Goal: Complete application form

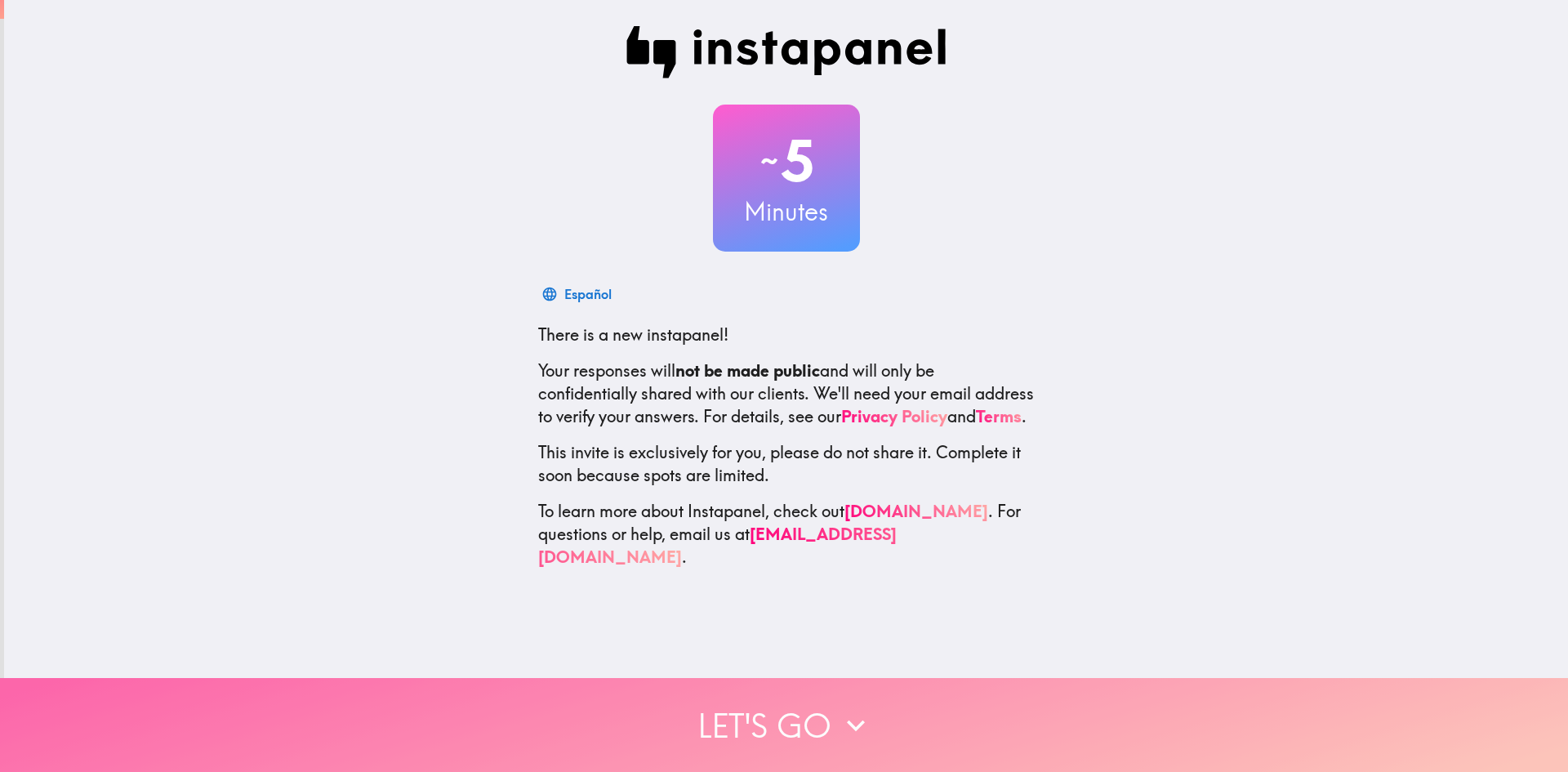
click at [806, 719] on button "Let's go" at bounding box center [784, 725] width 1568 height 94
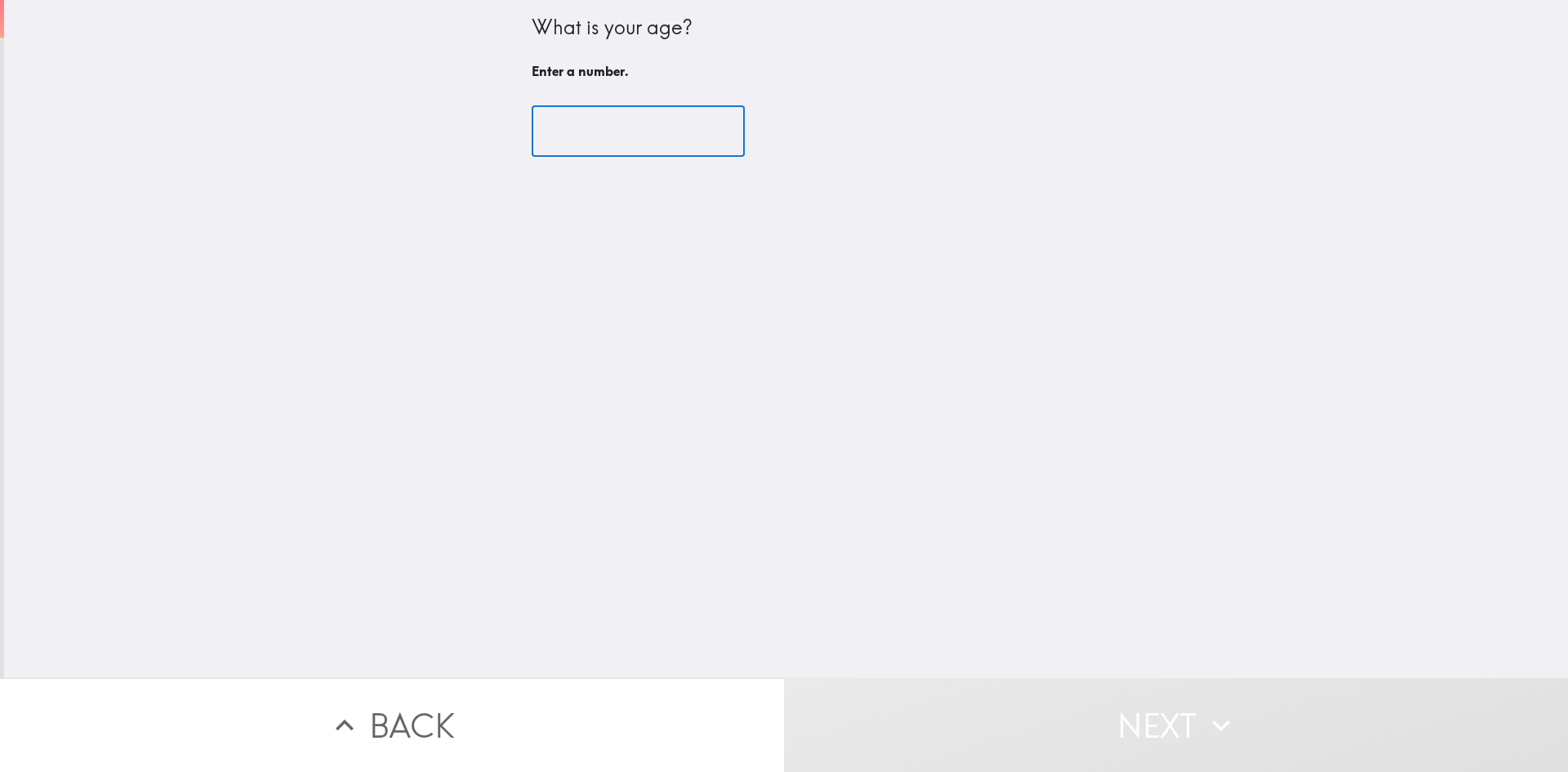
click at [605, 135] on input "number" at bounding box center [638, 131] width 213 height 51
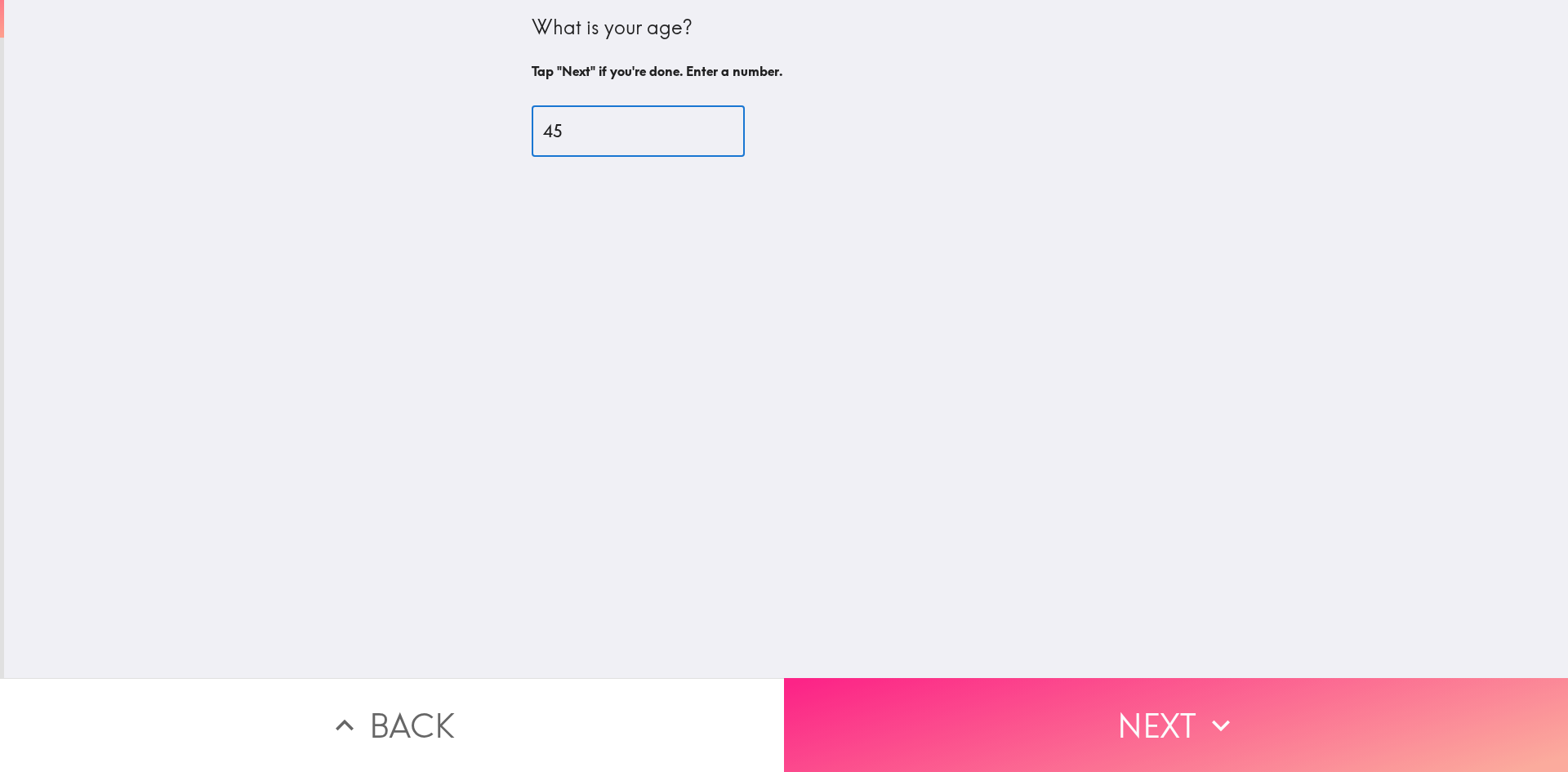
type input "45"
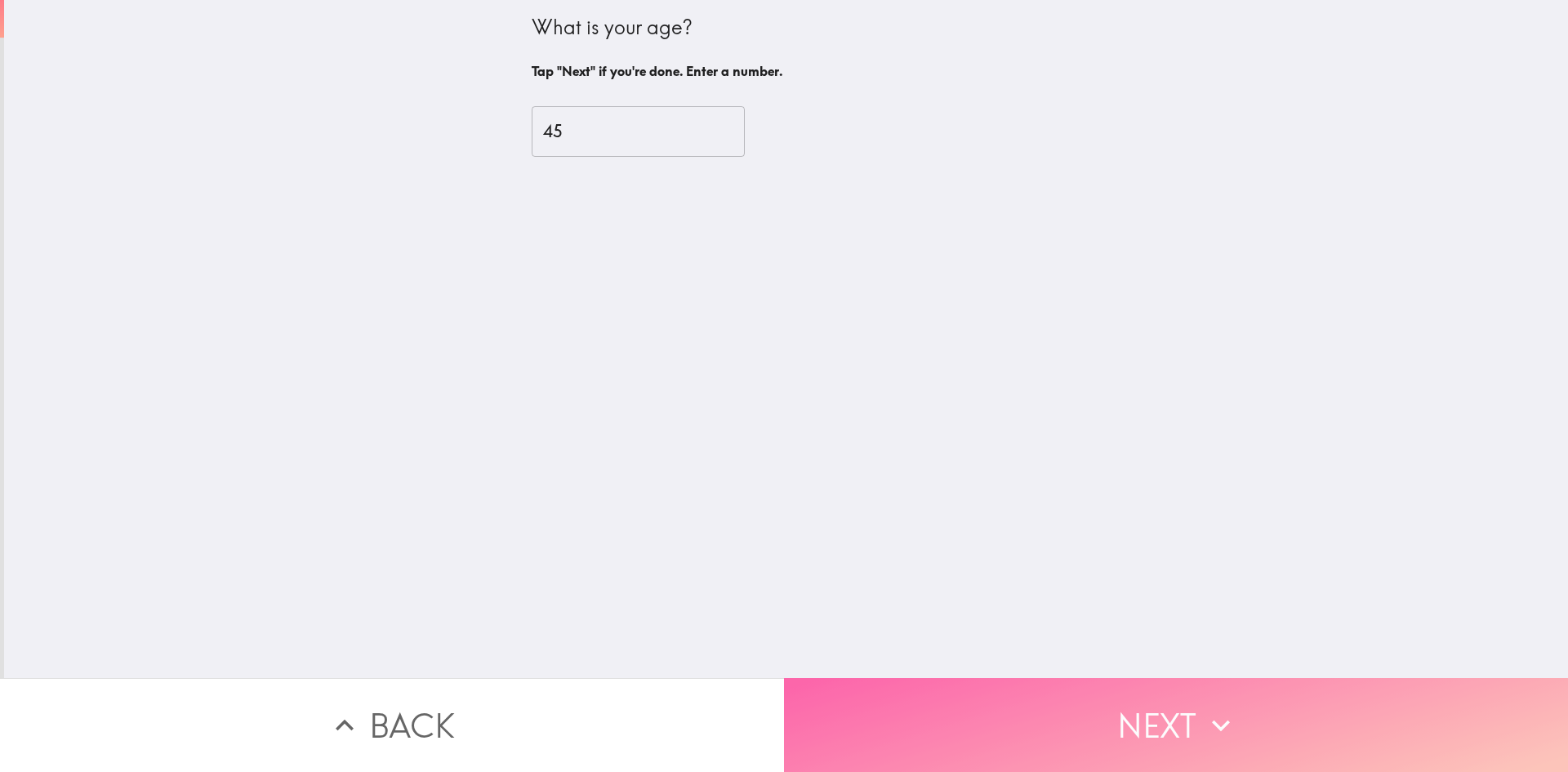
click at [1088, 689] on button "Next" at bounding box center [1176, 725] width 784 height 94
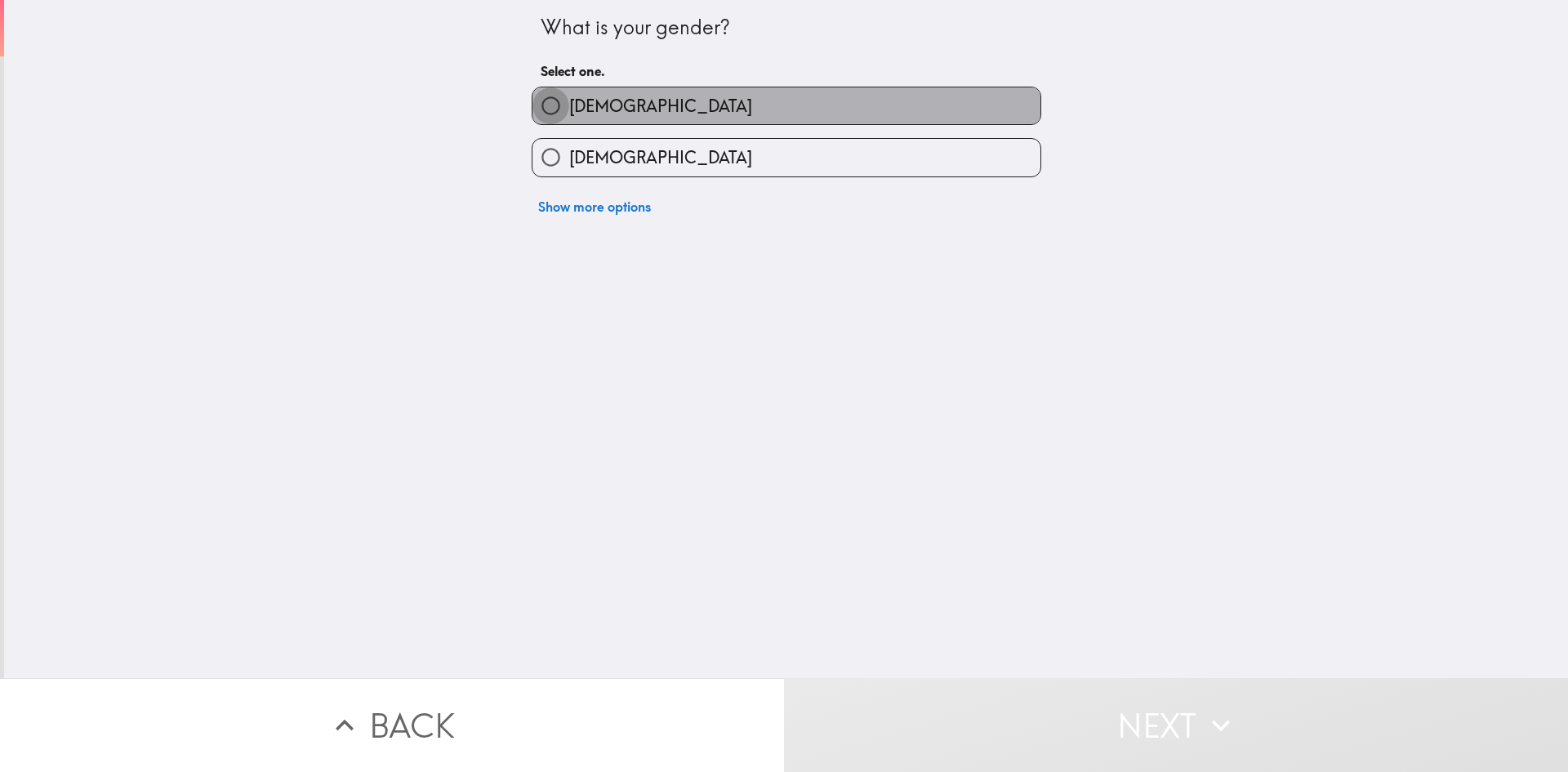
click at [555, 103] on input "[DEMOGRAPHIC_DATA]" at bounding box center [551, 106] width 37 height 37
radio input "true"
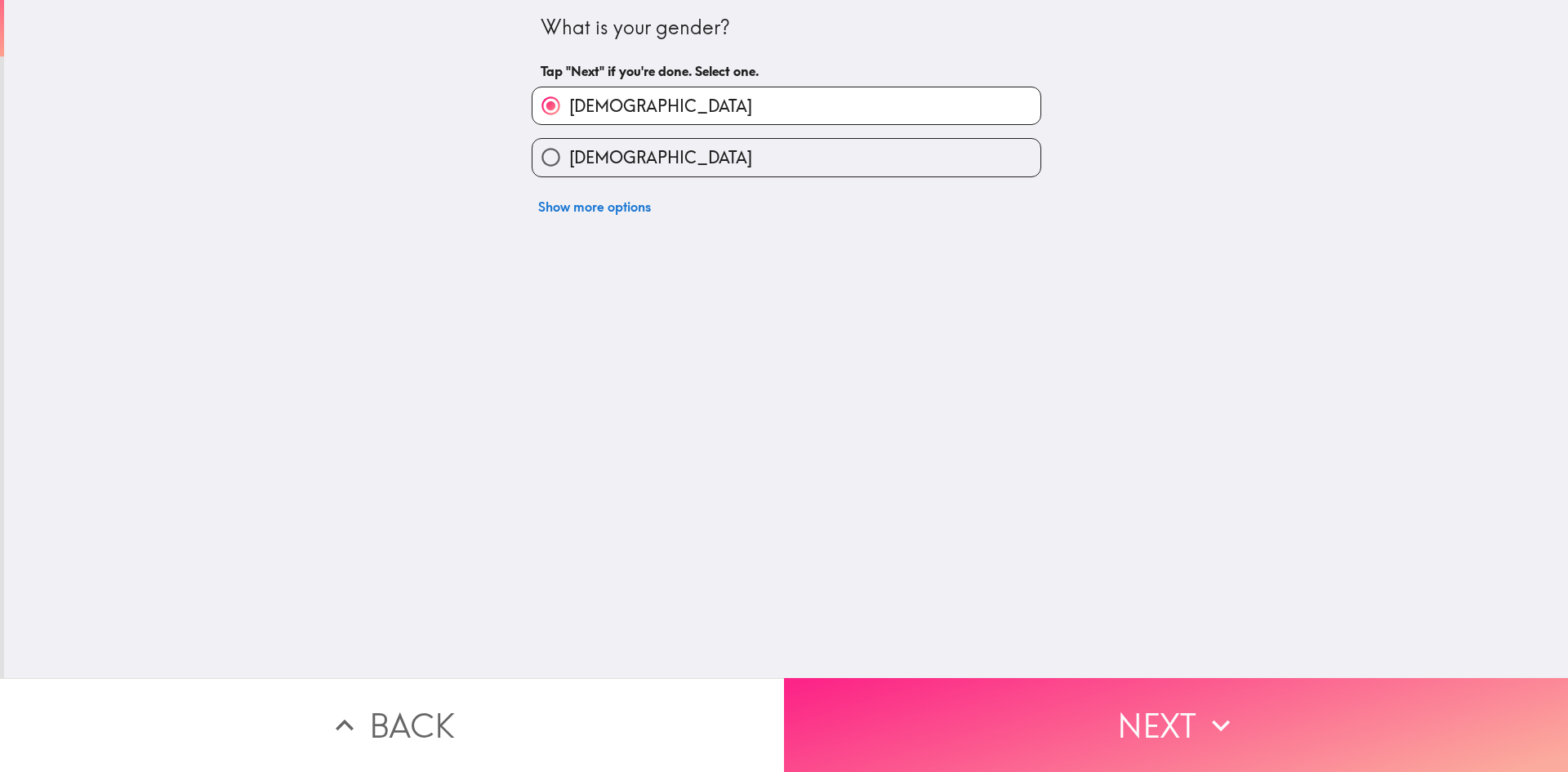
click at [1059, 725] on button "Next" at bounding box center [1176, 725] width 784 height 94
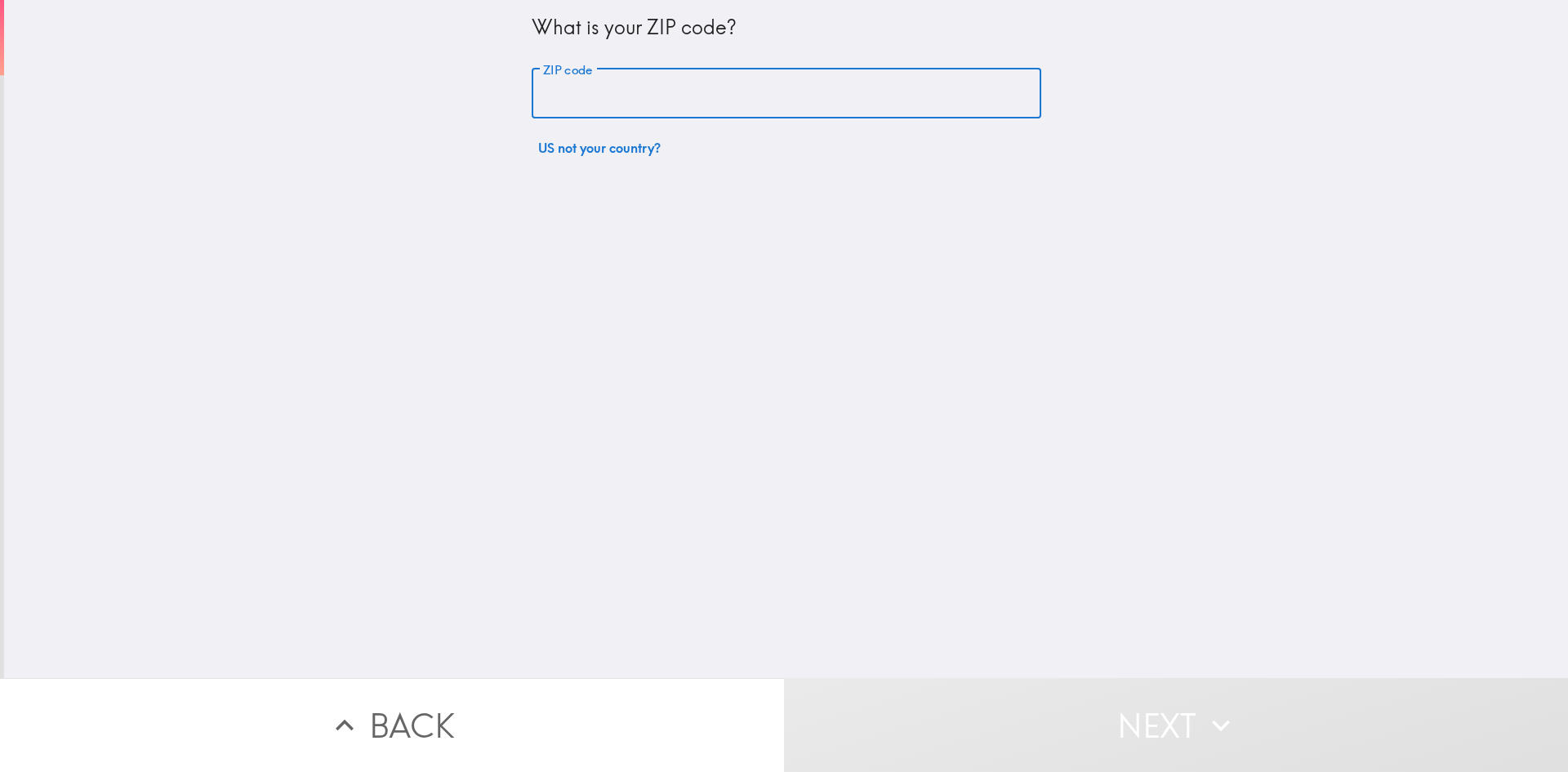
click at [595, 94] on input "ZIP code" at bounding box center [786, 93] width 509 height 51
type input "11214"
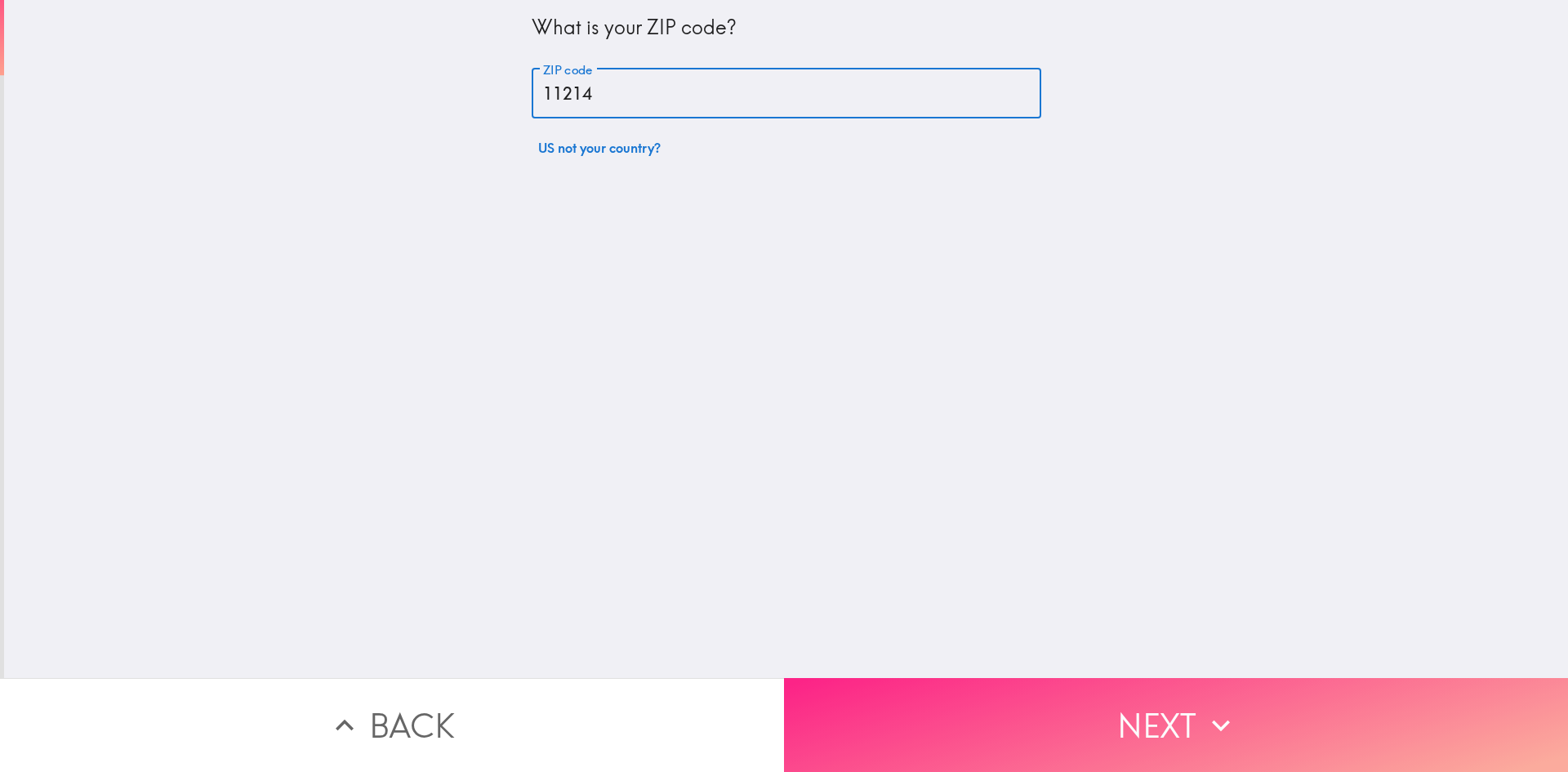
click at [970, 714] on button "Next" at bounding box center [1176, 725] width 784 height 94
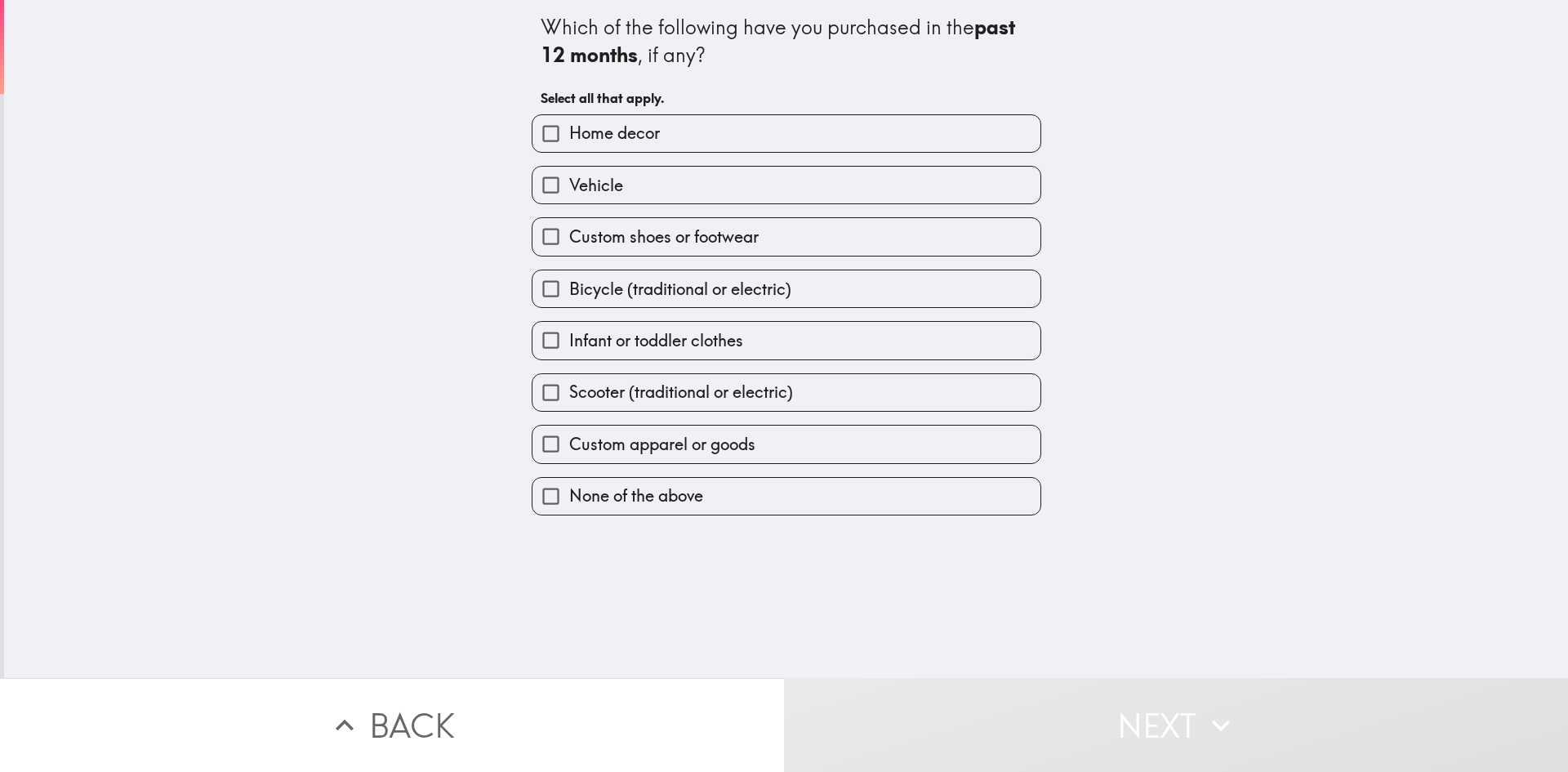
click at [706, 126] on label "Home decor" at bounding box center [786, 133] width 508 height 37
click at [569, 126] on input "Home decor" at bounding box center [551, 133] width 37 height 37
checkbox input "true"
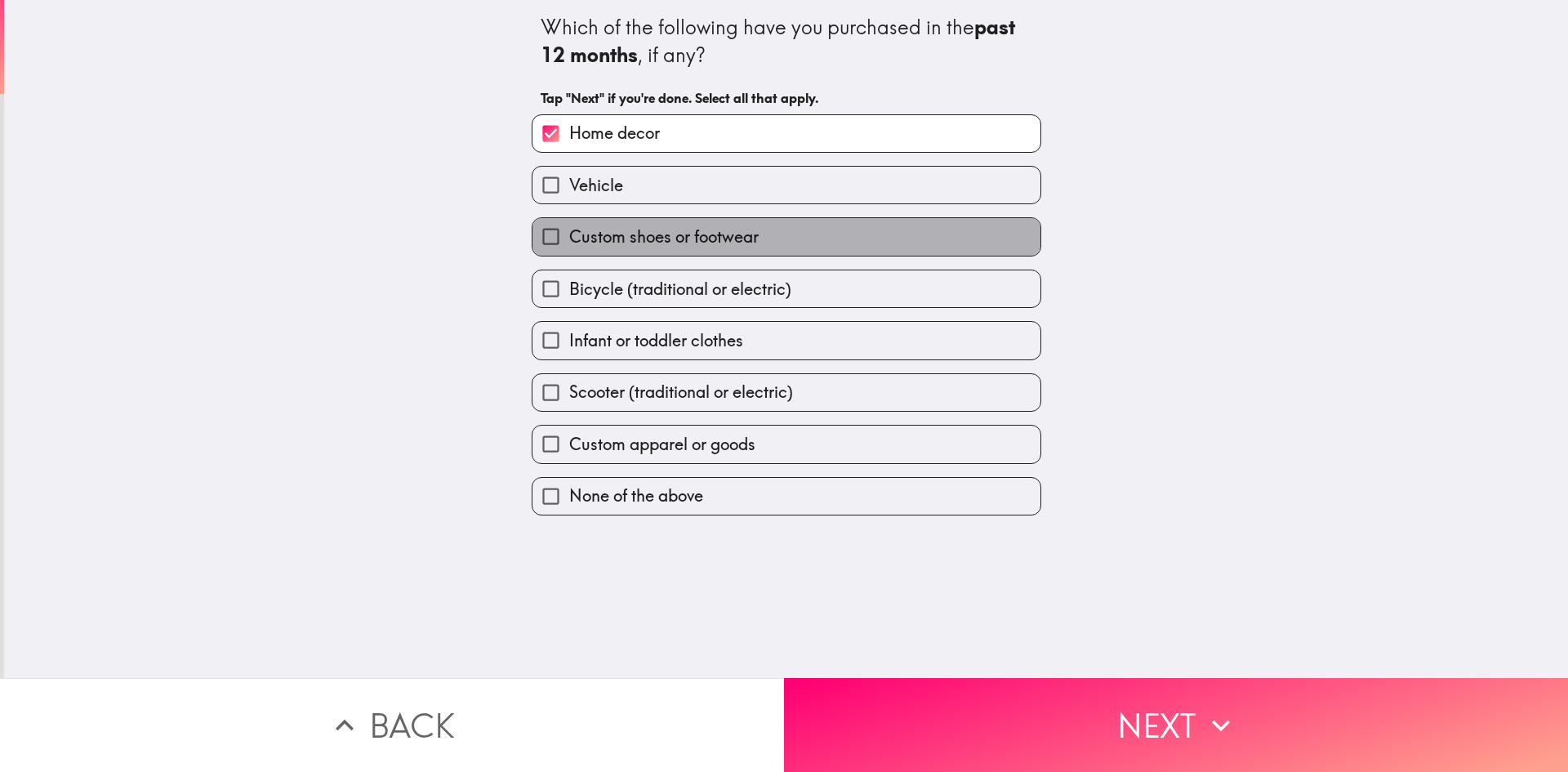
click at [717, 229] on span "Custom shoes or footwear" at bounding box center [664, 236] width 190 height 22
click at [569, 229] on input "Custom shoes or footwear" at bounding box center [551, 236] width 37 height 37
checkbox input "true"
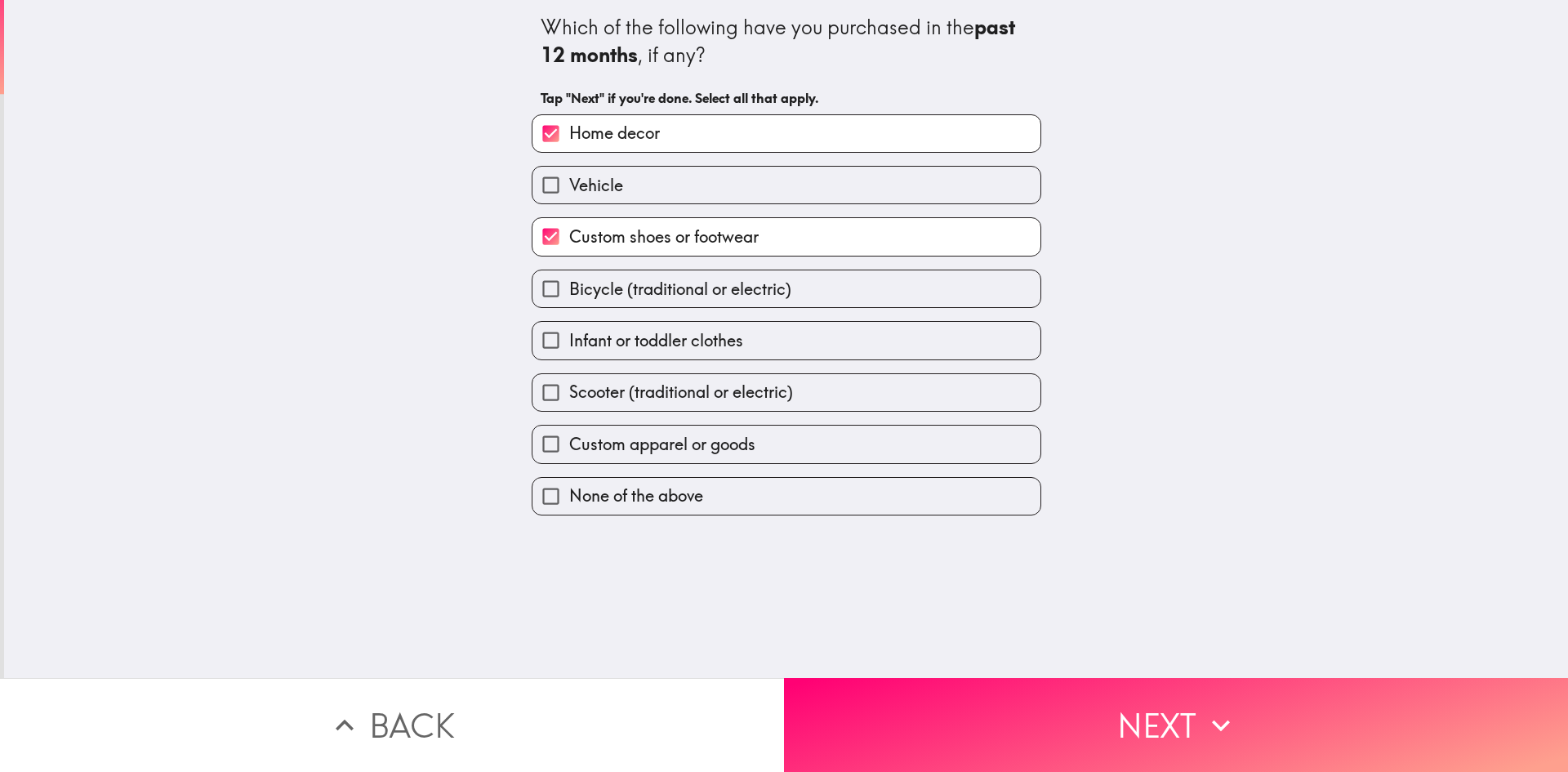
click at [735, 297] on span "Bicycle (traditional or electric)" at bounding box center [680, 289] width 222 height 22
click at [569, 297] on input "Bicycle (traditional or electric)" at bounding box center [551, 289] width 37 height 37
checkbox input "true"
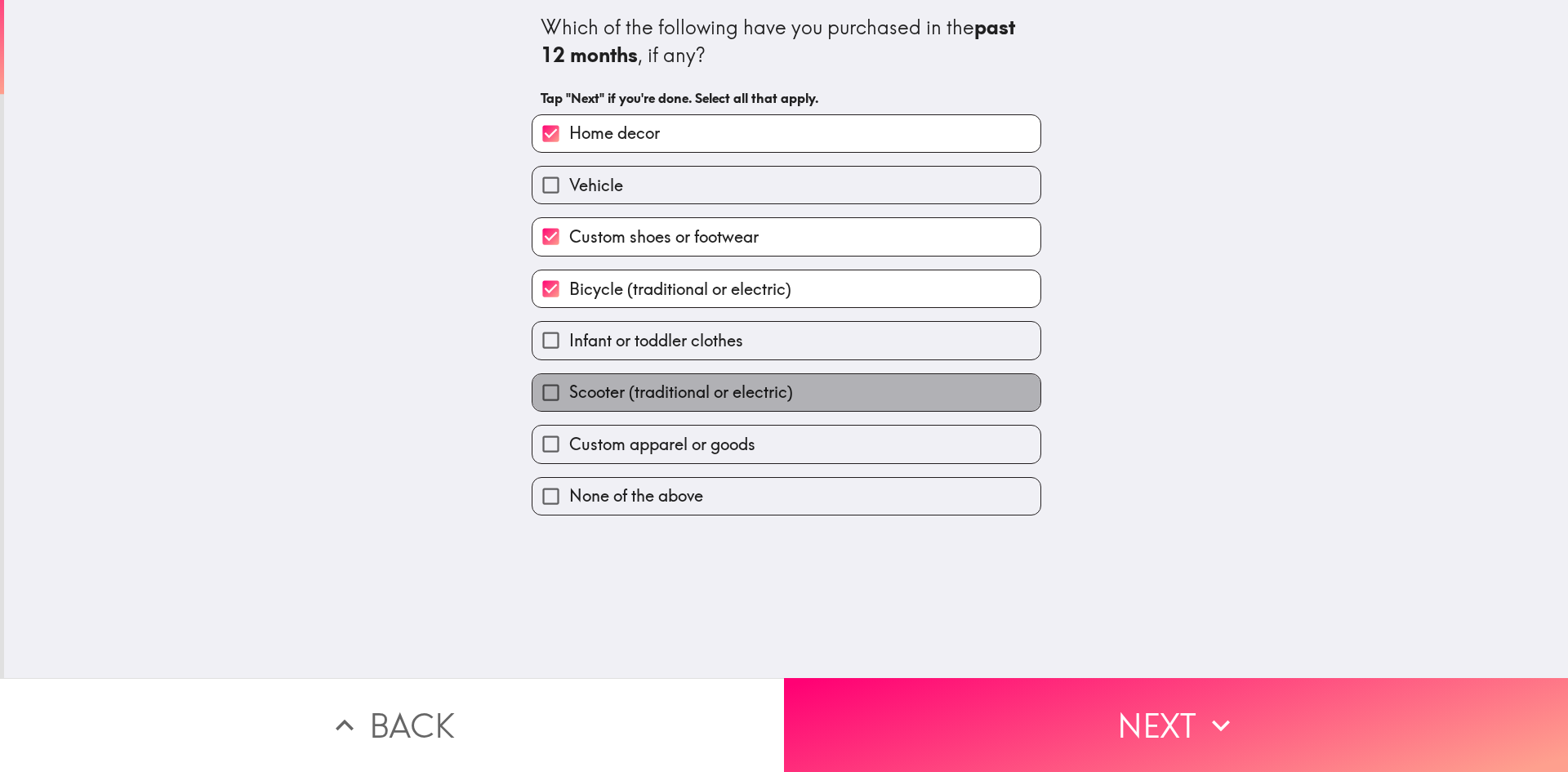
click at [834, 394] on label "Scooter (traditional or electric)" at bounding box center [786, 393] width 508 height 37
click at [569, 394] on input "Scooter (traditional or electric)" at bounding box center [551, 393] width 37 height 37
checkbox input "true"
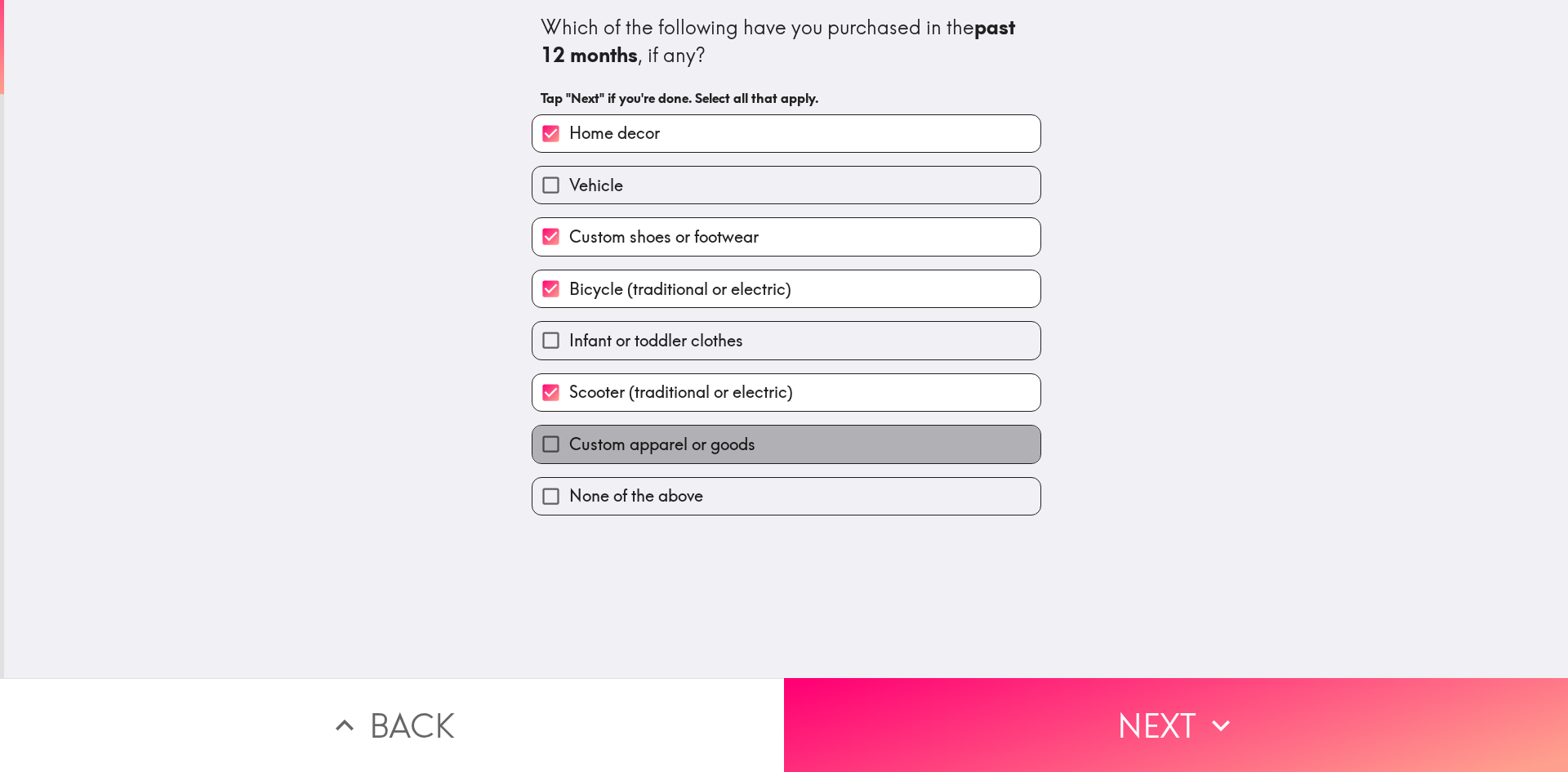
click at [836, 450] on label "Custom apparel or goods" at bounding box center [786, 443] width 508 height 37
click at [569, 450] on input "Custom apparel or goods" at bounding box center [551, 443] width 37 height 37
checkbox input "true"
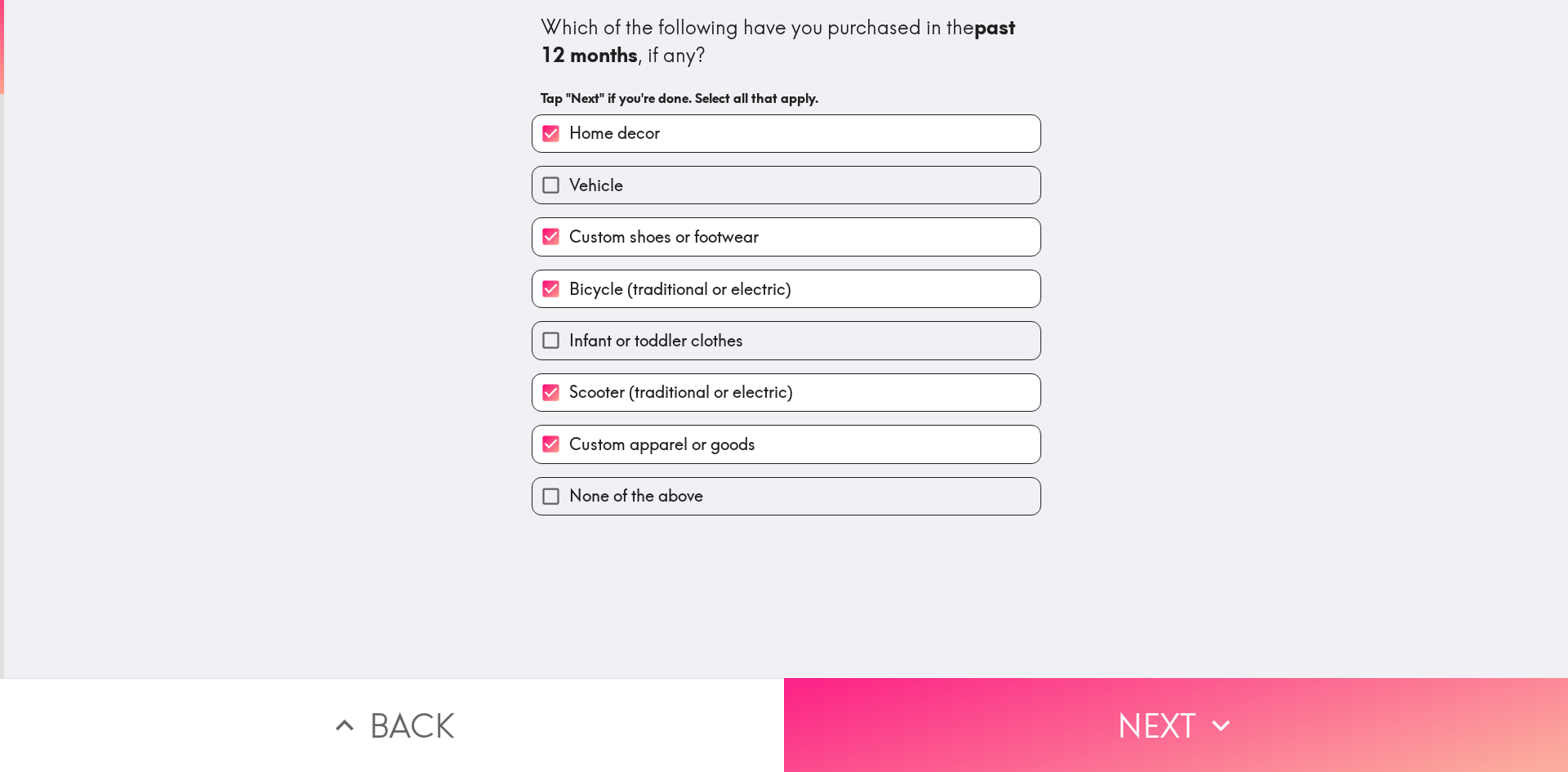
click at [1076, 717] on button "Next" at bounding box center [1176, 725] width 784 height 94
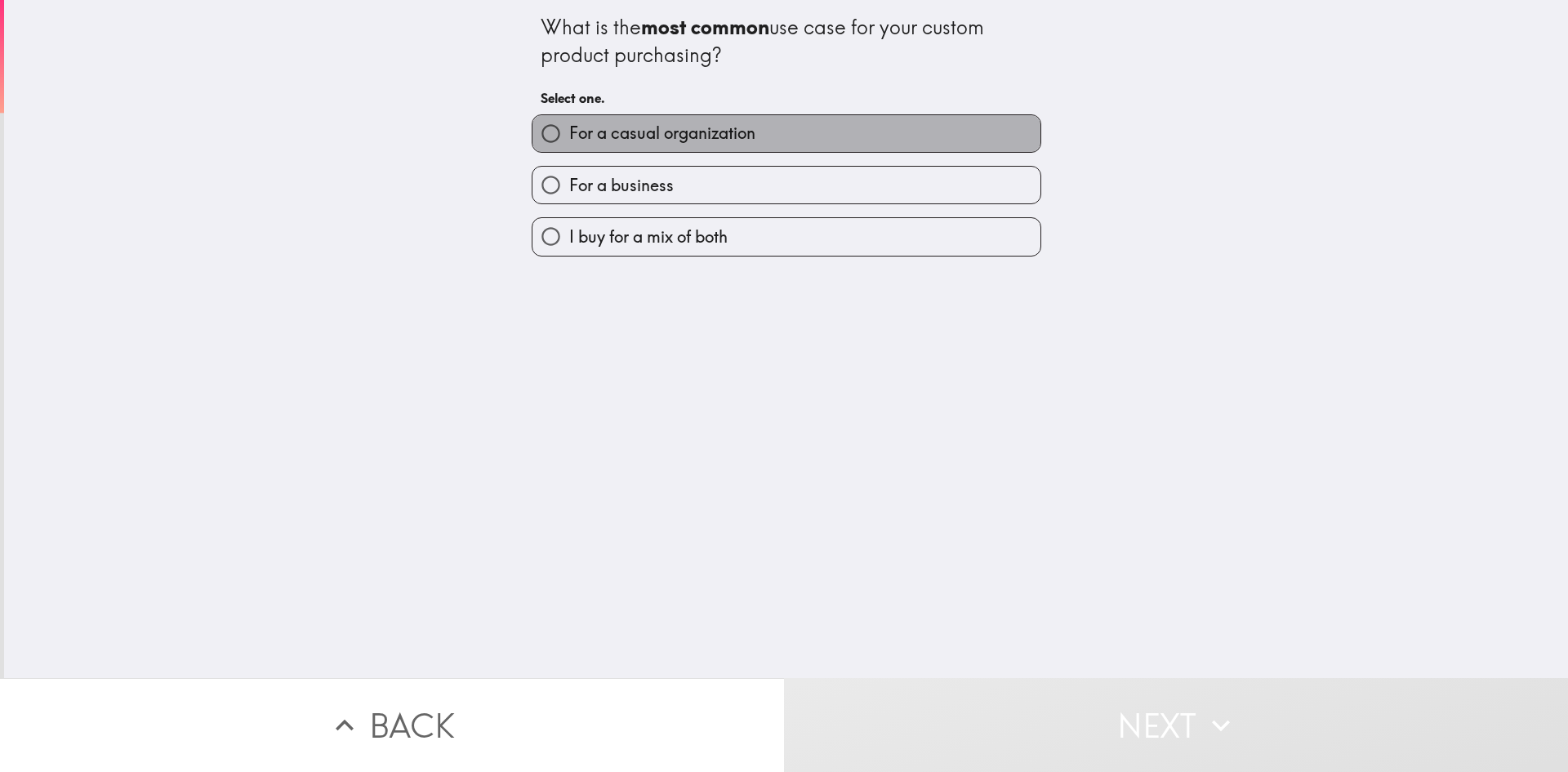
click at [759, 132] on label "For a casual organization" at bounding box center [786, 133] width 508 height 37
click at [569, 132] on input "For a casual organization" at bounding box center [551, 133] width 37 height 37
radio input "true"
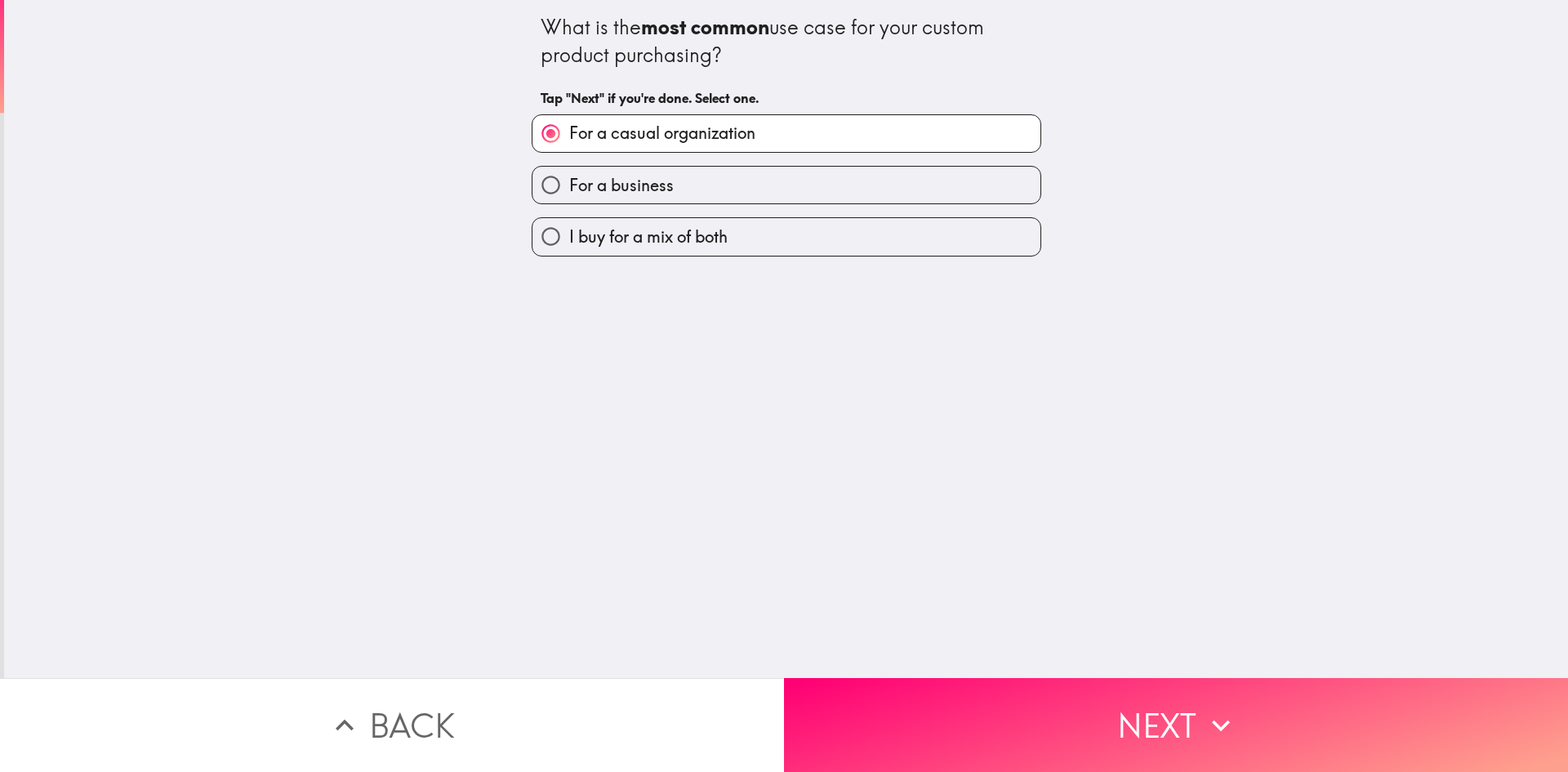
click at [1114, 715] on button "Next" at bounding box center [1176, 725] width 784 height 94
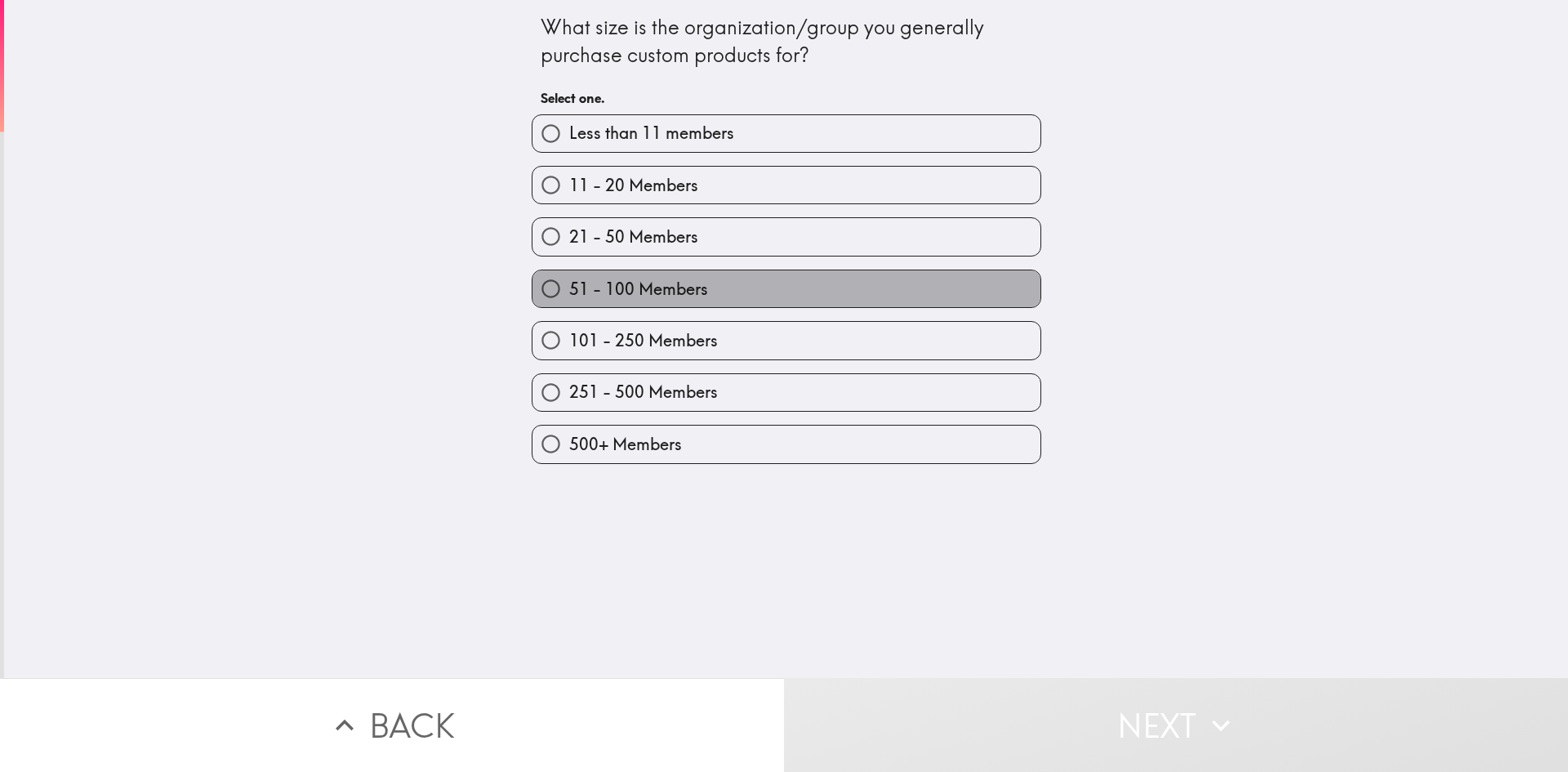
click at [736, 297] on label "51 - 100 Members" at bounding box center [786, 289] width 508 height 37
click at [569, 297] on input "51 - 100 Members" at bounding box center [551, 289] width 37 height 37
radio input "true"
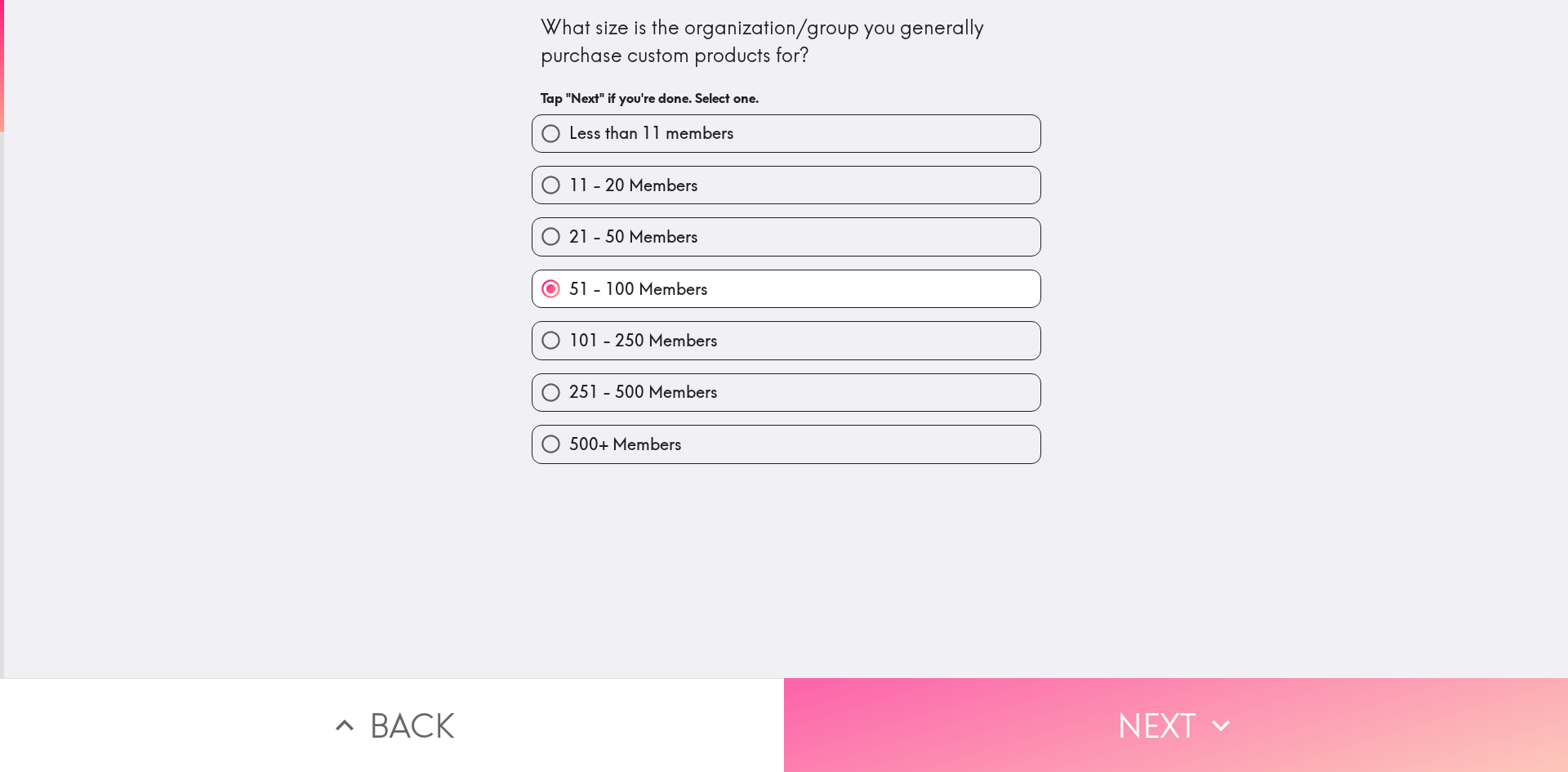
click at [1104, 723] on button "Next" at bounding box center [1176, 725] width 784 height 94
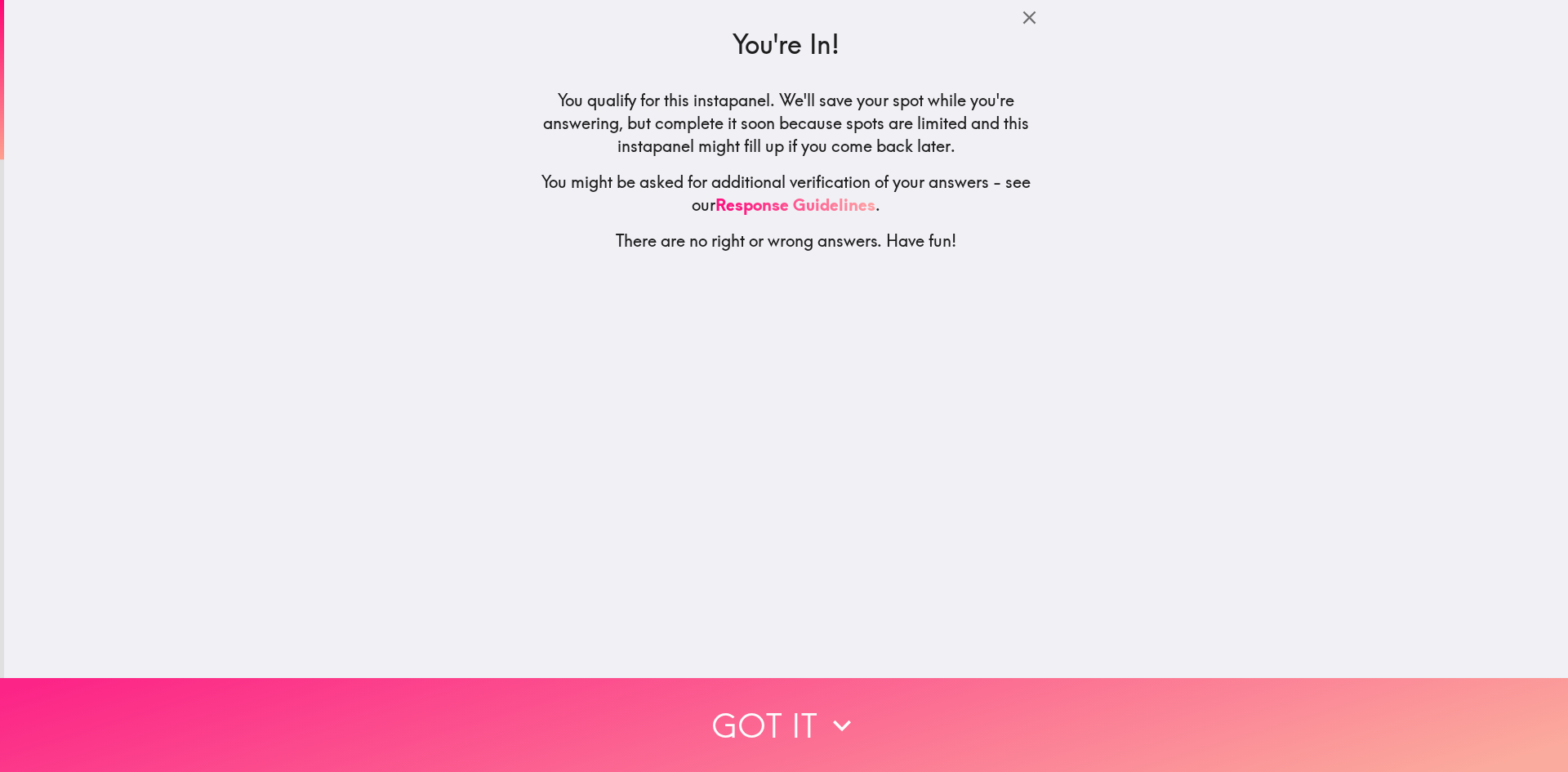
click at [743, 720] on button "Got it" at bounding box center [784, 725] width 1568 height 94
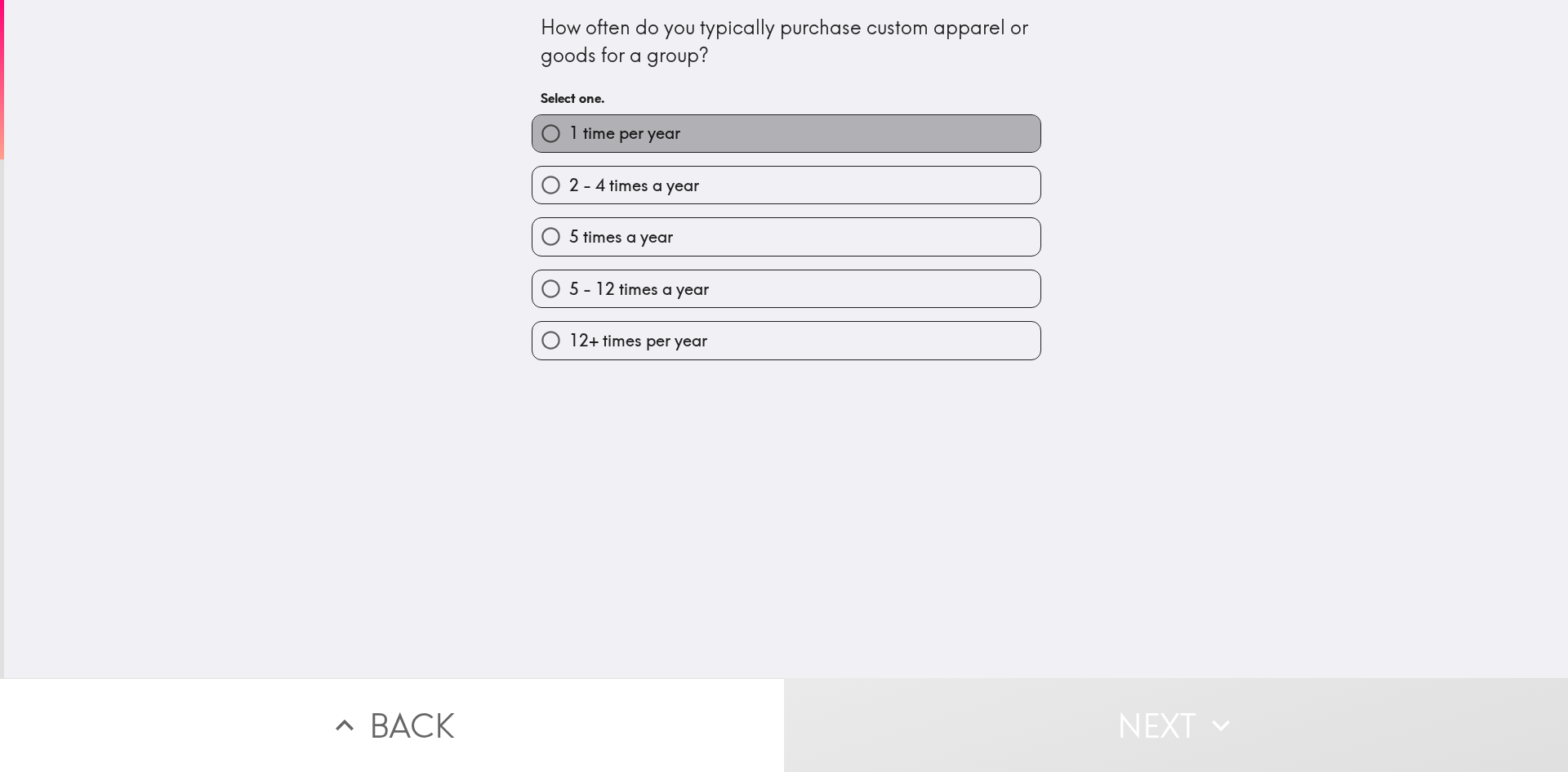
click at [676, 127] on label "1 time per year" at bounding box center [786, 133] width 508 height 37
click at [569, 127] on input "1 time per year" at bounding box center [551, 133] width 37 height 37
radio input "true"
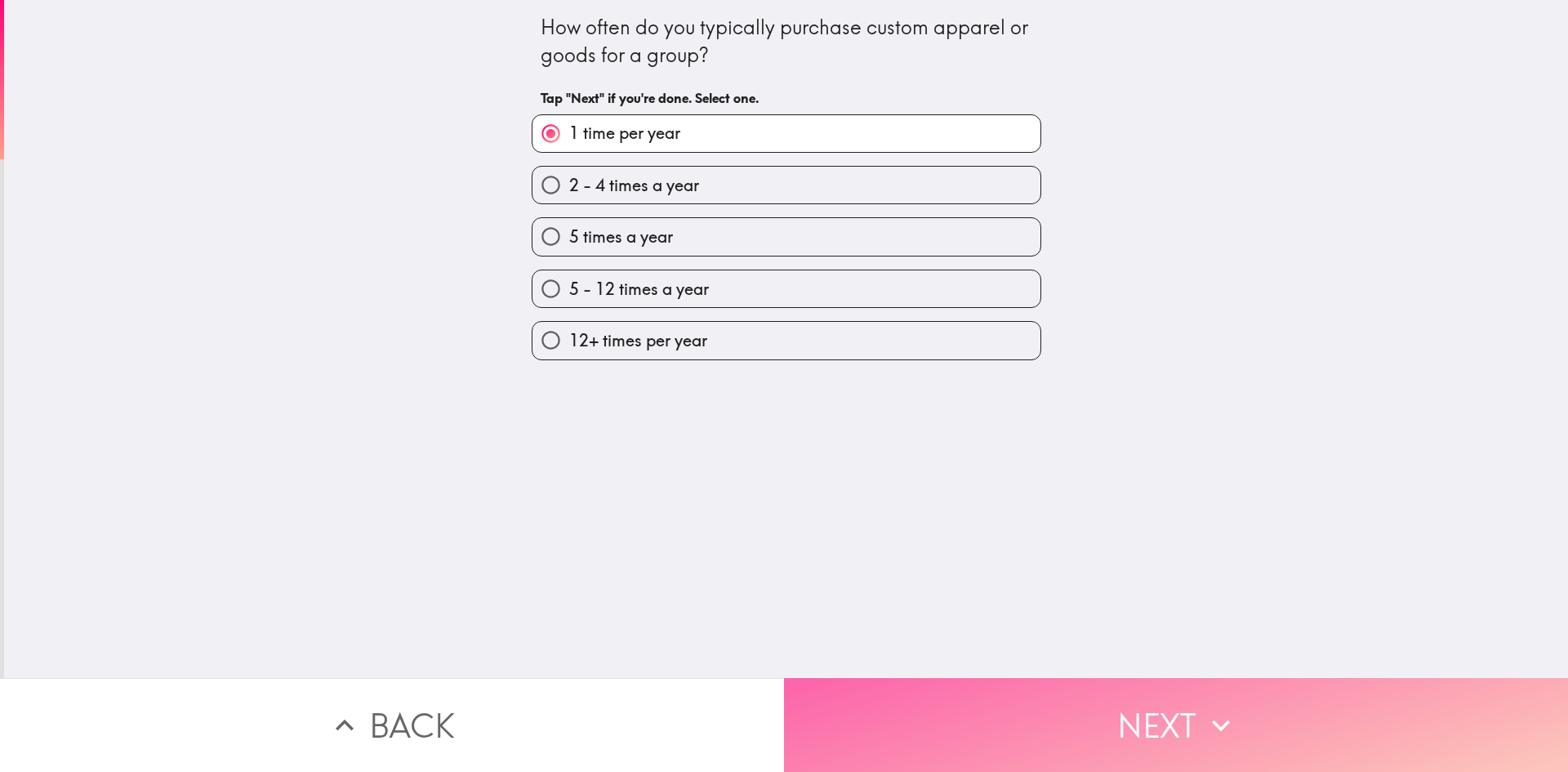
click at [1145, 746] on button "Next" at bounding box center [1176, 725] width 784 height 94
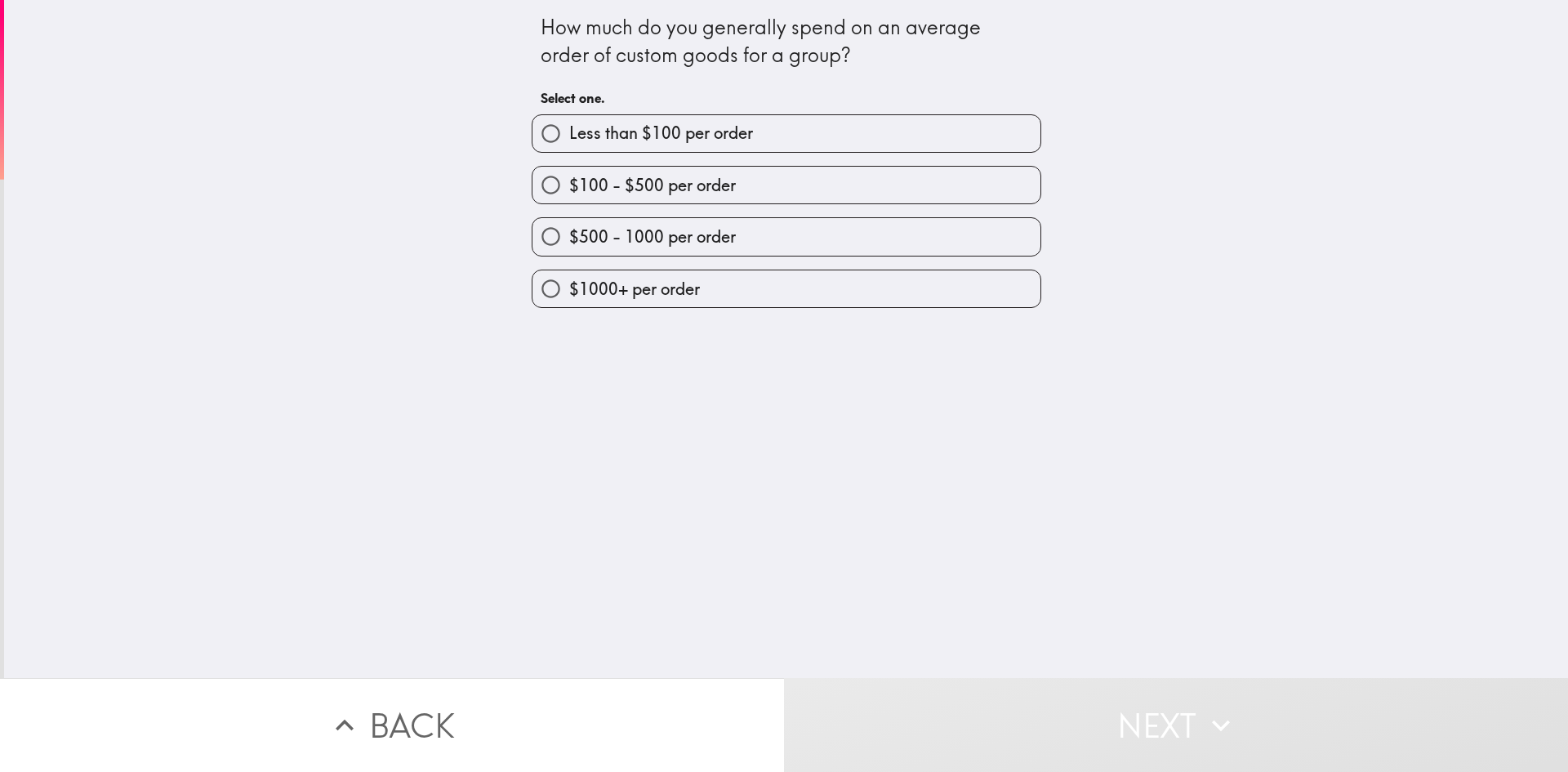
click at [631, 191] on span "$100 - $500 per order" at bounding box center [653, 185] width 166 height 22
click at [569, 191] on input "$100 - $500 per order" at bounding box center [551, 185] width 37 height 37
radio input "true"
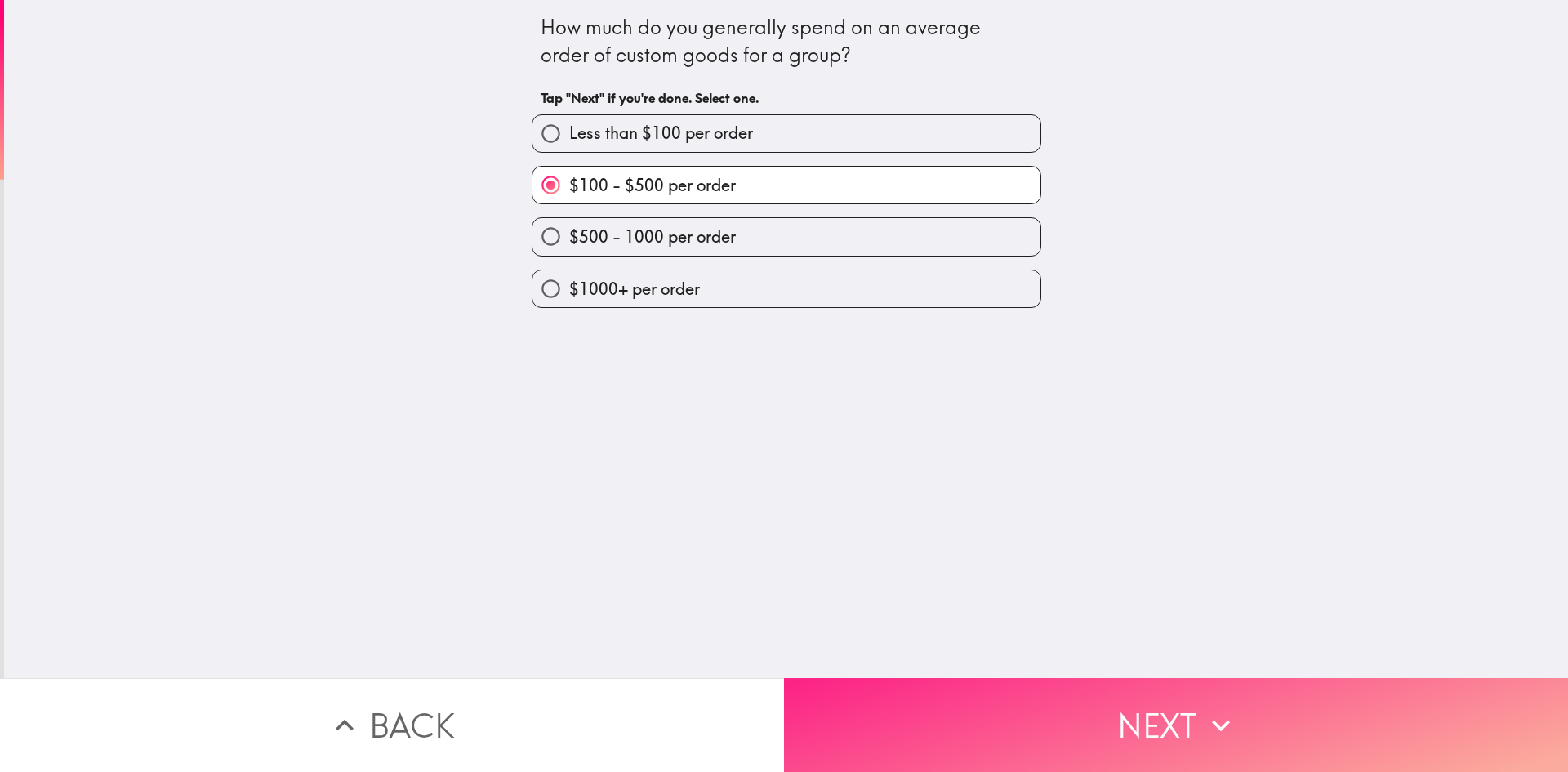
click at [1052, 723] on button "Next" at bounding box center [1176, 725] width 784 height 94
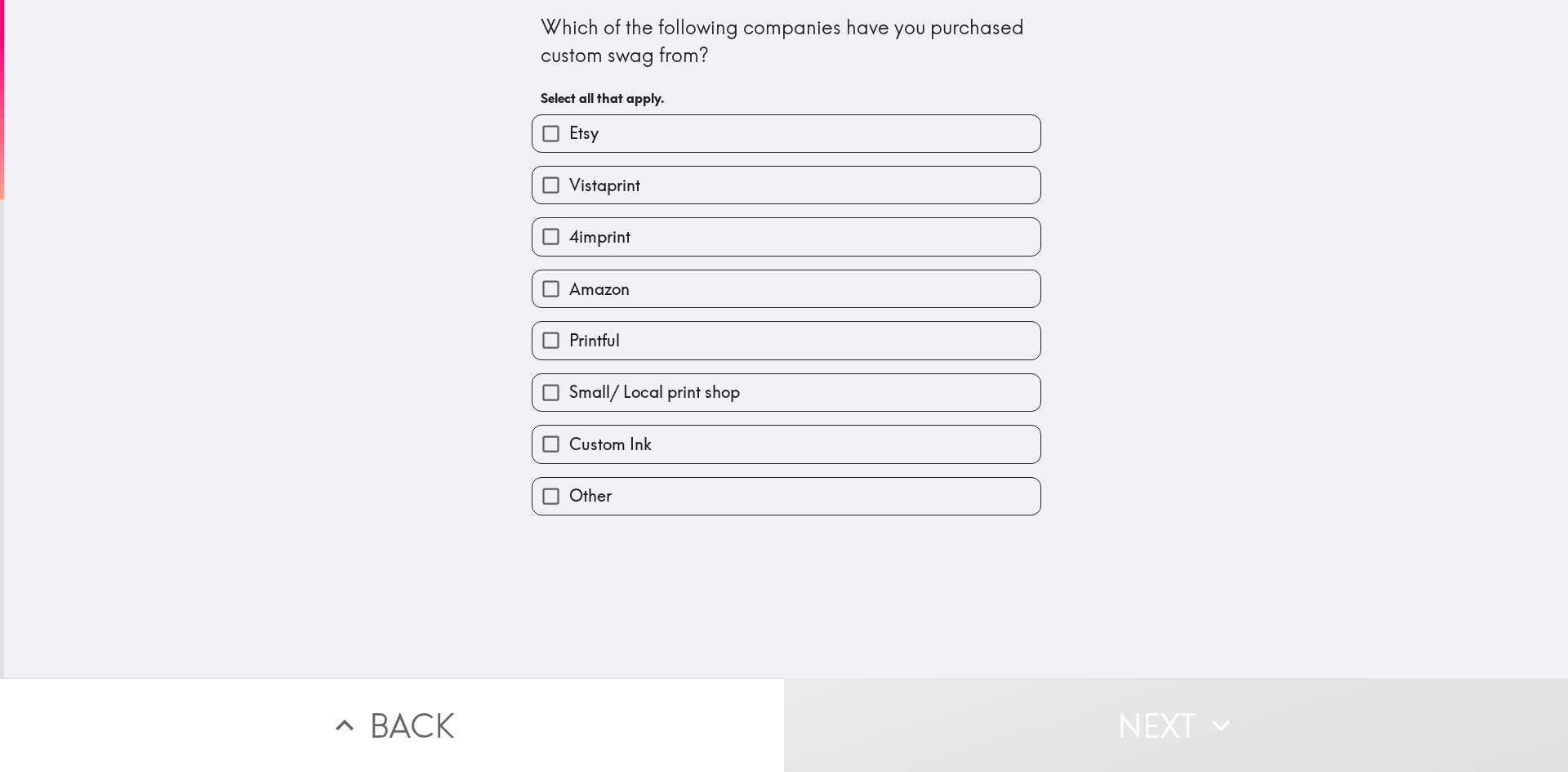
click at [623, 288] on label "Amazon" at bounding box center [786, 289] width 508 height 37
click at [569, 288] on input "Amazon" at bounding box center [551, 289] width 37 height 37
checkbox input "true"
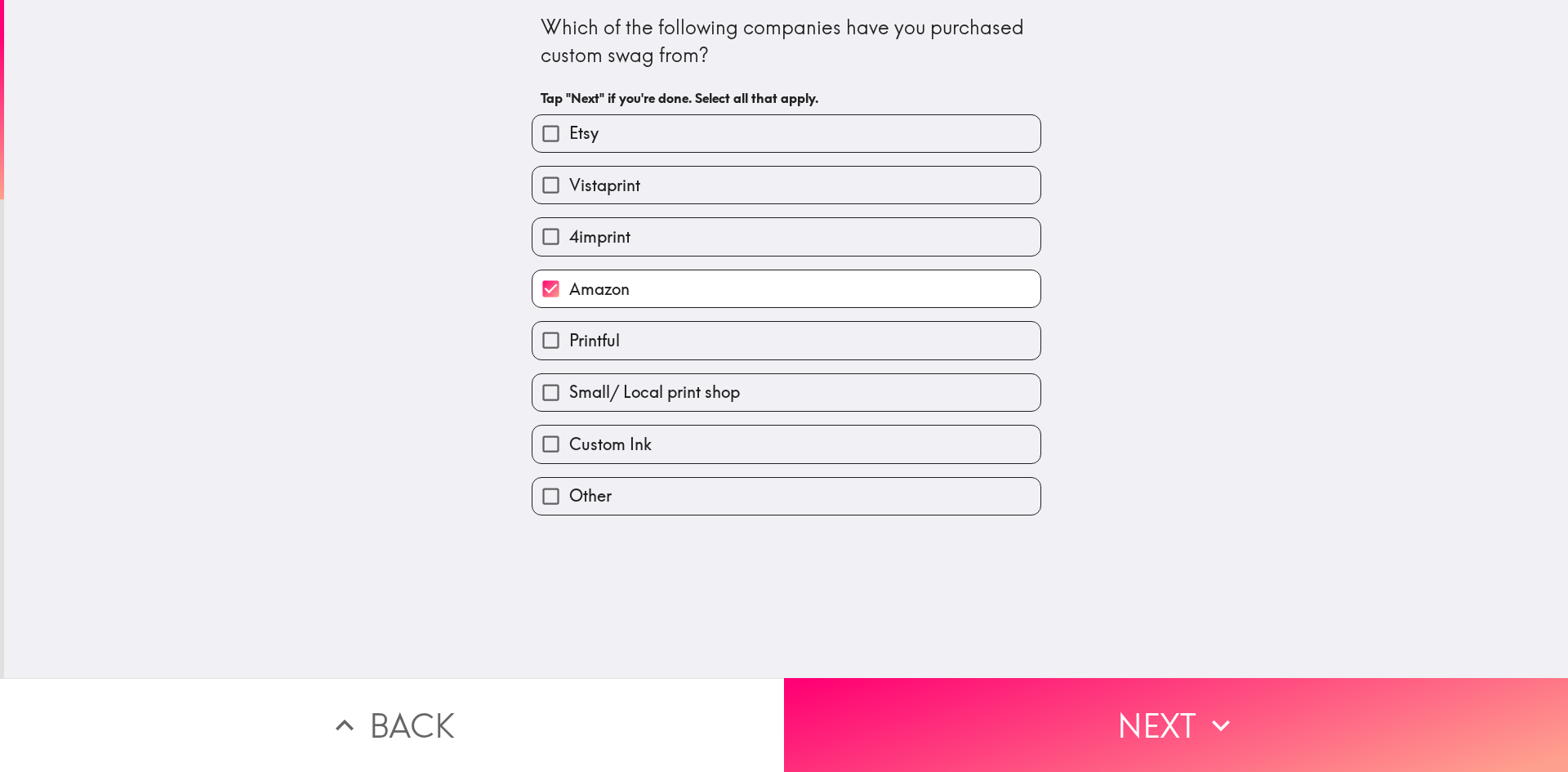
click at [633, 452] on span "Custom Ink" at bounding box center [610, 443] width 82 height 22
click at [569, 452] on input "Custom Ink" at bounding box center [551, 443] width 37 height 37
checkbox input "true"
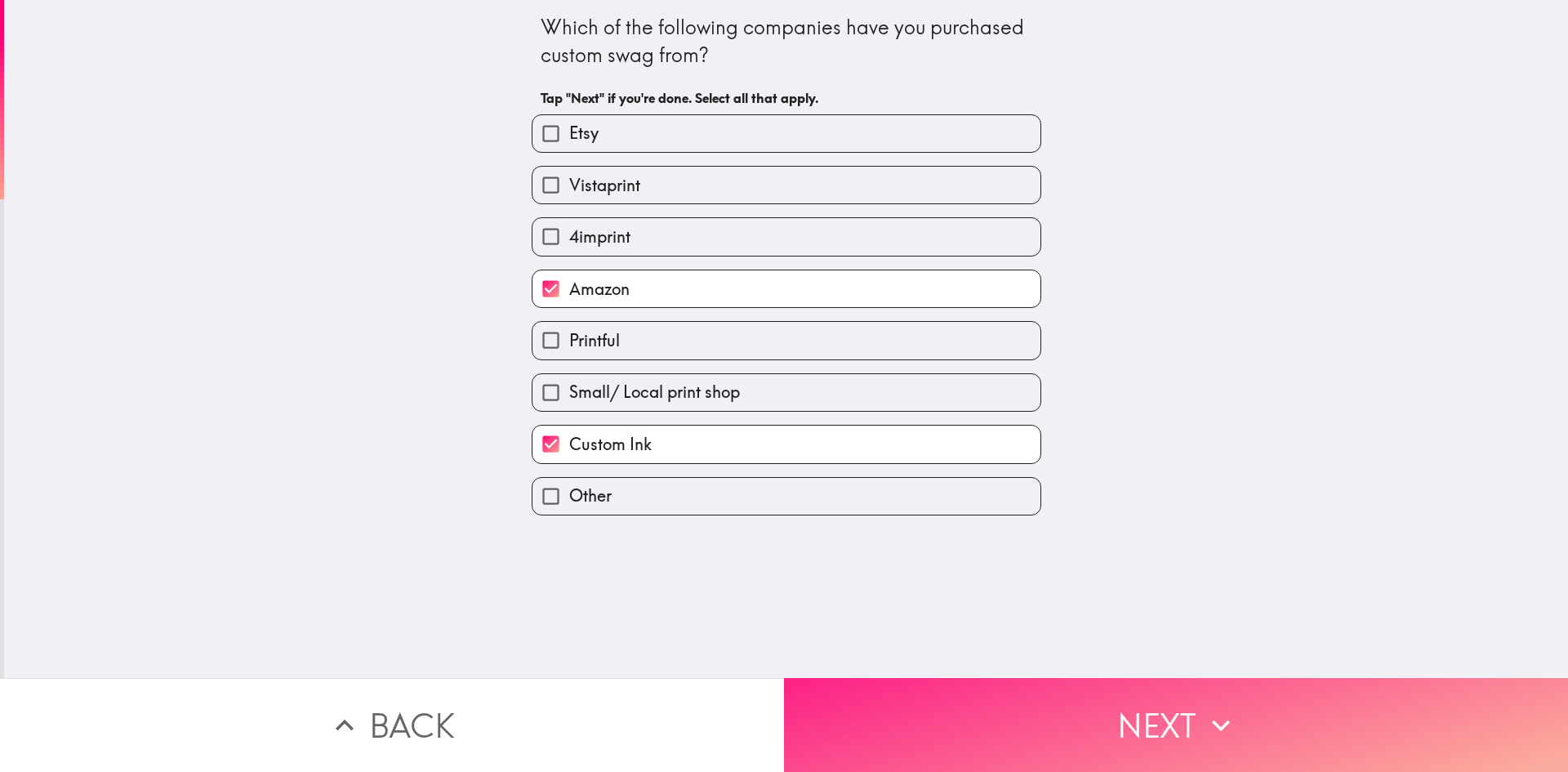
click at [939, 711] on button "Next" at bounding box center [1176, 725] width 784 height 94
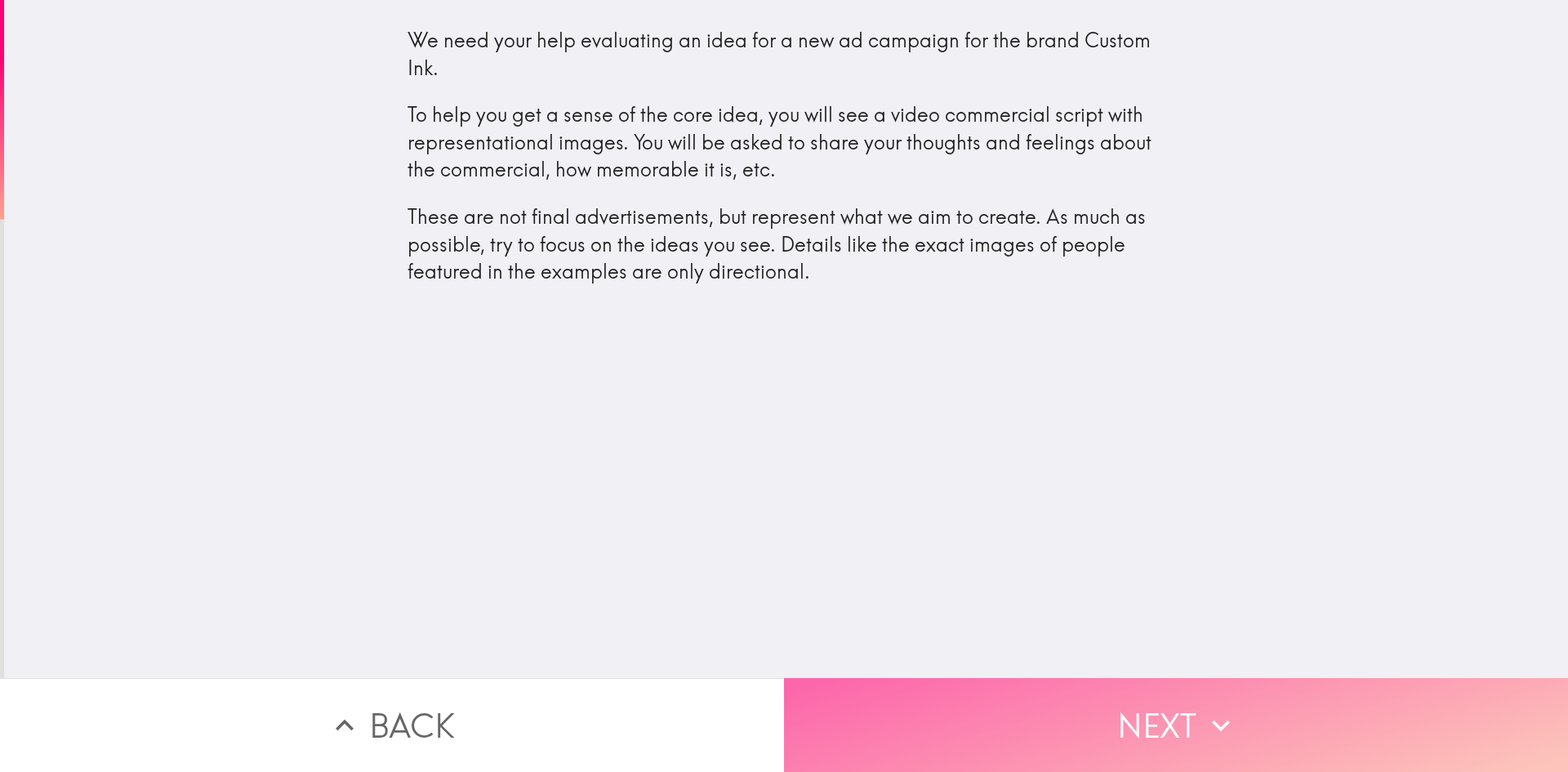
click at [1178, 715] on button "Next" at bounding box center [1176, 725] width 784 height 94
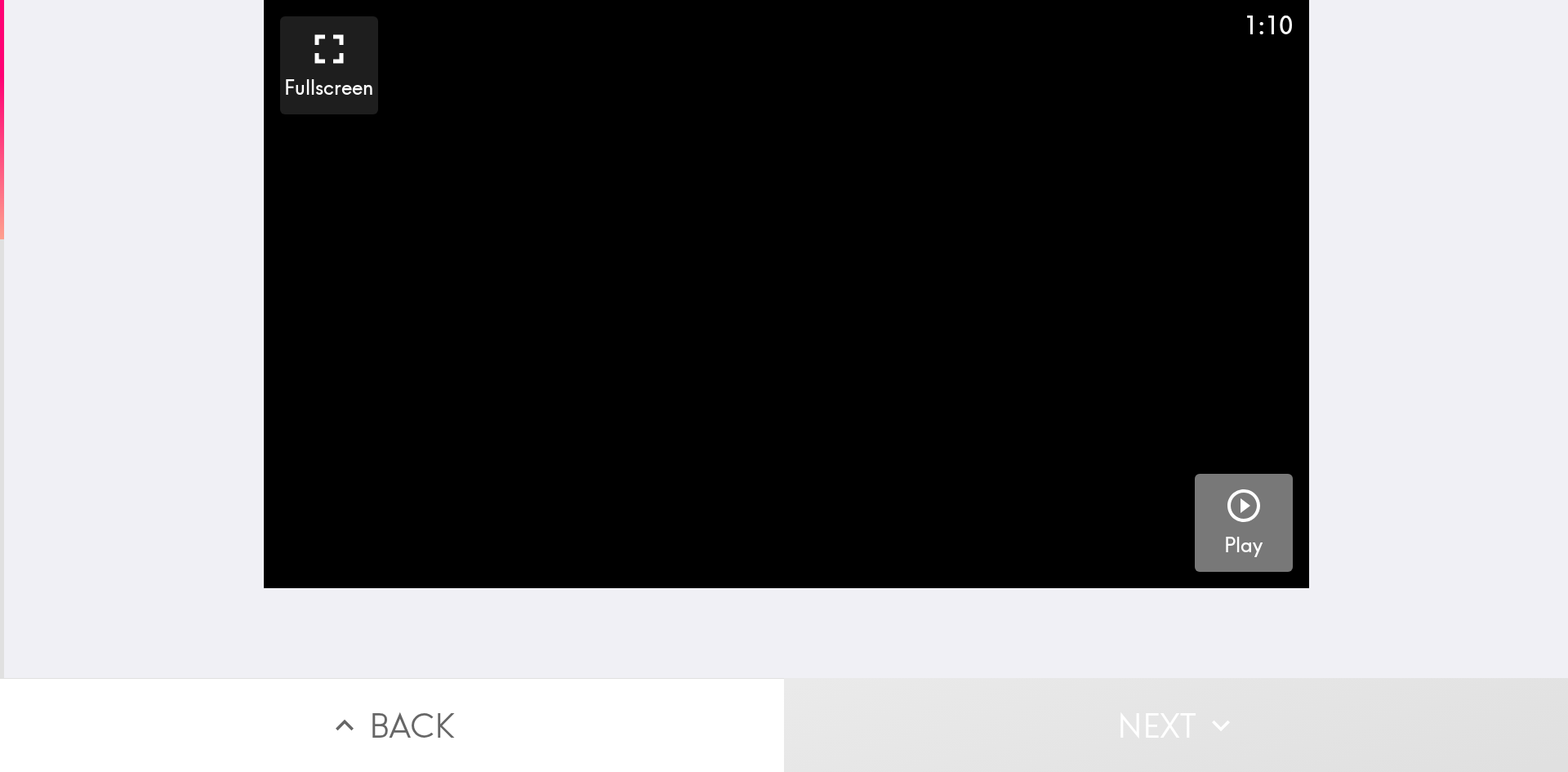
click at [1224, 506] on icon "button" at bounding box center [1243, 505] width 39 height 39
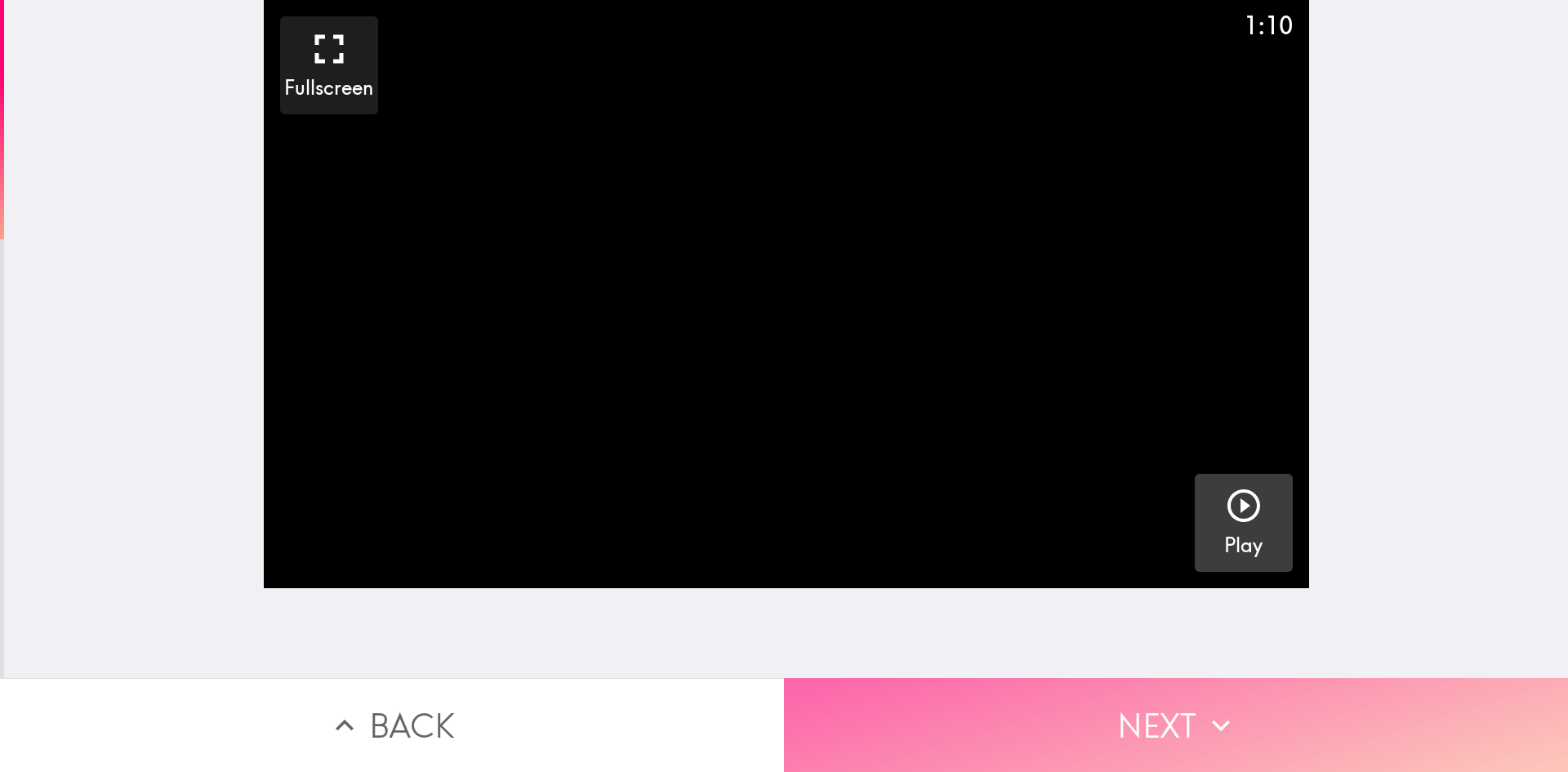
click at [1196, 719] on button "Next" at bounding box center [1176, 725] width 784 height 94
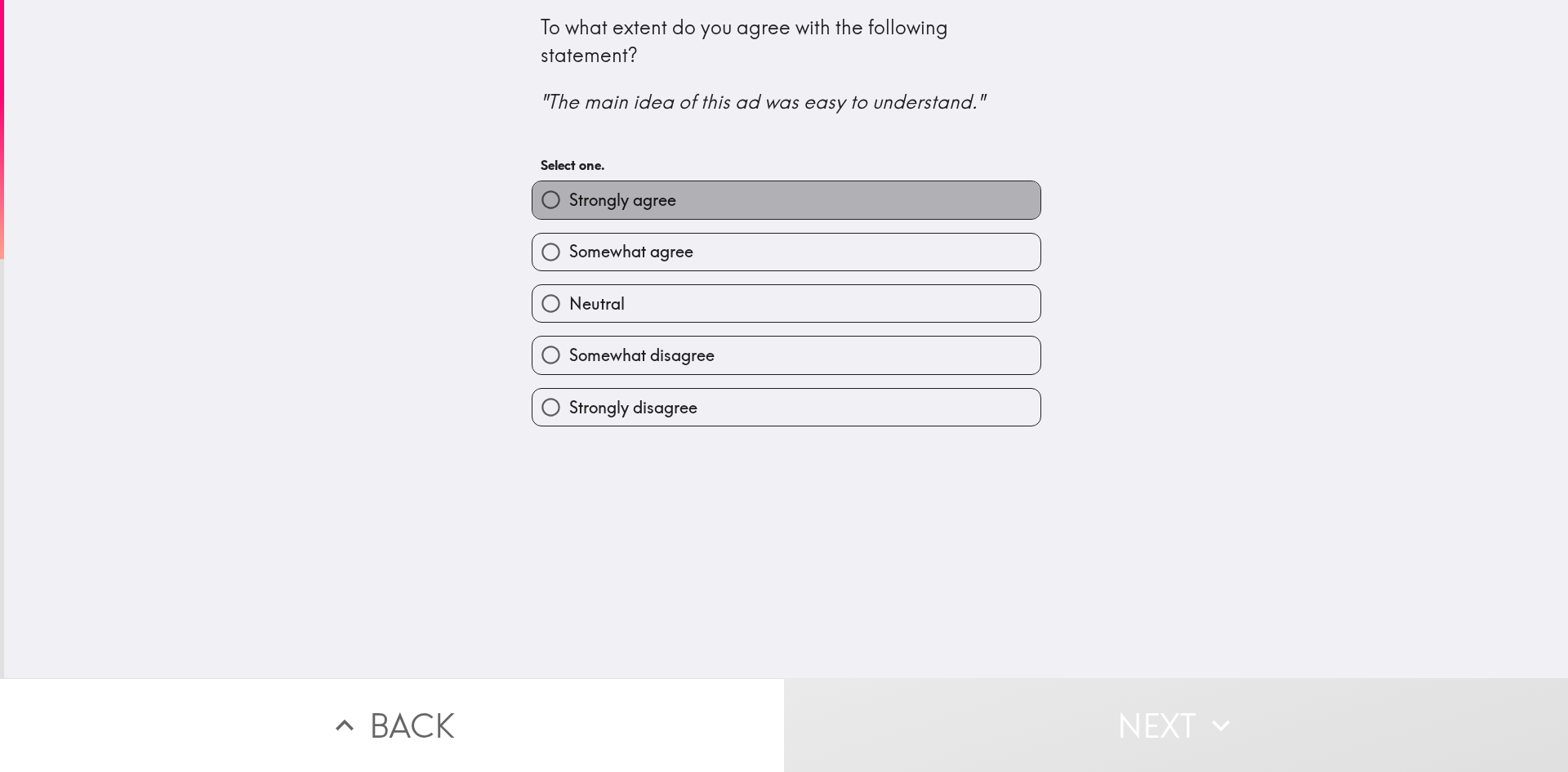
click at [652, 210] on span "Strongly agree" at bounding box center [623, 200] width 107 height 22
click at [569, 210] on input "Strongly agree" at bounding box center [551, 200] width 37 height 37
radio input "true"
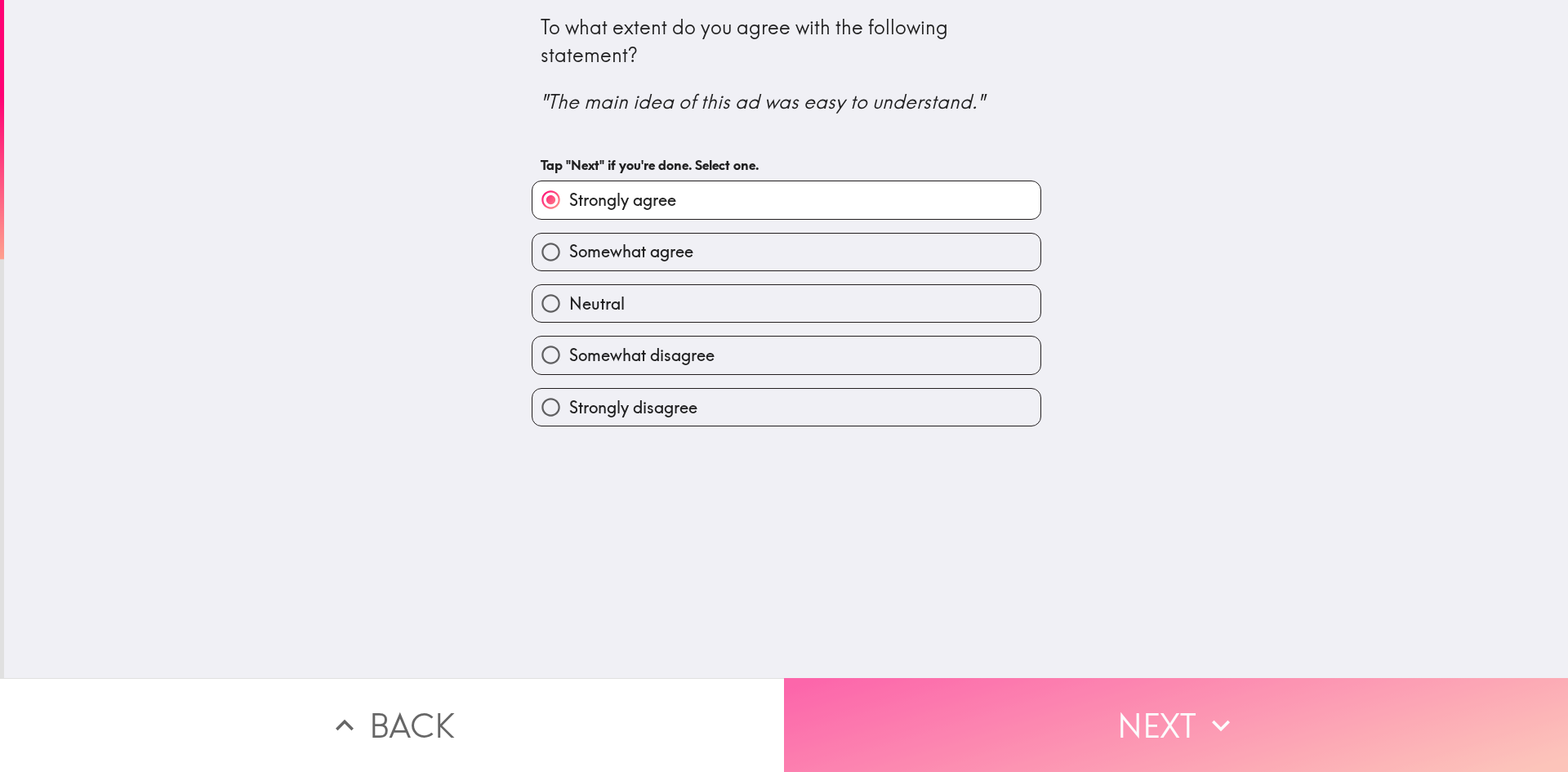
click at [1060, 725] on button "Next" at bounding box center [1176, 725] width 784 height 94
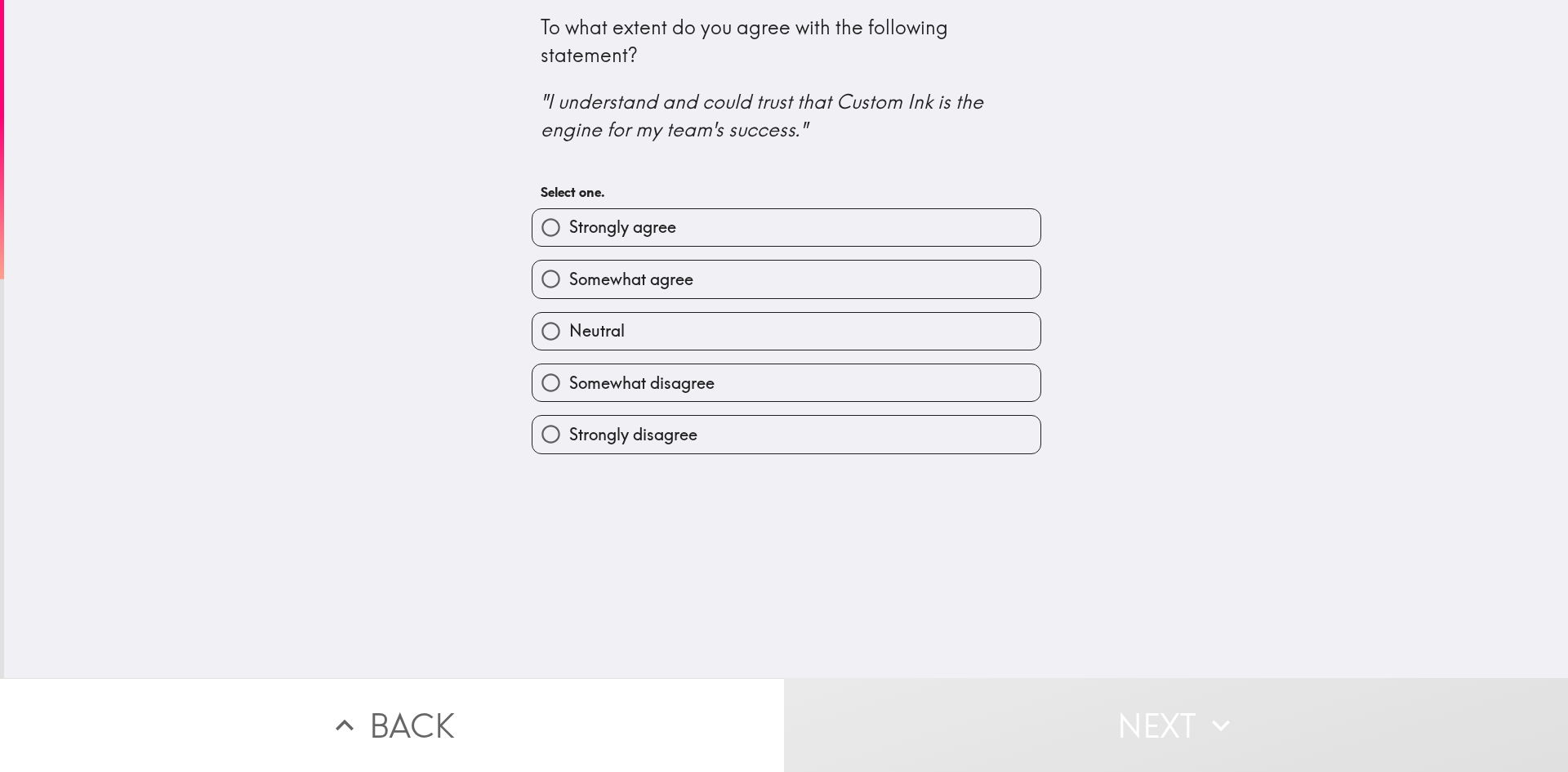
click at [643, 229] on span "Strongly agree" at bounding box center [623, 226] width 107 height 22
click at [569, 229] on input "Strongly agree" at bounding box center [551, 227] width 37 height 37
radio input "true"
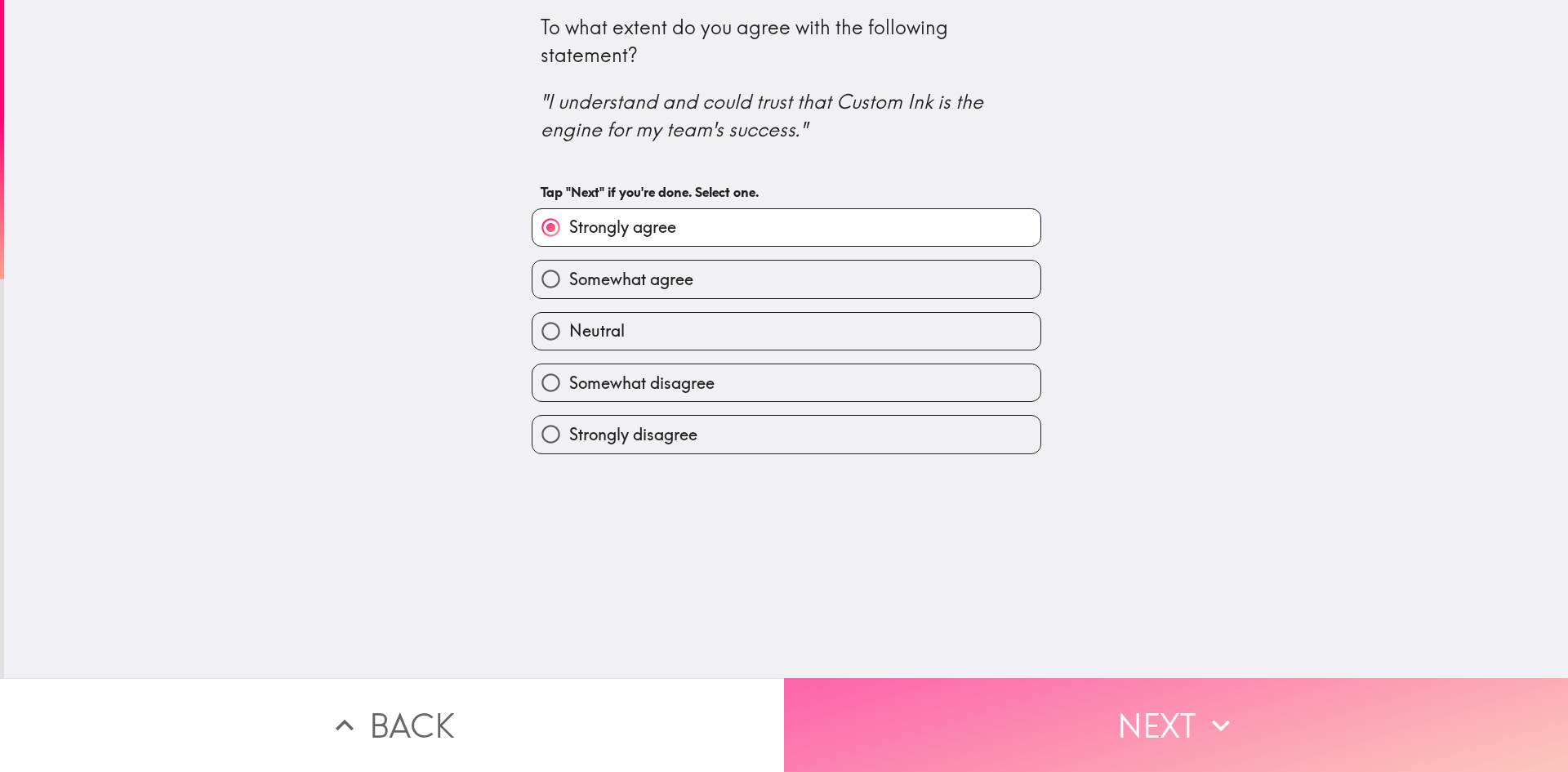
click at [921, 699] on button "Next" at bounding box center [1176, 725] width 784 height 94
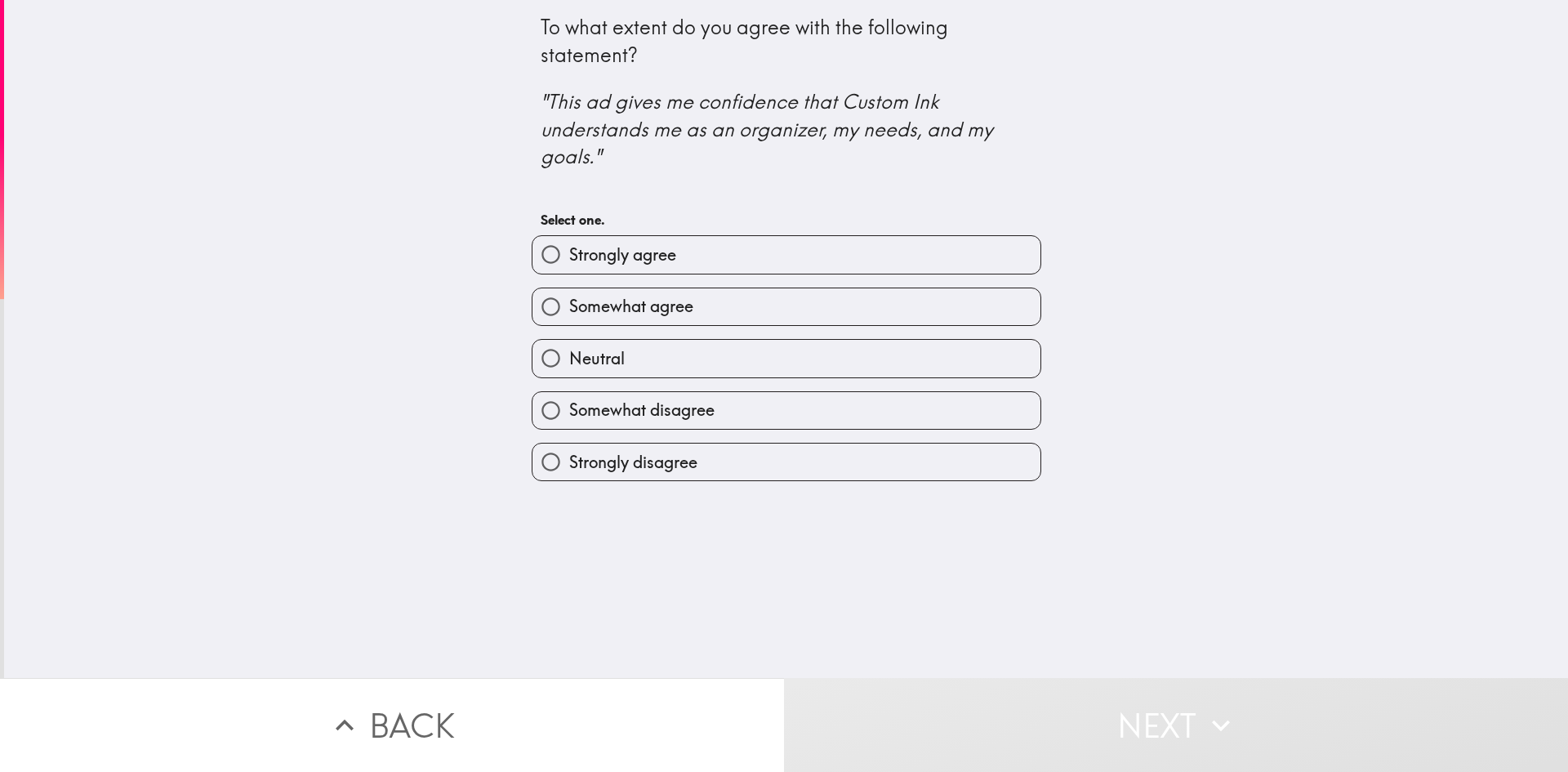
click at [817, 240] on label "Strongly agree" at bounding box center [786, 255] width 508 height 37
click at [569, 240] on input "Strongly agree" at bounding box center [551, 255] width 37 height 37
radio input "true"
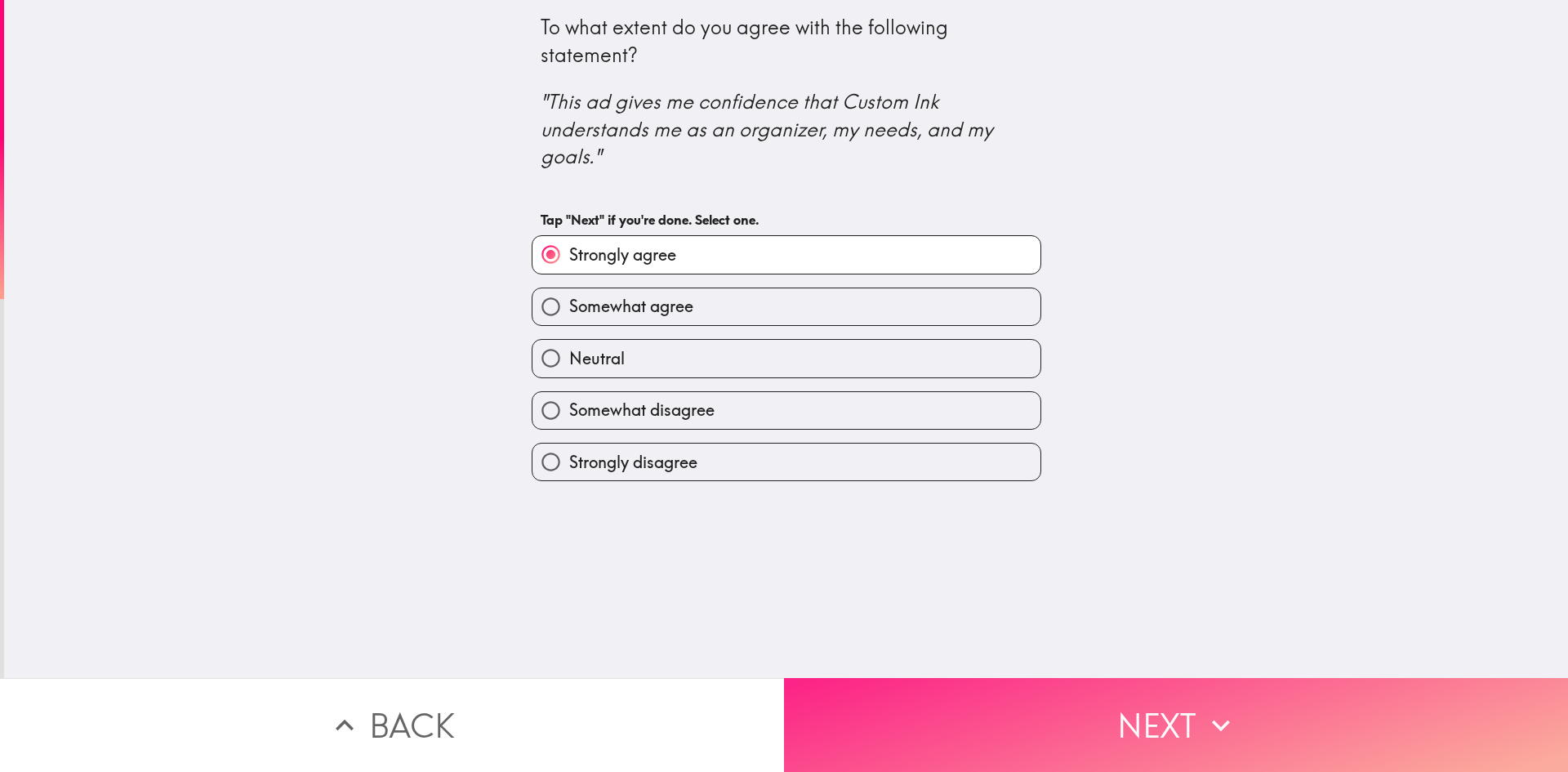
click at [1005, 683] on button "Next" at bounding box center [1176, 725] width 784 height 94
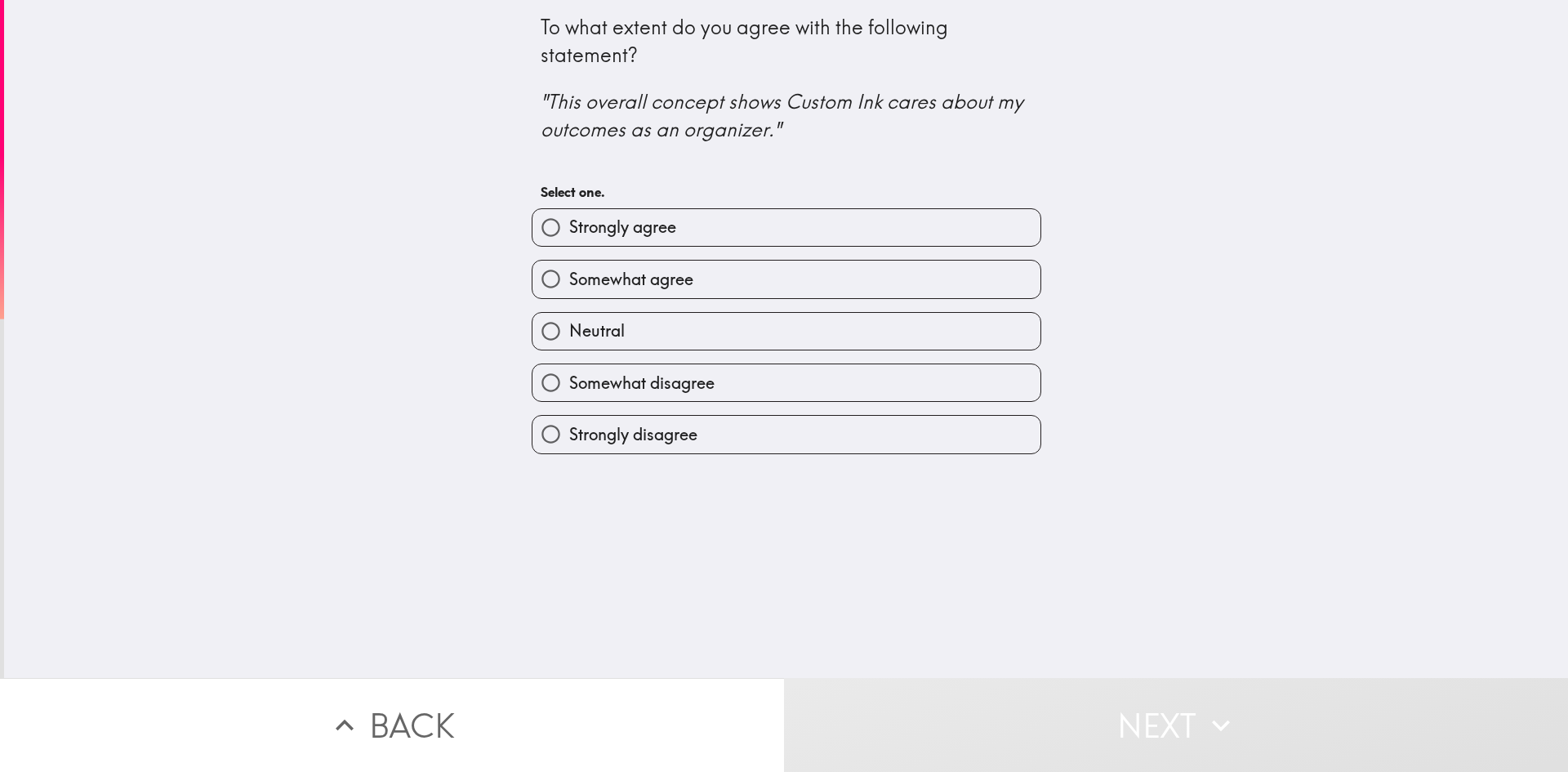
click at [700, 220] on label "Strongly agree" at bounding box center [786, 227] width 508 height 37
click at [569, 220] on input "Strongly agree" at bounding box center [551, 227] width 37 height 37
radio input "true"
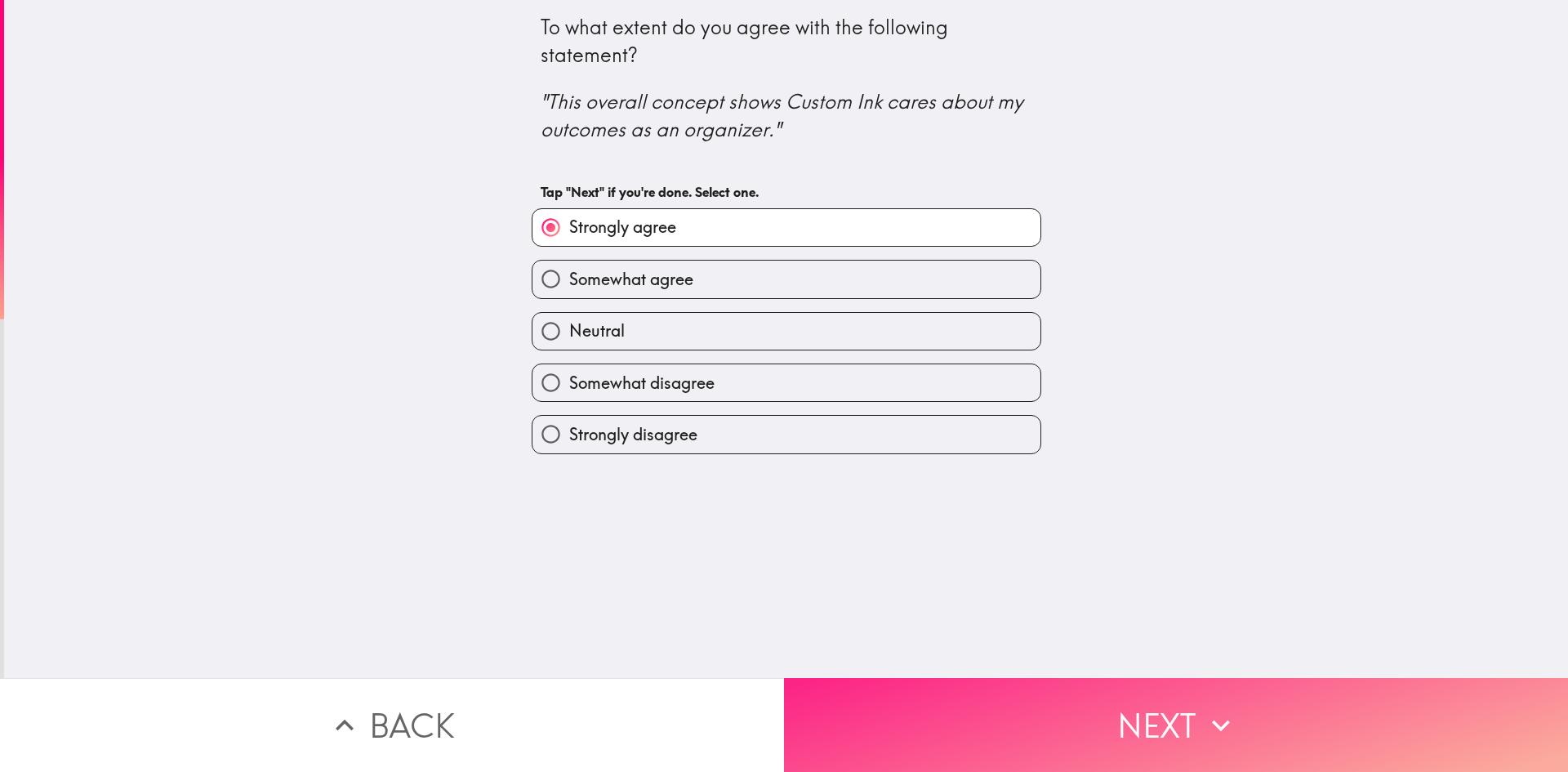
click at [943, 696] on button "Next" at bounding box center [1176, 725] width 784 height 94
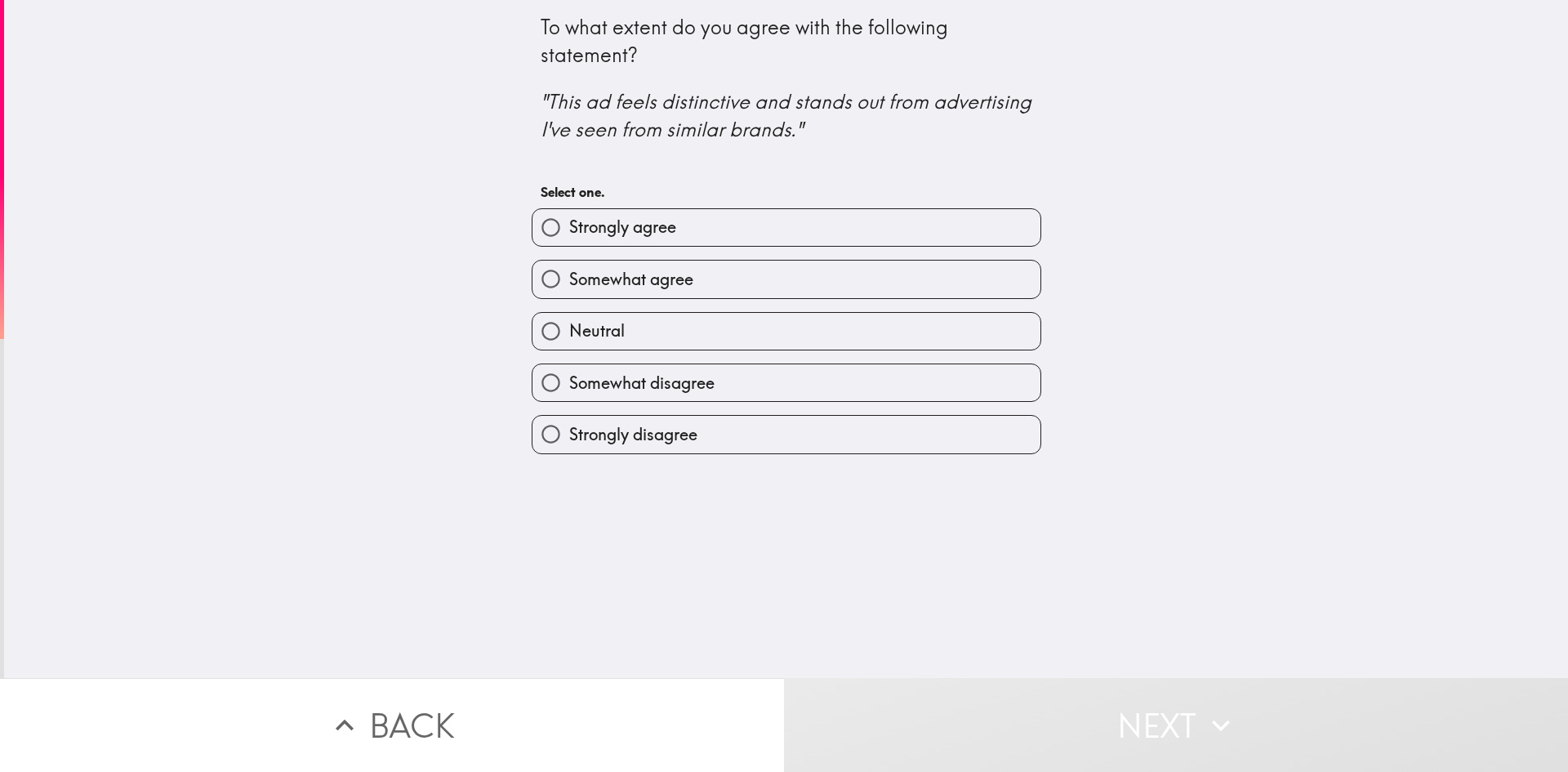
drag, startPoint x: 535, startPoint y: 106, endPoint x: 687, endPoint y: 121, distance: 152.7
click at [687, 121] on icon ""This ad feels distinctive and stands out from advertising I've seen from simil…" at bounding box center [789, 115] width 496 height 52
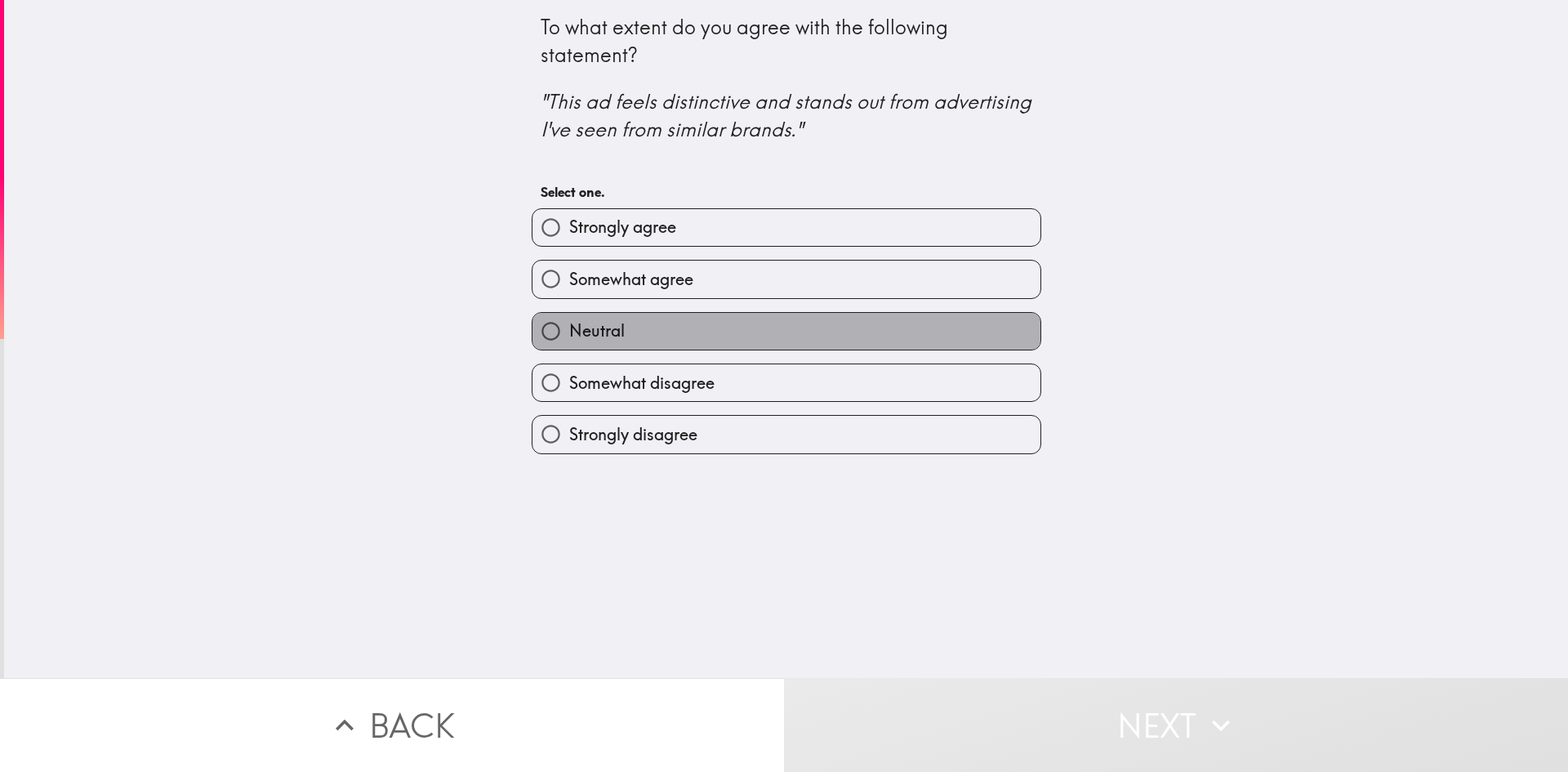
click at [676, 321] on label "Neutral" at bounding box center [786, 331] width 508 height 37
click at [569, 321] on input "Neutral" at bounding box center [551, 331] width 37 height 37
radio input "true"
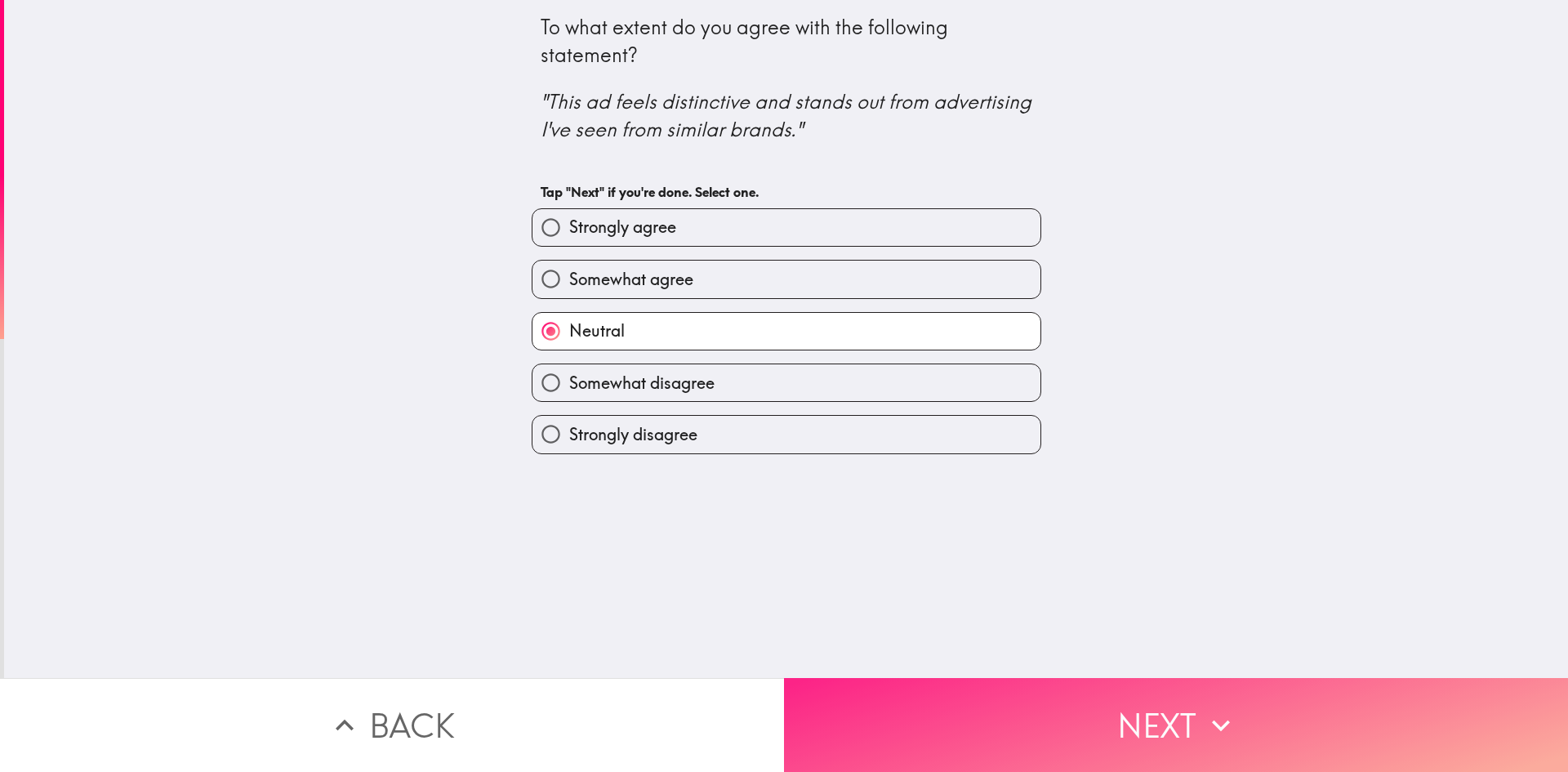
click at [970, 727] on button "Next" at bounding box center [1176, 725] width 784 height 94
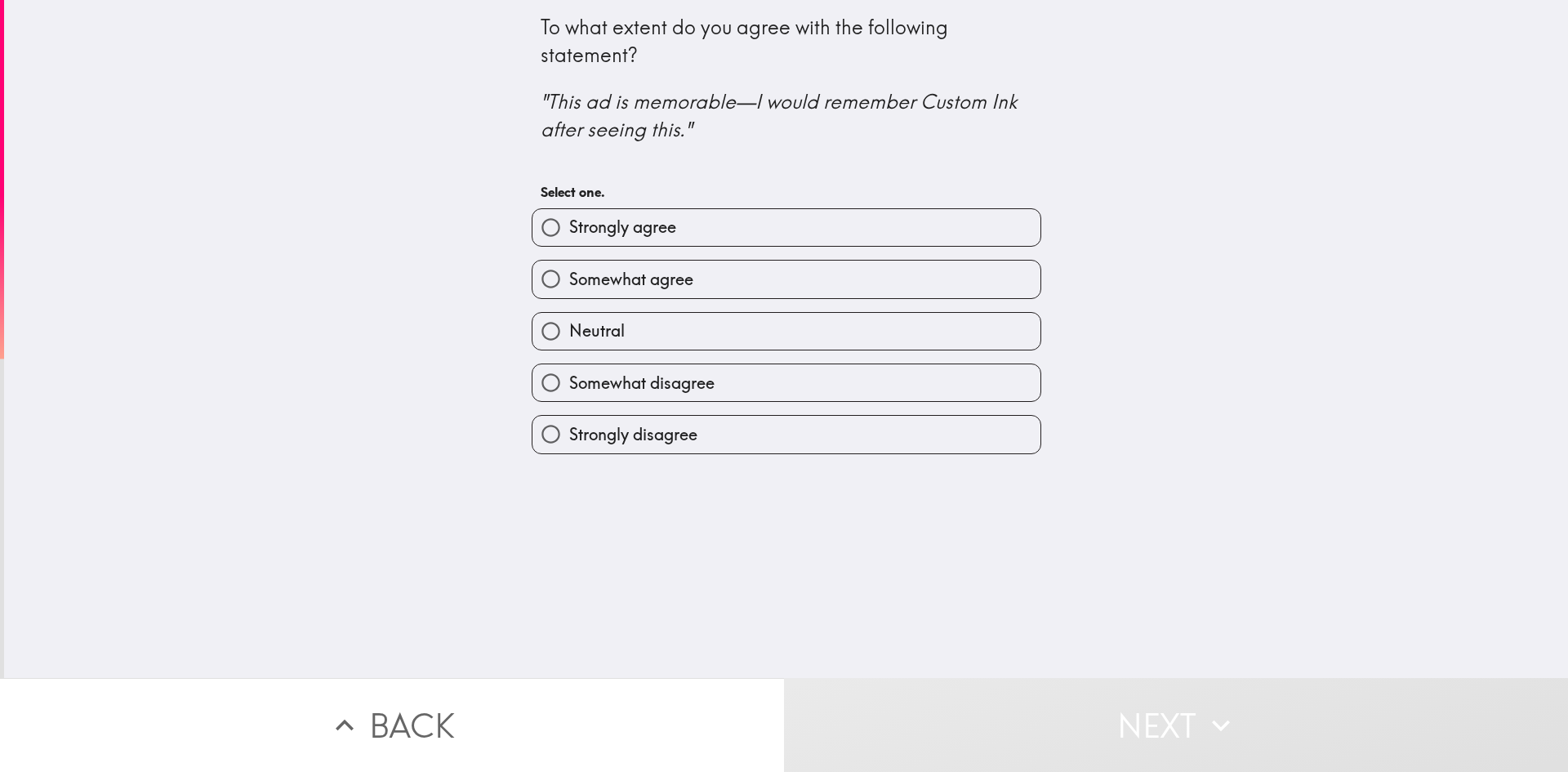
click at [676, 216] on label "Strongly agree" at bounding box center [786, 227] width 508 height 37
click at [569, 216] on input "Strongly agree" at bounding box center [551, 227] width 37 height 37
radio input "true"
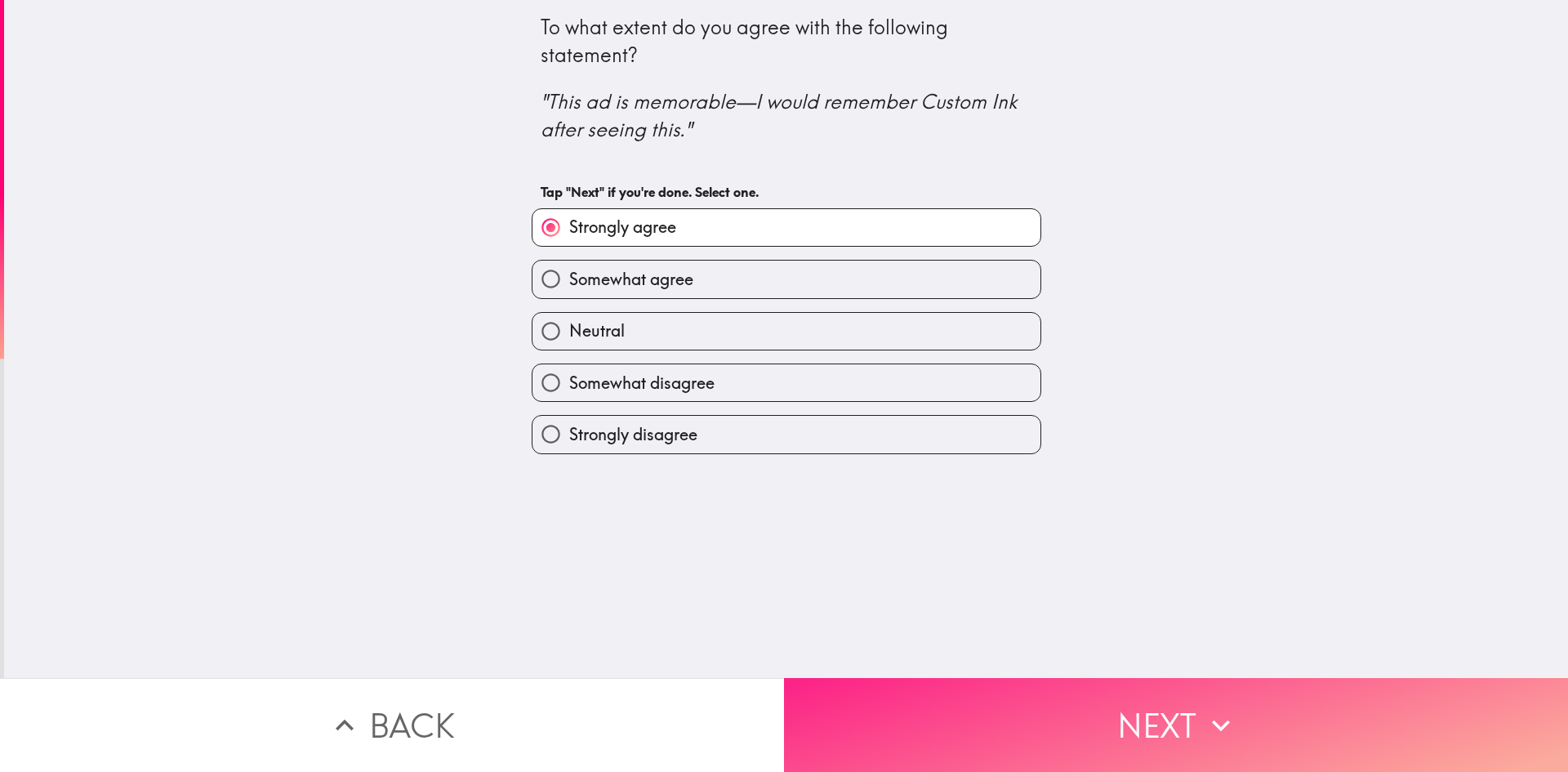
click at [996, 703] on button "Next" at bounding box center [1176, 725] width 784 height 94
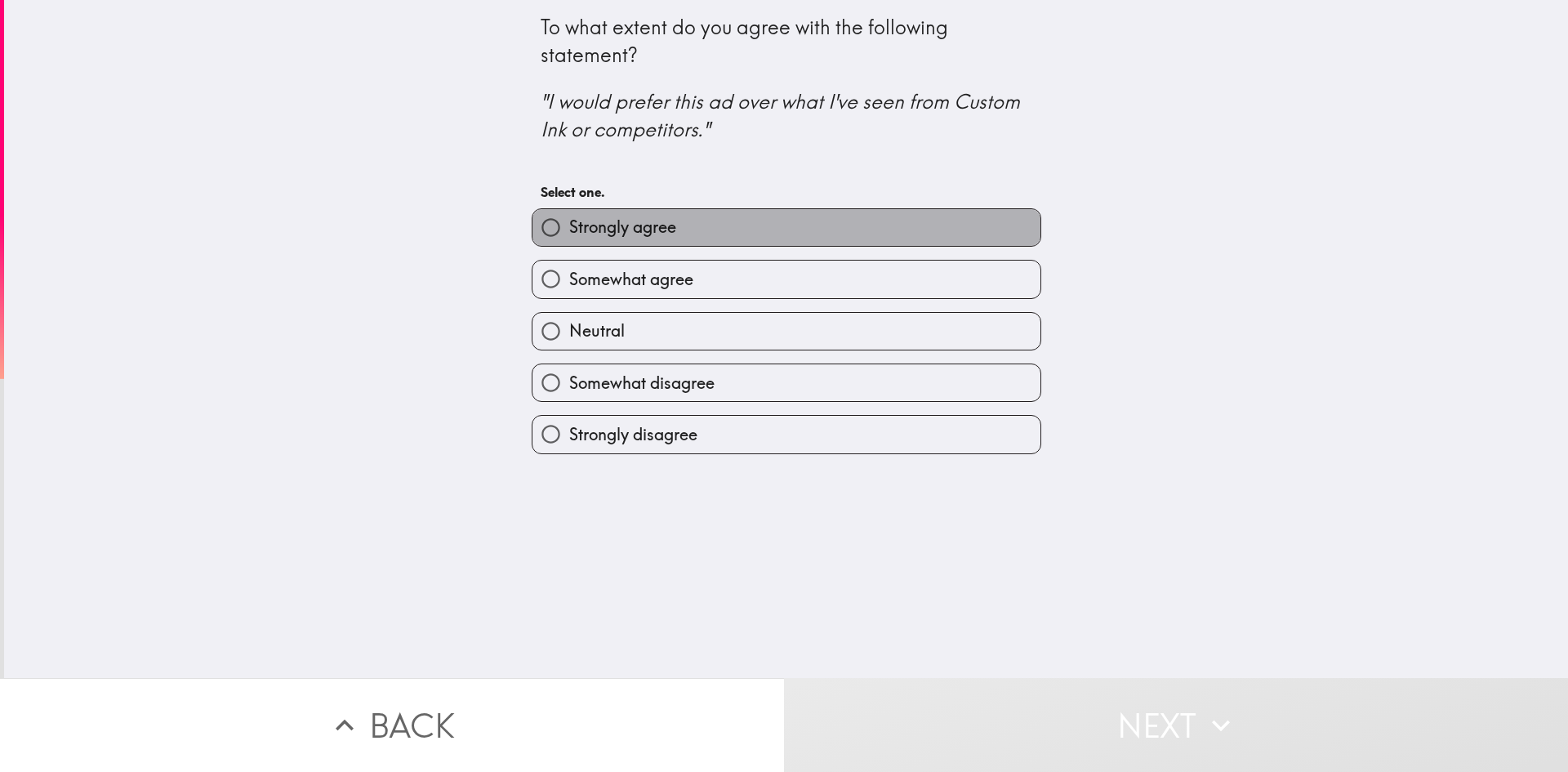
click at [711, 234] on label "Strongly agree" at bounding box center [786, 227] width 508 height 37
click at [569, 234] on input "Strongly agree" at bounding box center [551, 227] width 37 height 37
radio input "true"
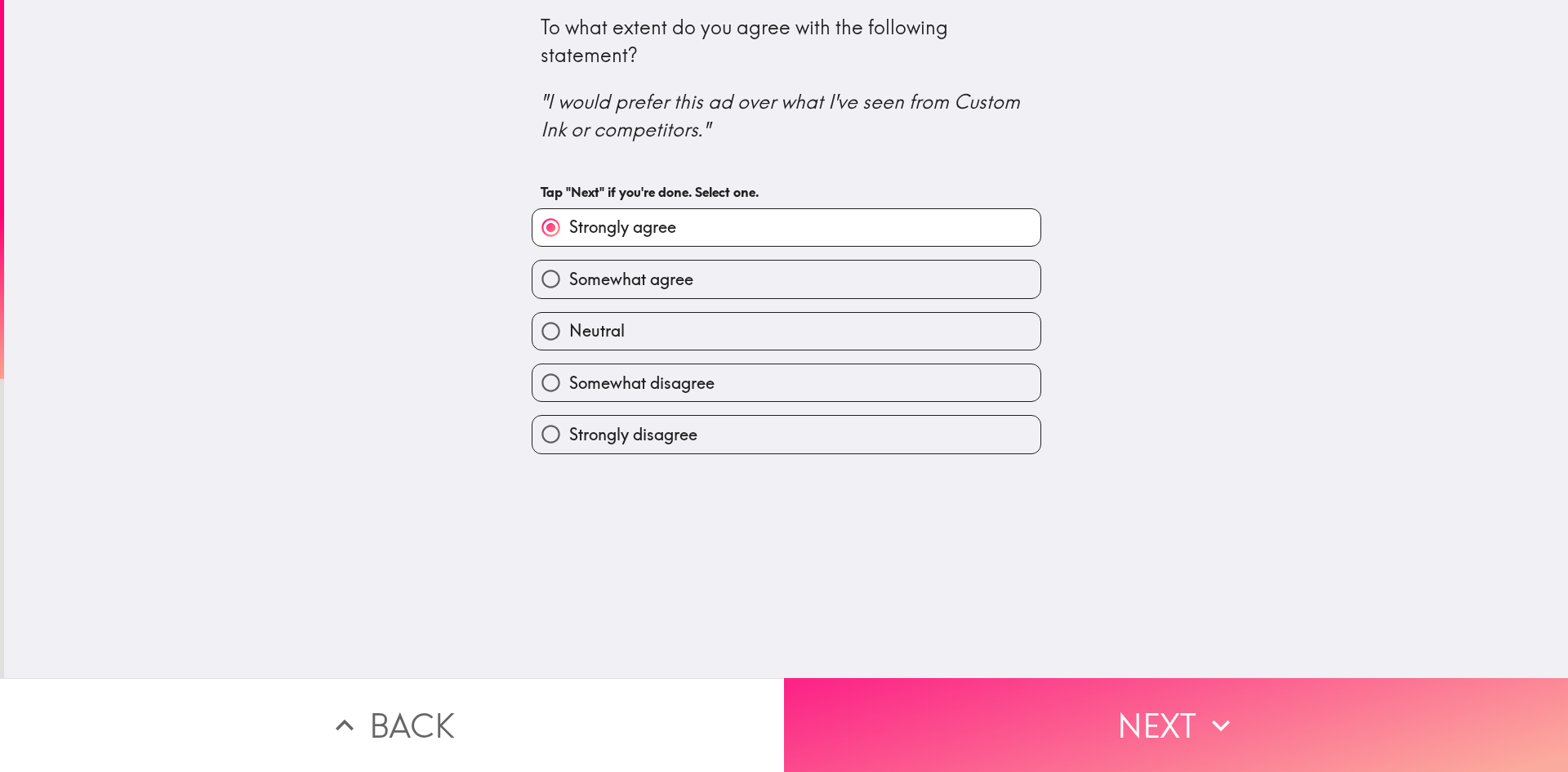
click at [936, 684] on button "Next" at bounding box center [1176, 725] width 784 height 94
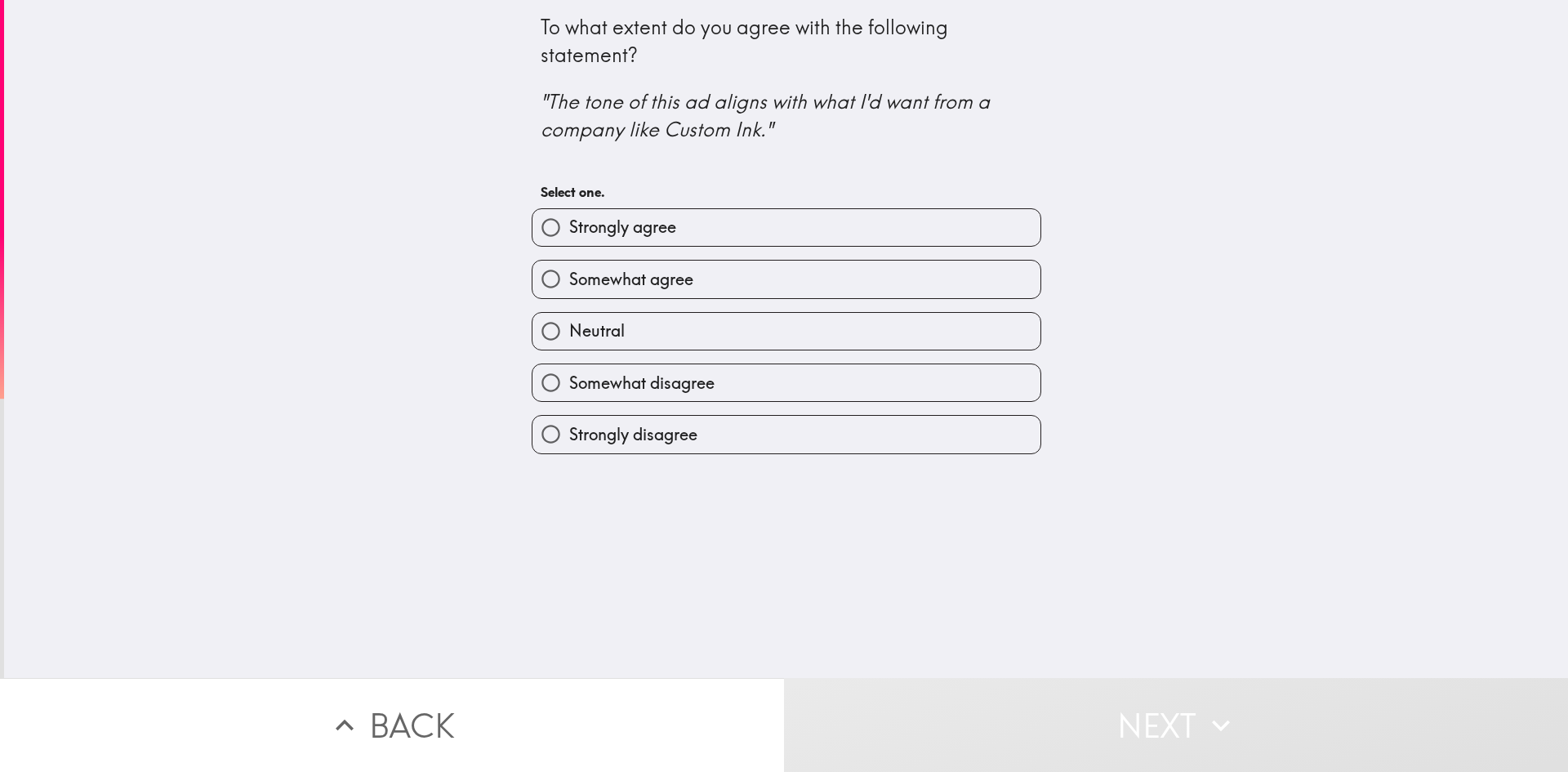
click at [722, 220] on label "Strongly agree" at bounding box center [786, 227] width 508 height 37
click at [569, 220] on input "Strongly agree" at bounding box center [551, 227] width 37 height 37
radio input "true"
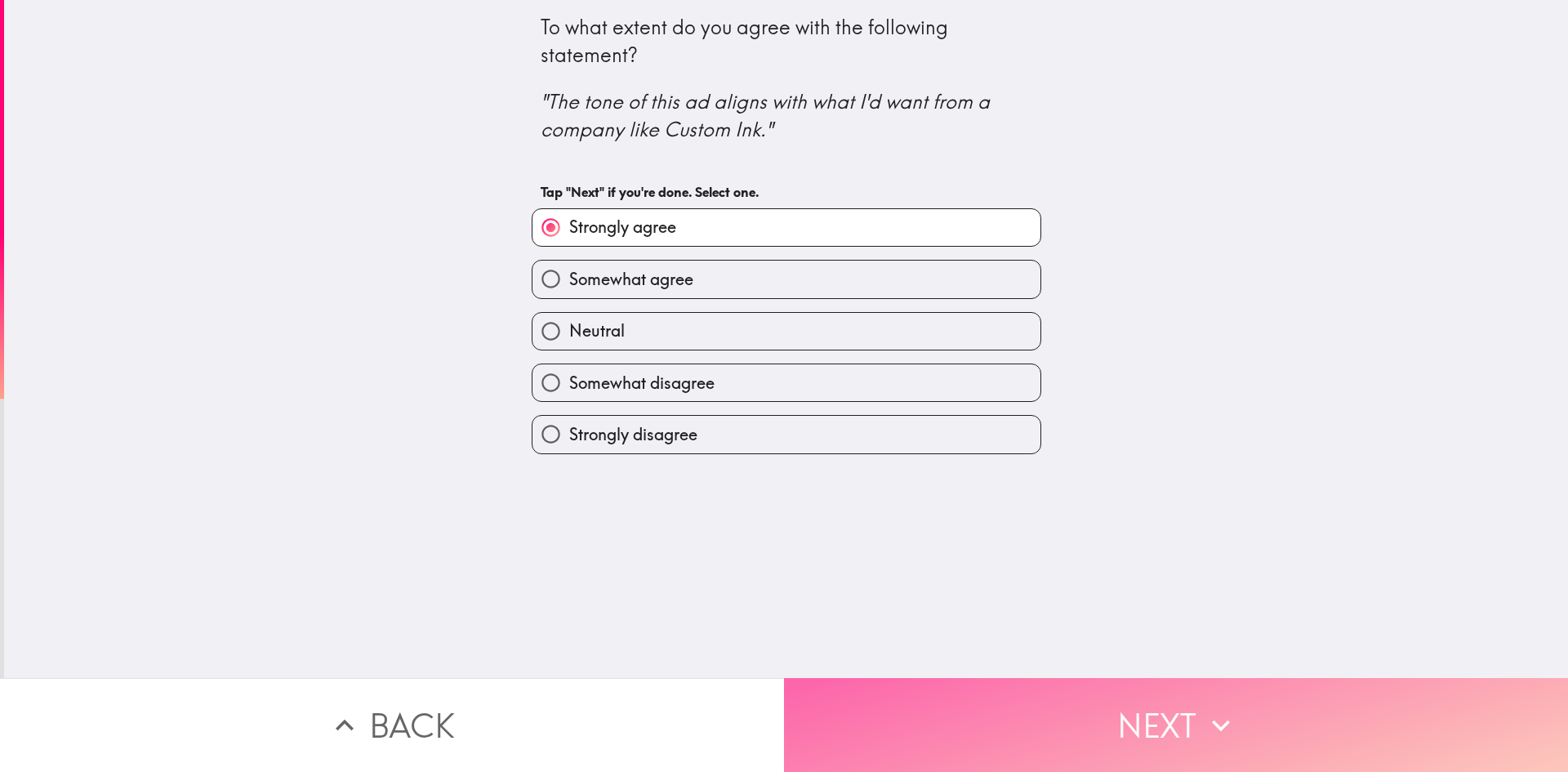
click at [965, 707] on button "Next" at bounding box center [1176, 725] width 784 height 94
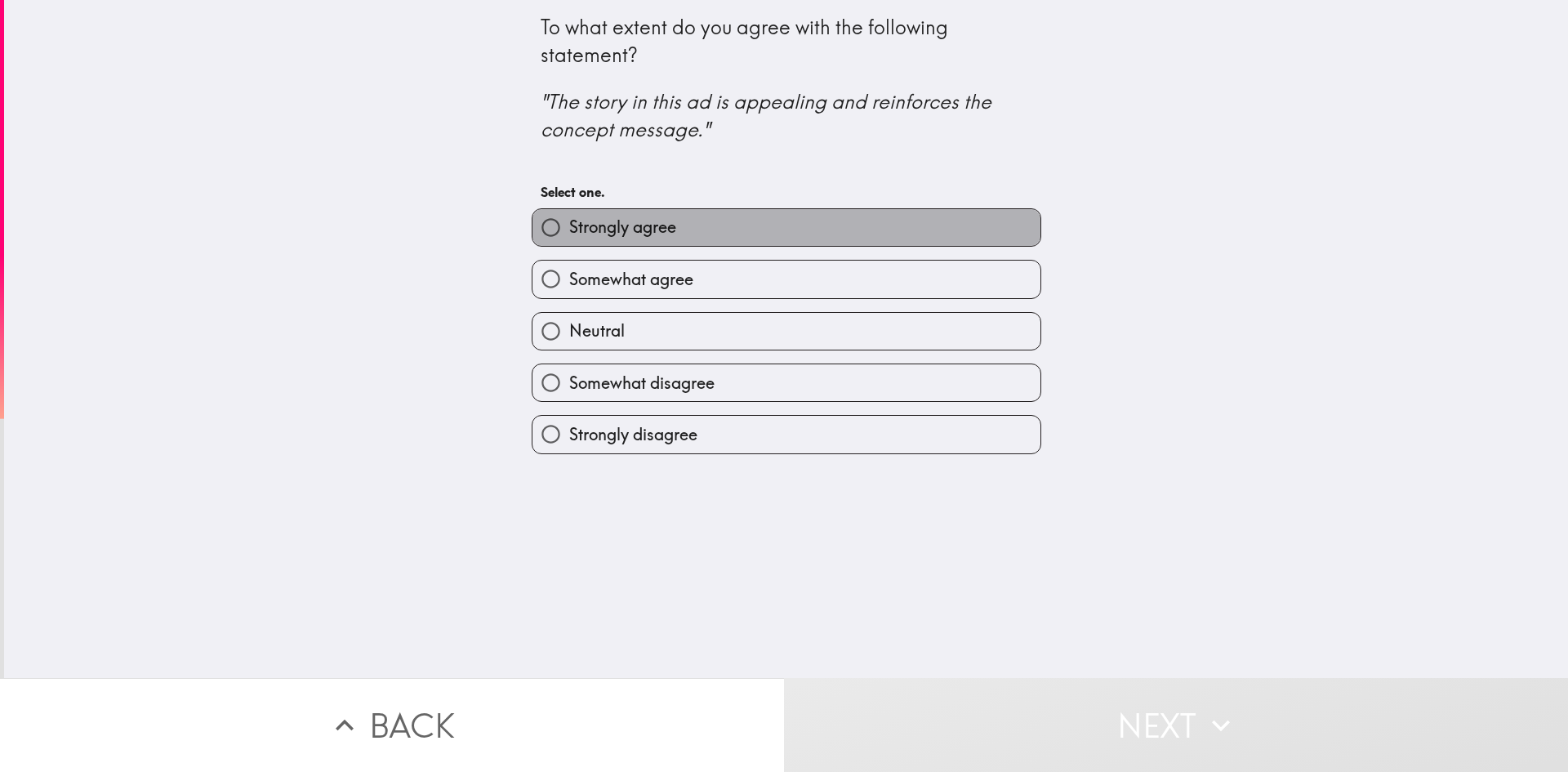
click at [742, 233] on label "Strongly agree" at bounding box center [786, 227] width 508 height 37
click at [569, 233] on input "Strongly agree" at bounding box center [551, 227] width 37 height 37
radio input "true"
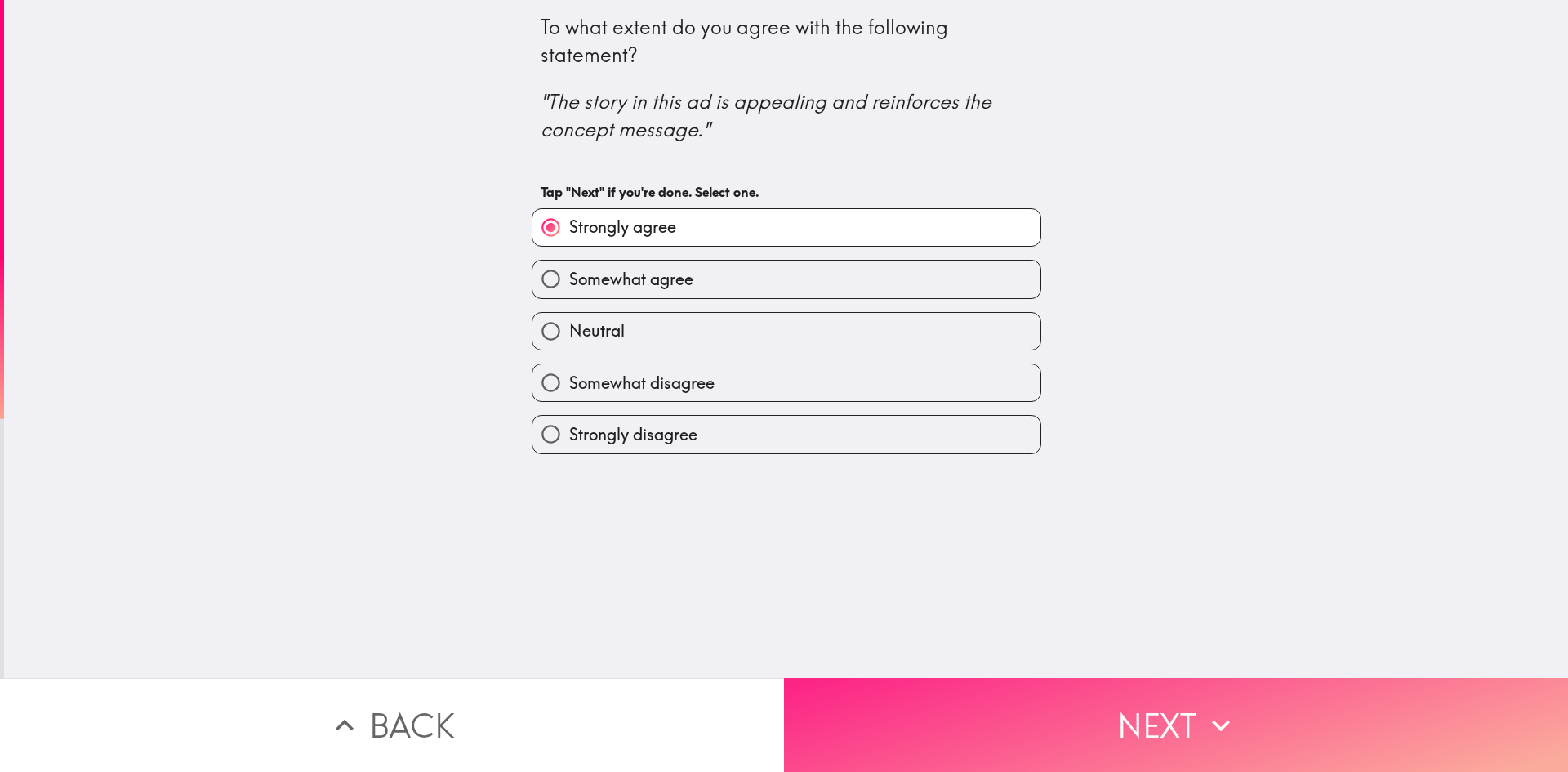
click at [1078, 708] on button "Next" at bounding box center [1176, 725] width 784 height 94
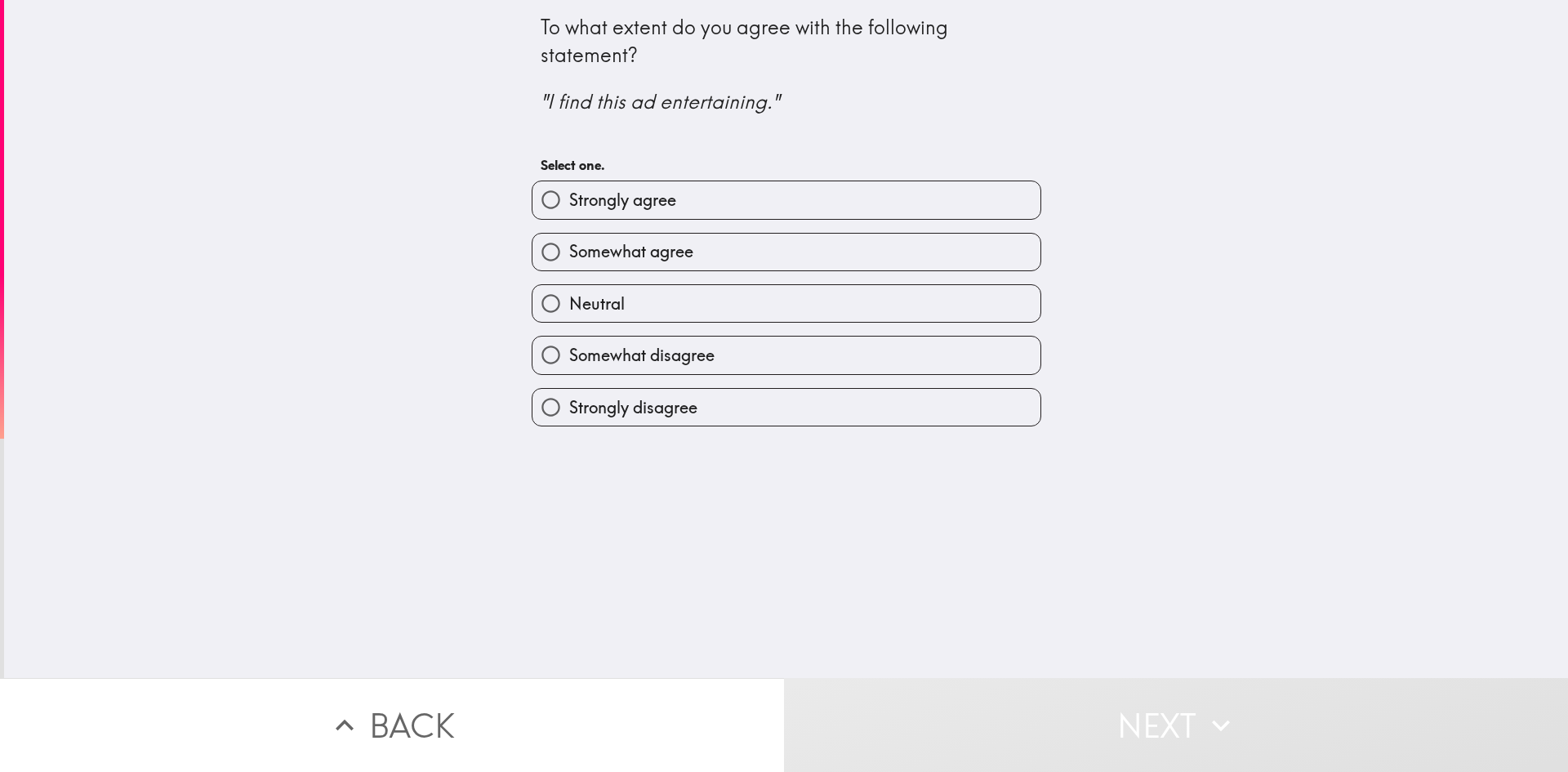
click at [672, 199] on label "Strongly agree" at bounding box center [786, 200] width 508 height 37
click at [569, 199] on input "Strongly agree" at bounding box center [551, 200] width 37 height 37
radio input "true"
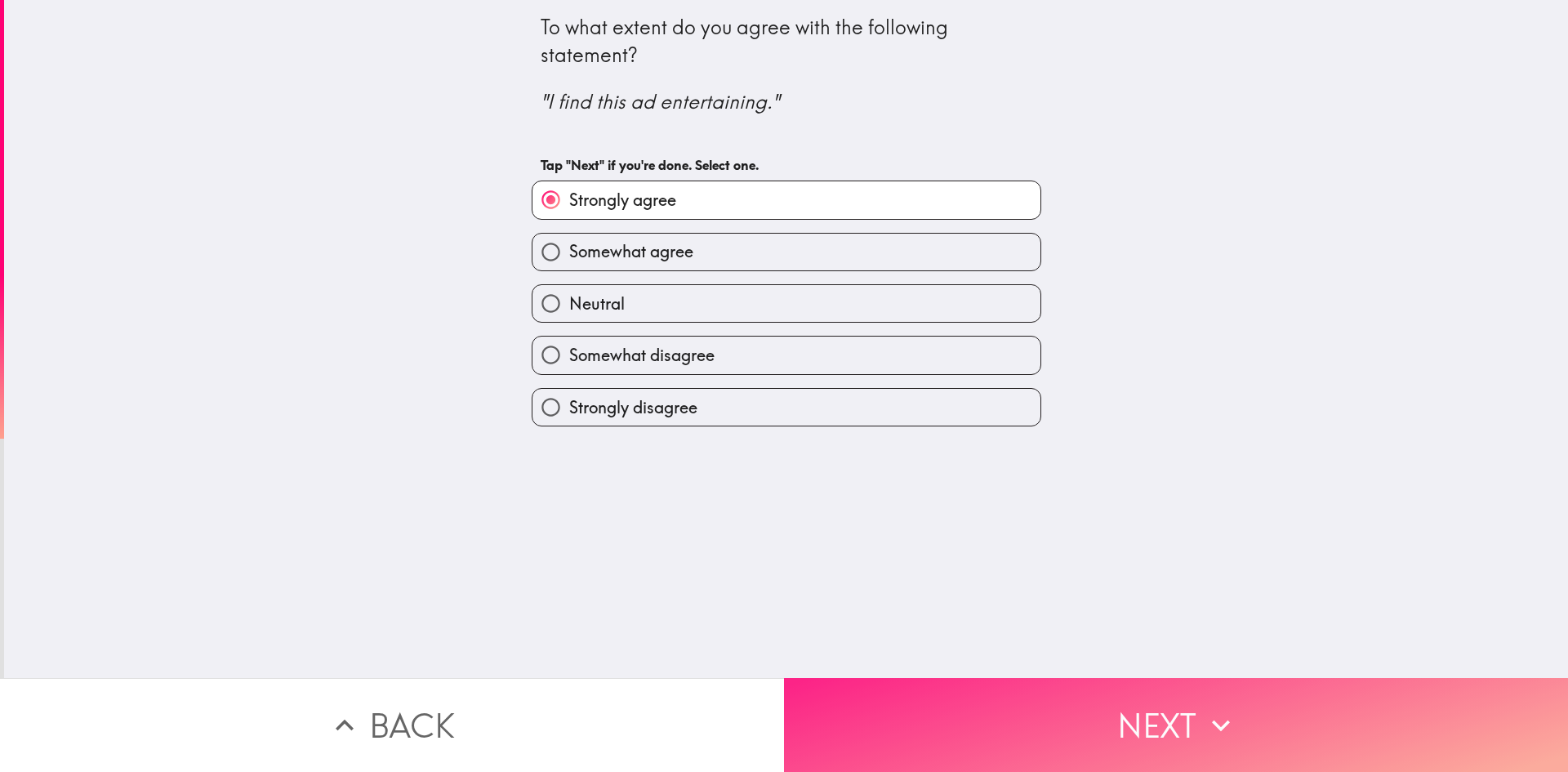
click at [1006, 703] on button "Next" at bounding box center [1176, 725] width 784 height 94
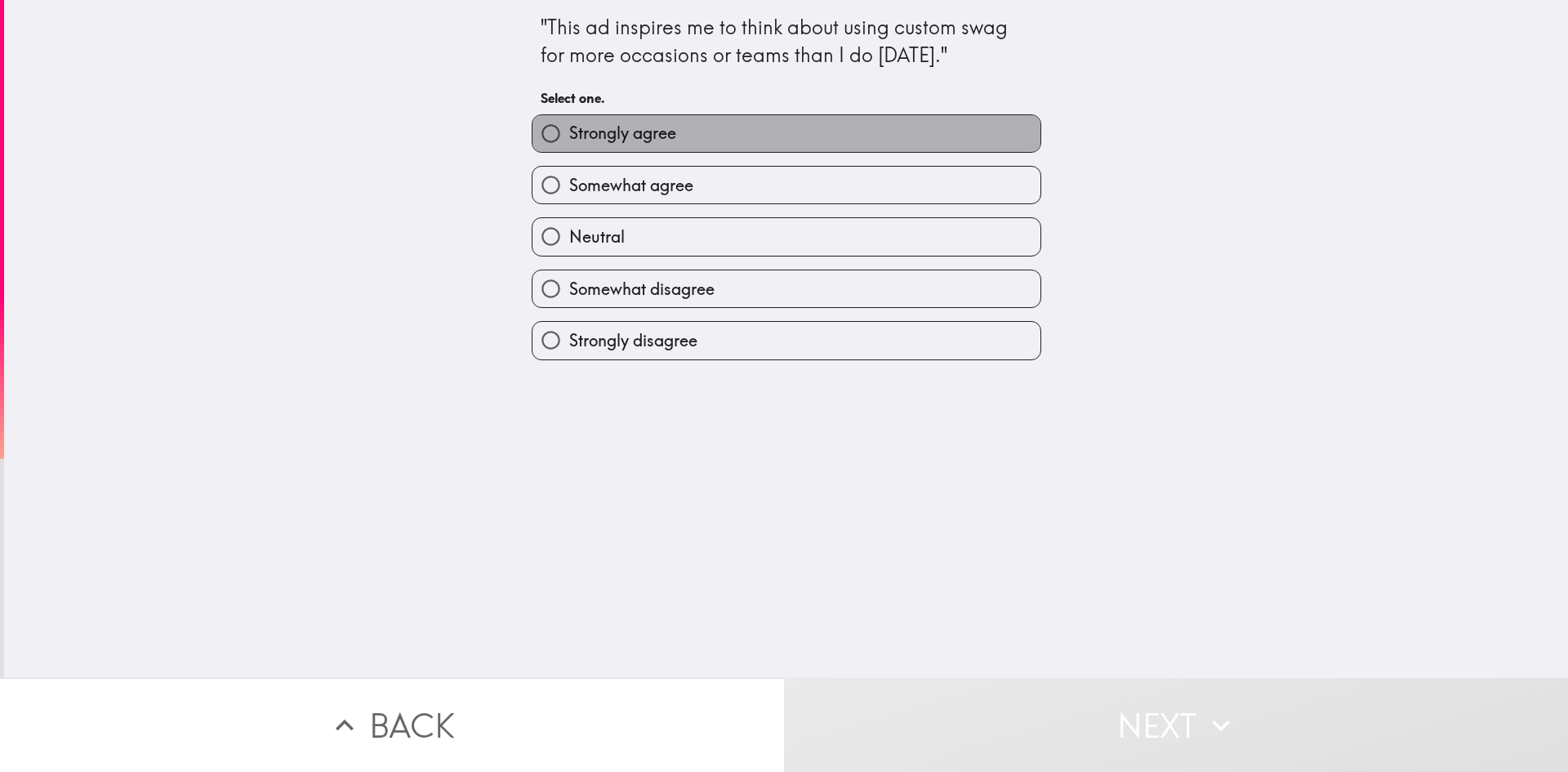
click at [569, 121] on label "Strongly agree" at bounding box center [786, 133] width 508 height 37
click at [569, 121] on input "Strongly agree" at bounding box center [551, 133] width 37 height 37
radio input "true"
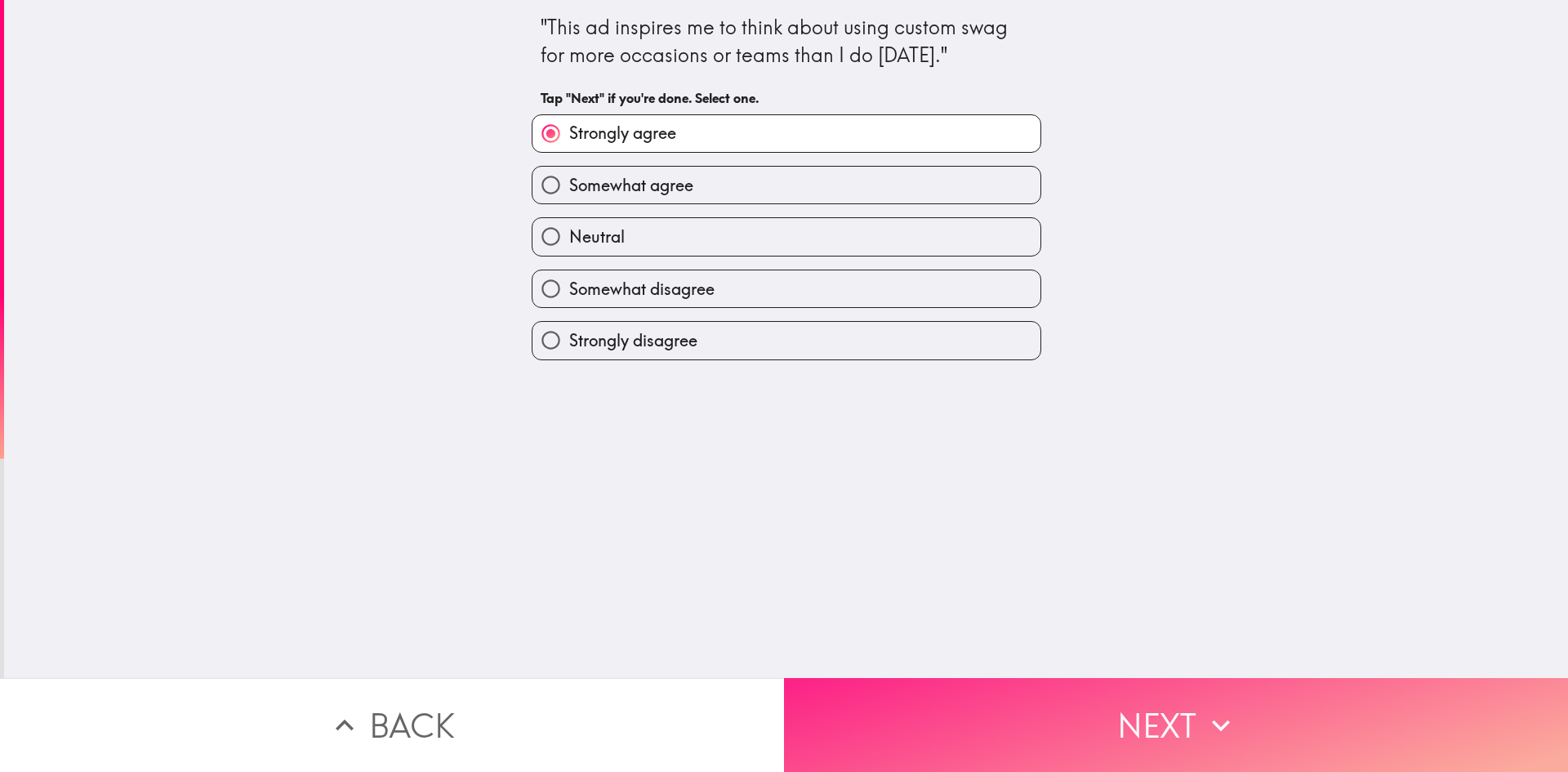
click at [984, 699] on button "Next" at bounding box center [1176, 725] width 784 height 94
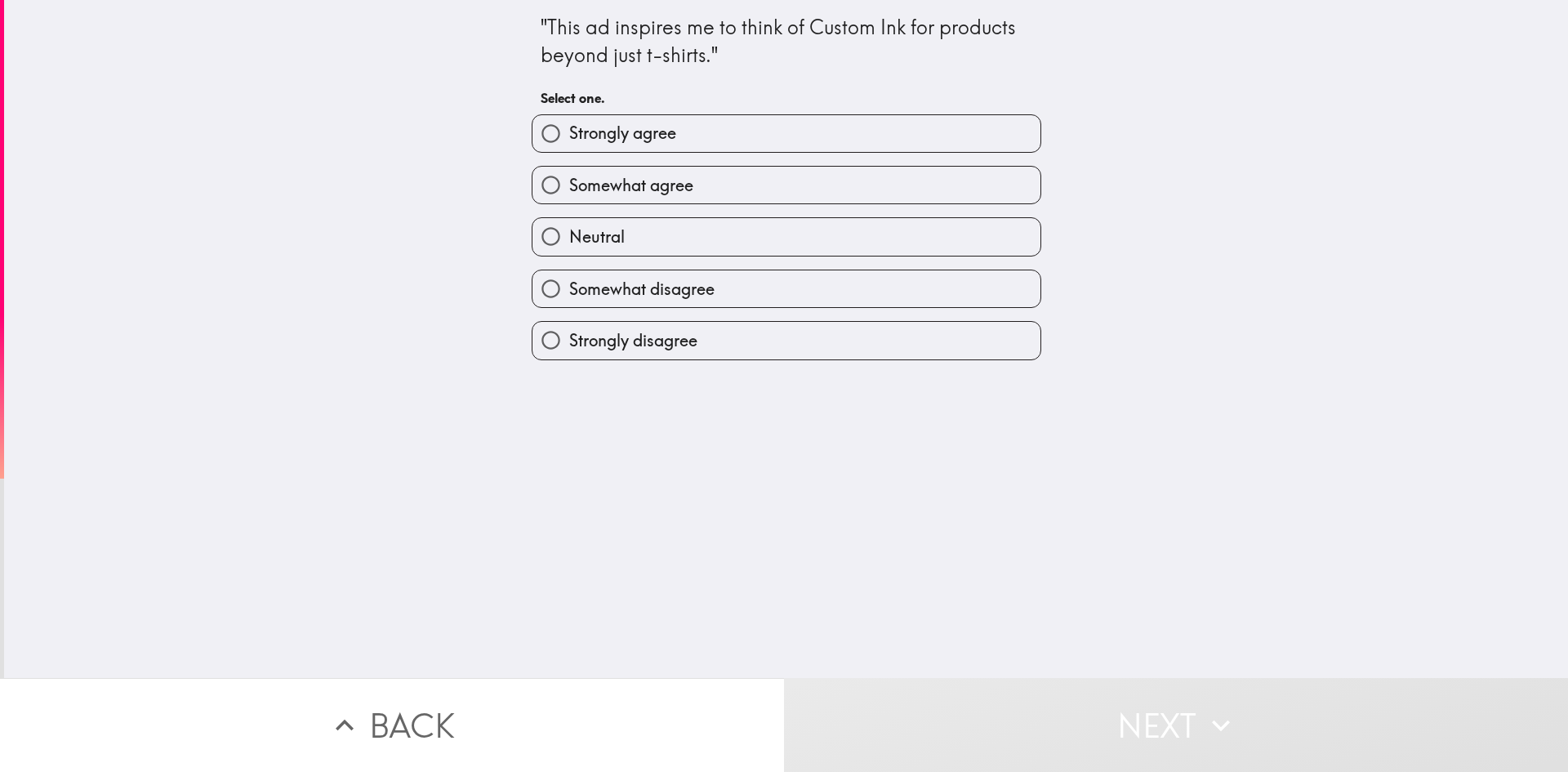
click at [639, 151] on label "Strongly agree" at bounding box center [786, 133] width 508 height 37
click at [569, 151] on input "Strongly agree" at bounding box center [551, 133] width 37 height 37
radio input "true"
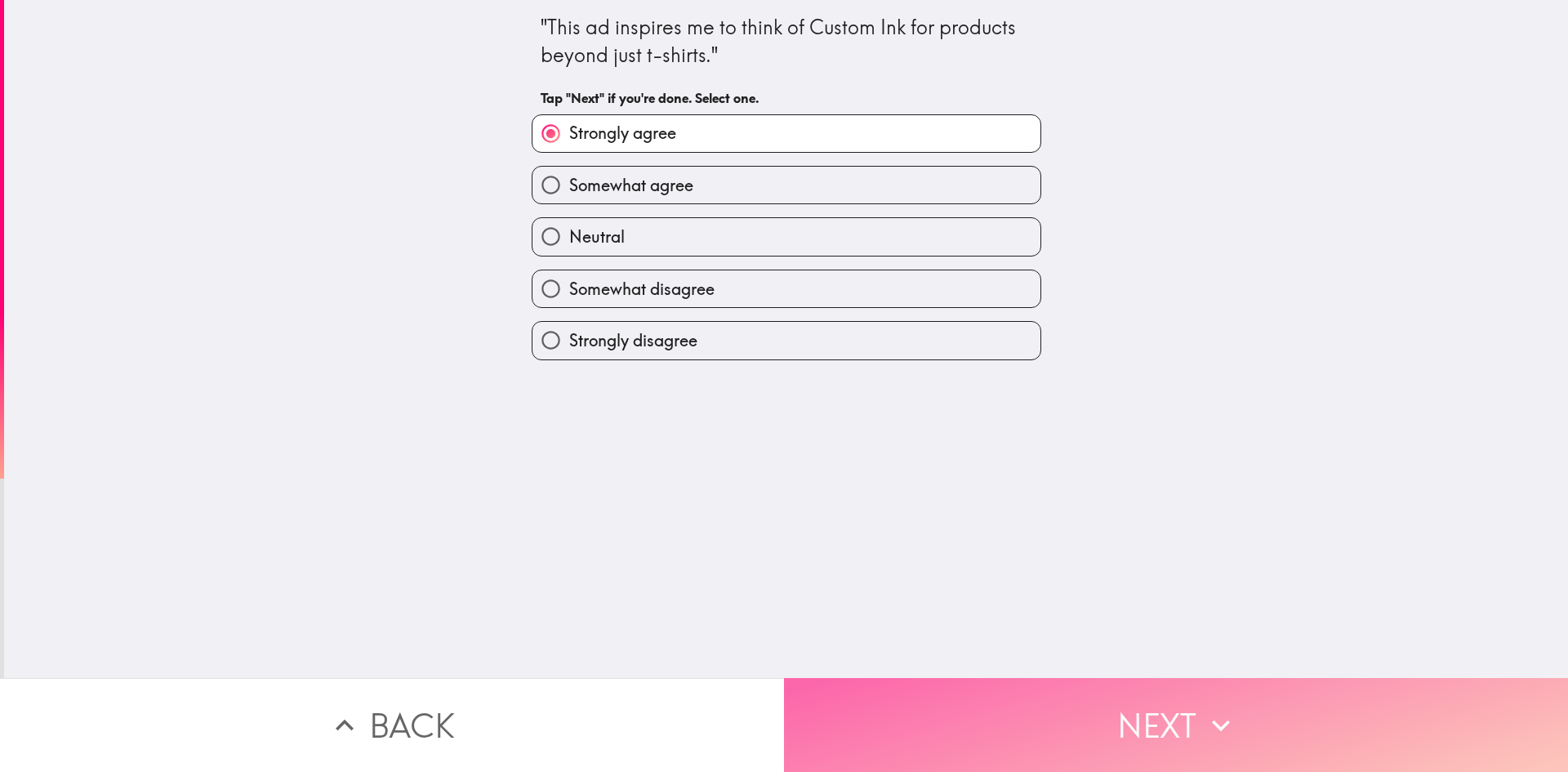
click at [974, 717] on button "Next" at bounding box center [1176, 725] width 784 height 94
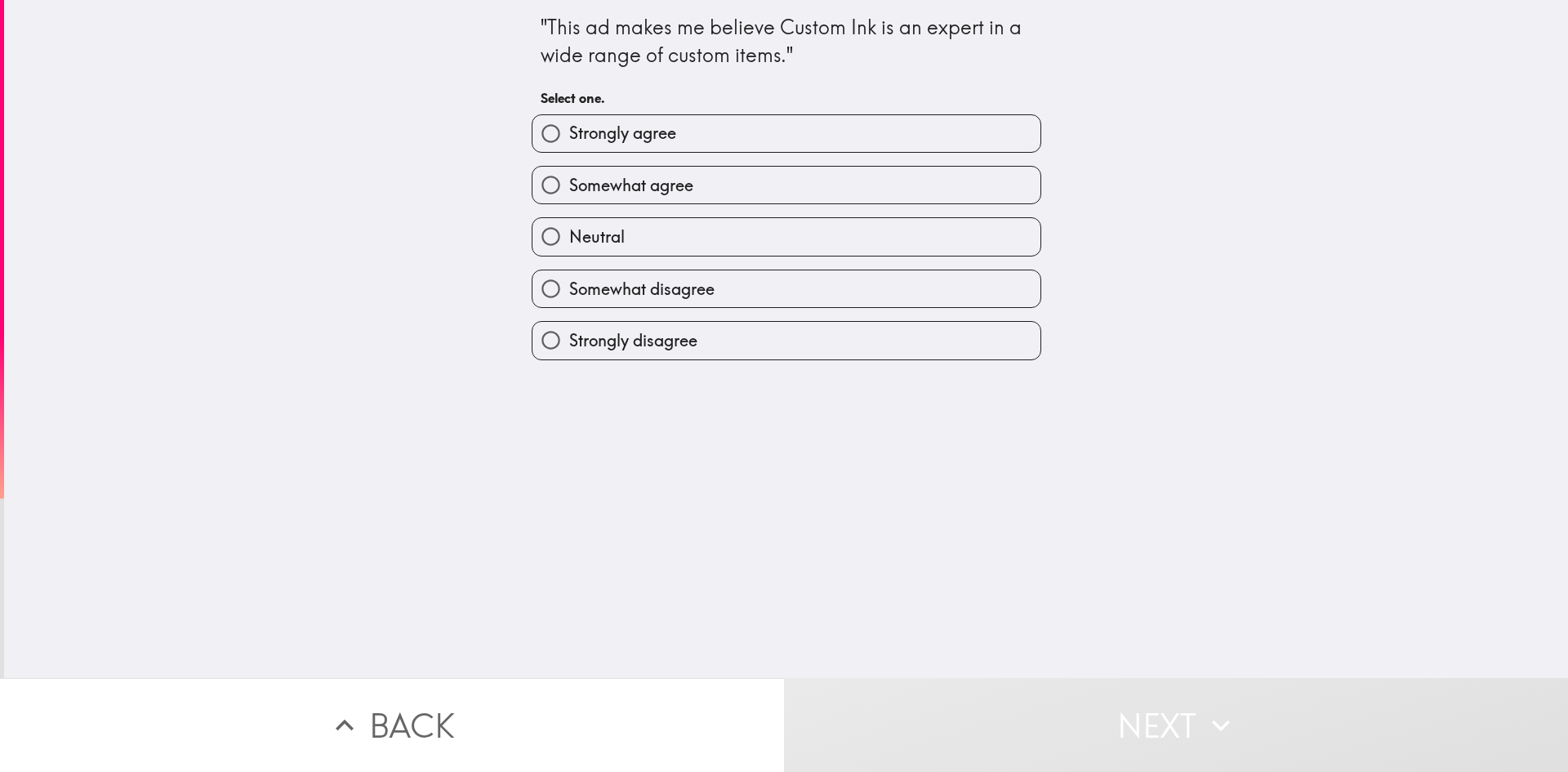
click at [754, 134] on label "Strongly agree" at bounding box center [786, 133] width 508 height 37
click at [569, 134] on input "Strongly agree" at bounding box center [551, 133] width 37 height 37
radio input "true"
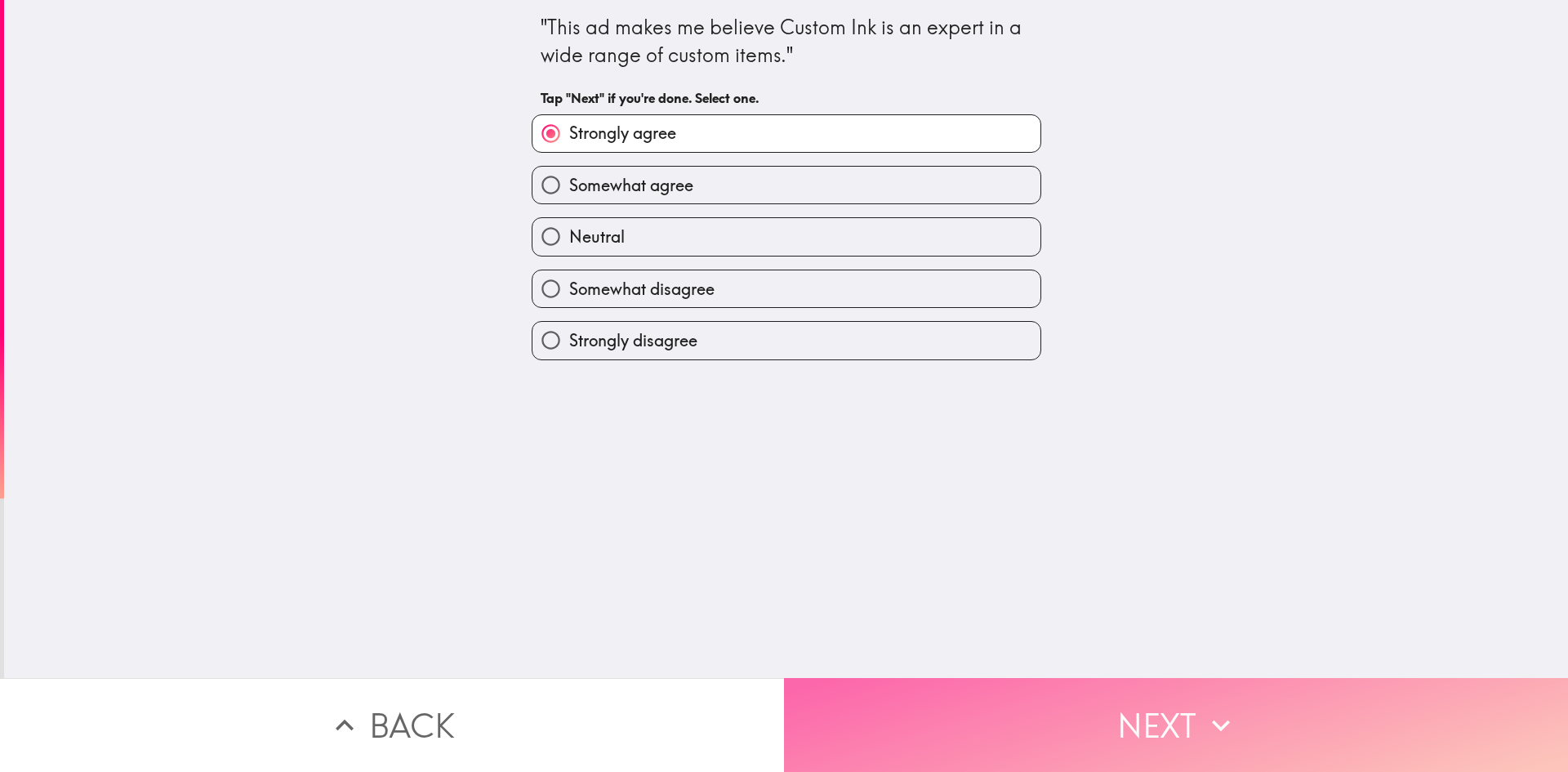
click at [994, 702] on button "Next" at bounding box center [1176, 725] width 784 height 94
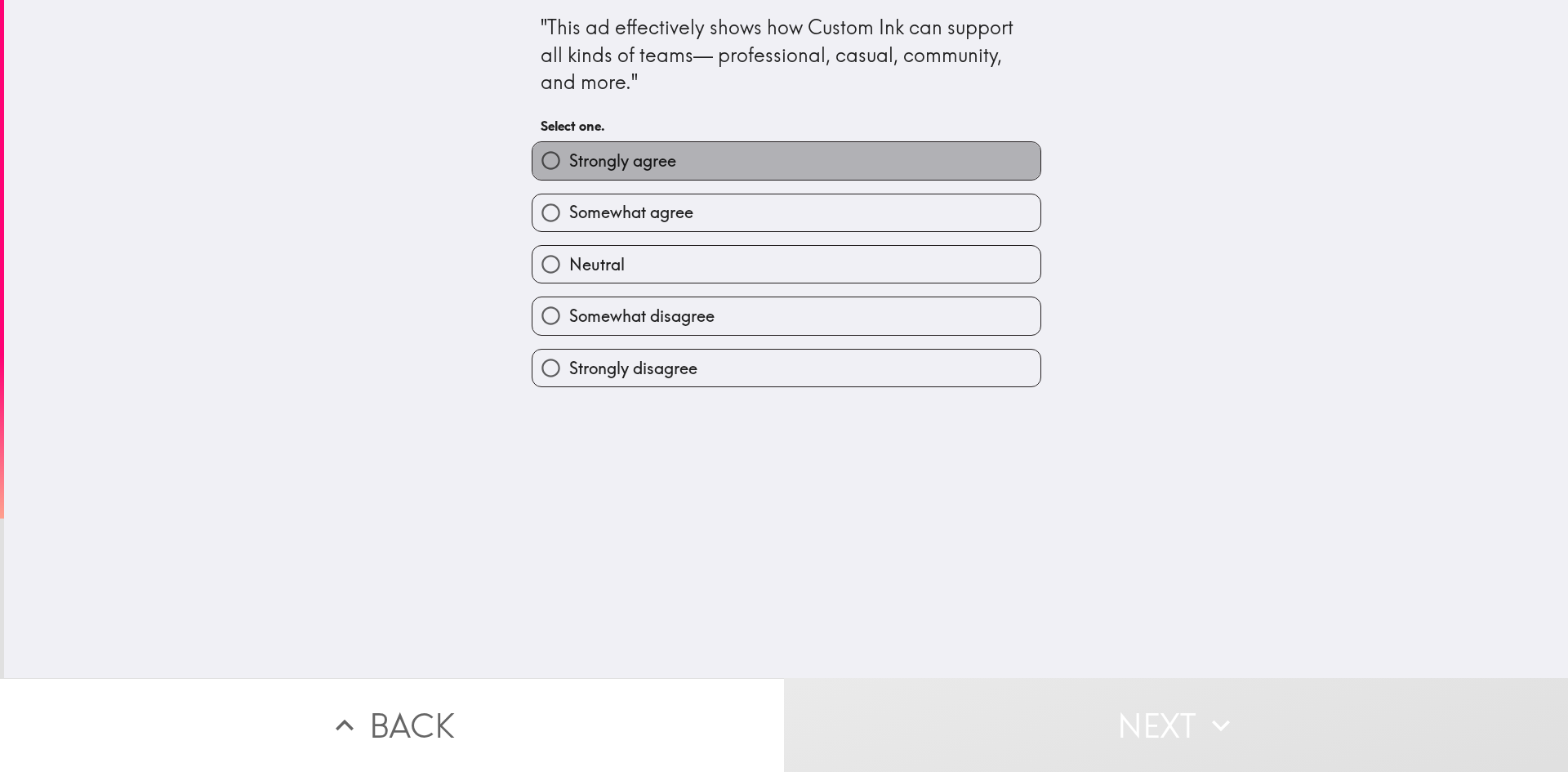
click at [691, 147] on label "Strongly agree" at bounding box center [786, 161] width 508 height 37
click at [569, 147] on input "Strongly agree" at bounding box center [551, 161] width 37 height 37
radio input "true"
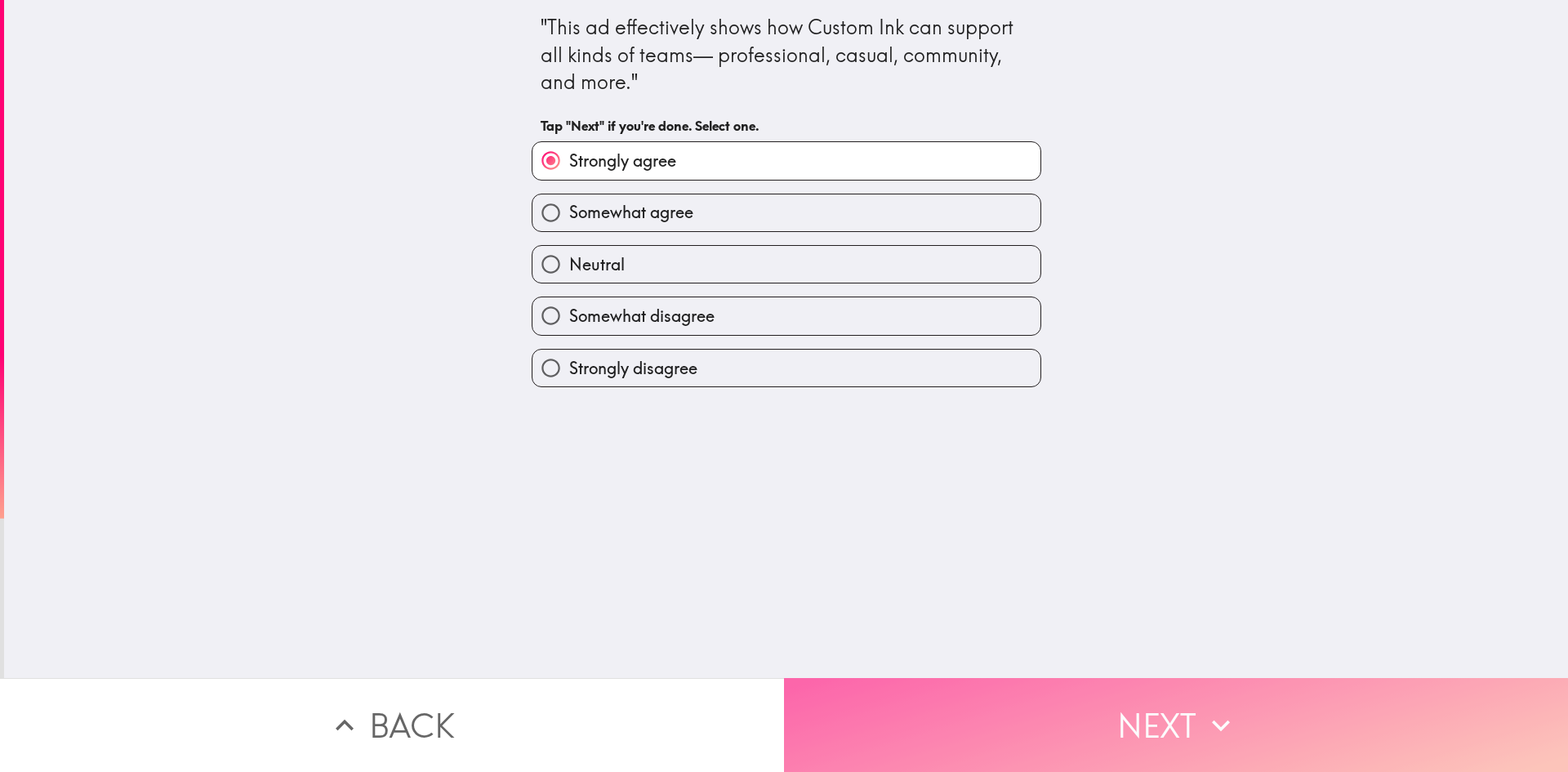
click at [945, 702] on button "Next" at bounding box center [1176, 725] width 784 height 94
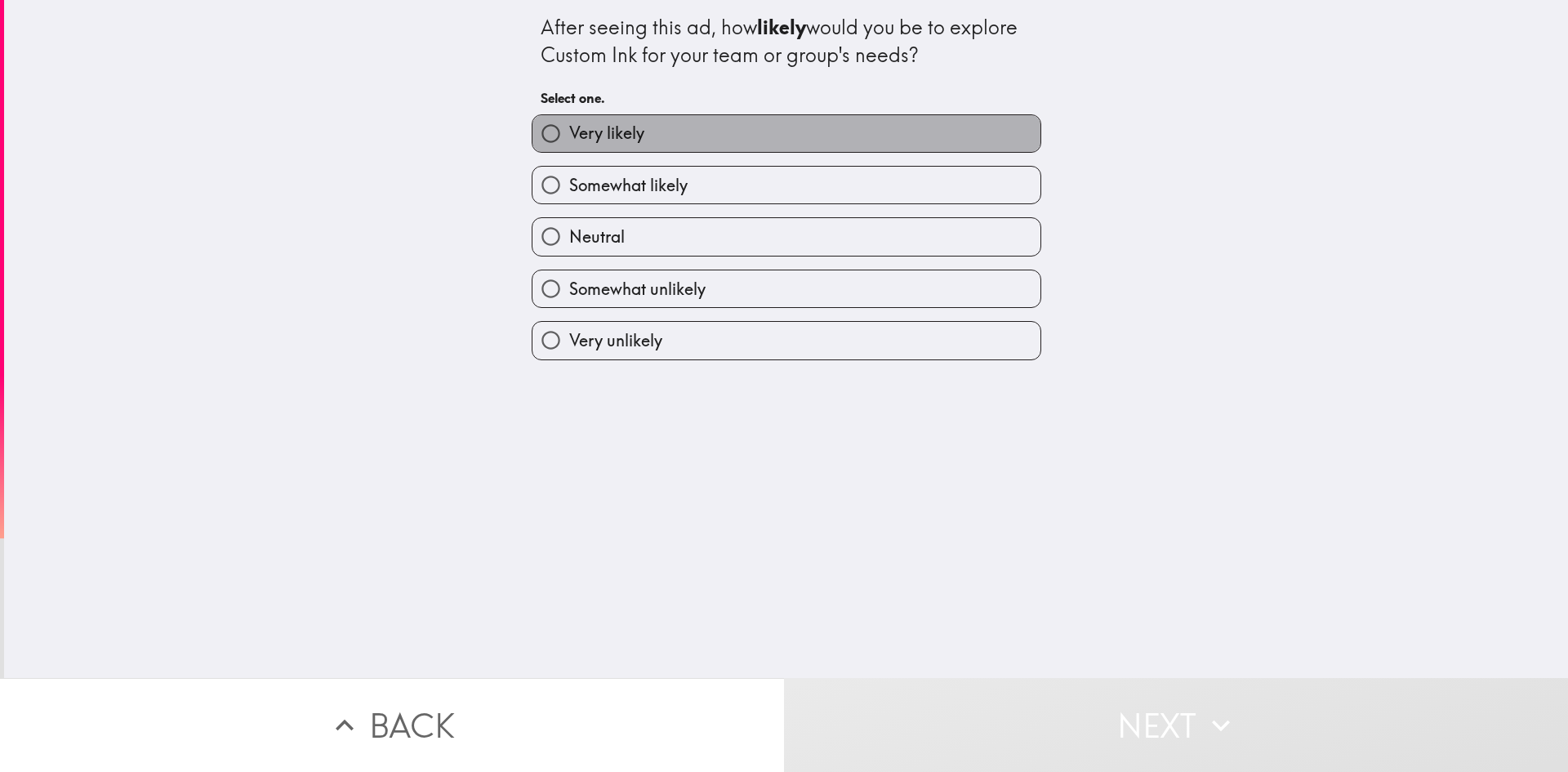
click at [679, 139] on label "Very likely" at bounding box center [786, 133] width 508 height 37
click at [569, 139] on input "Very likely" at bounding box center [551, 133] width 37 height 37
radio input "true"
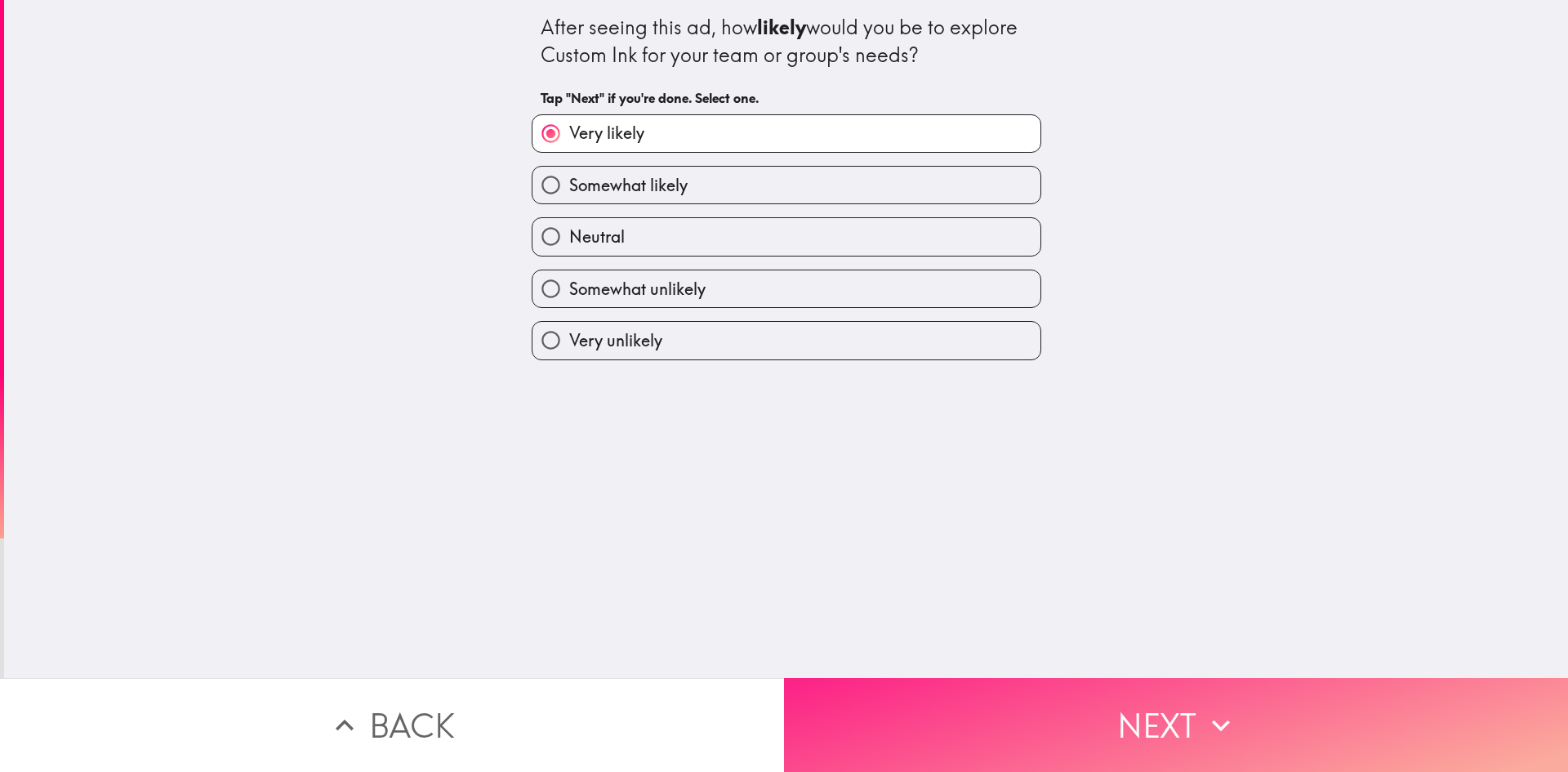
click at [930, 693] on button "Next" at bounding box center [1176, 725] width 784 height 94
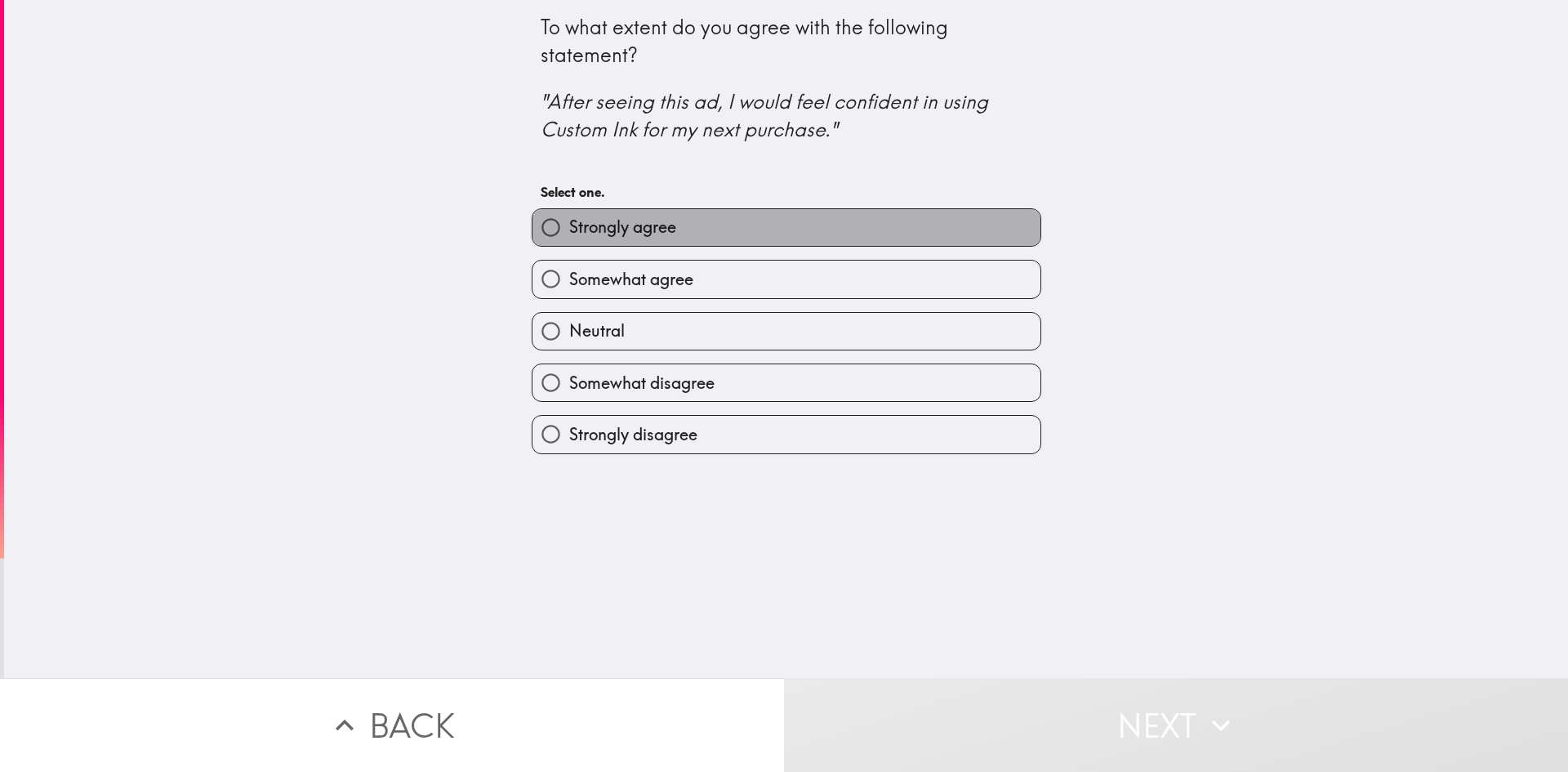
click at [652, 243] on label "Strongly agree" at bounding box center [786, 227] width 508 height 37
click at [569, 243] on input "Strongly agree" at bounding box center [551, 227] width 37 height 37
radio input "true"
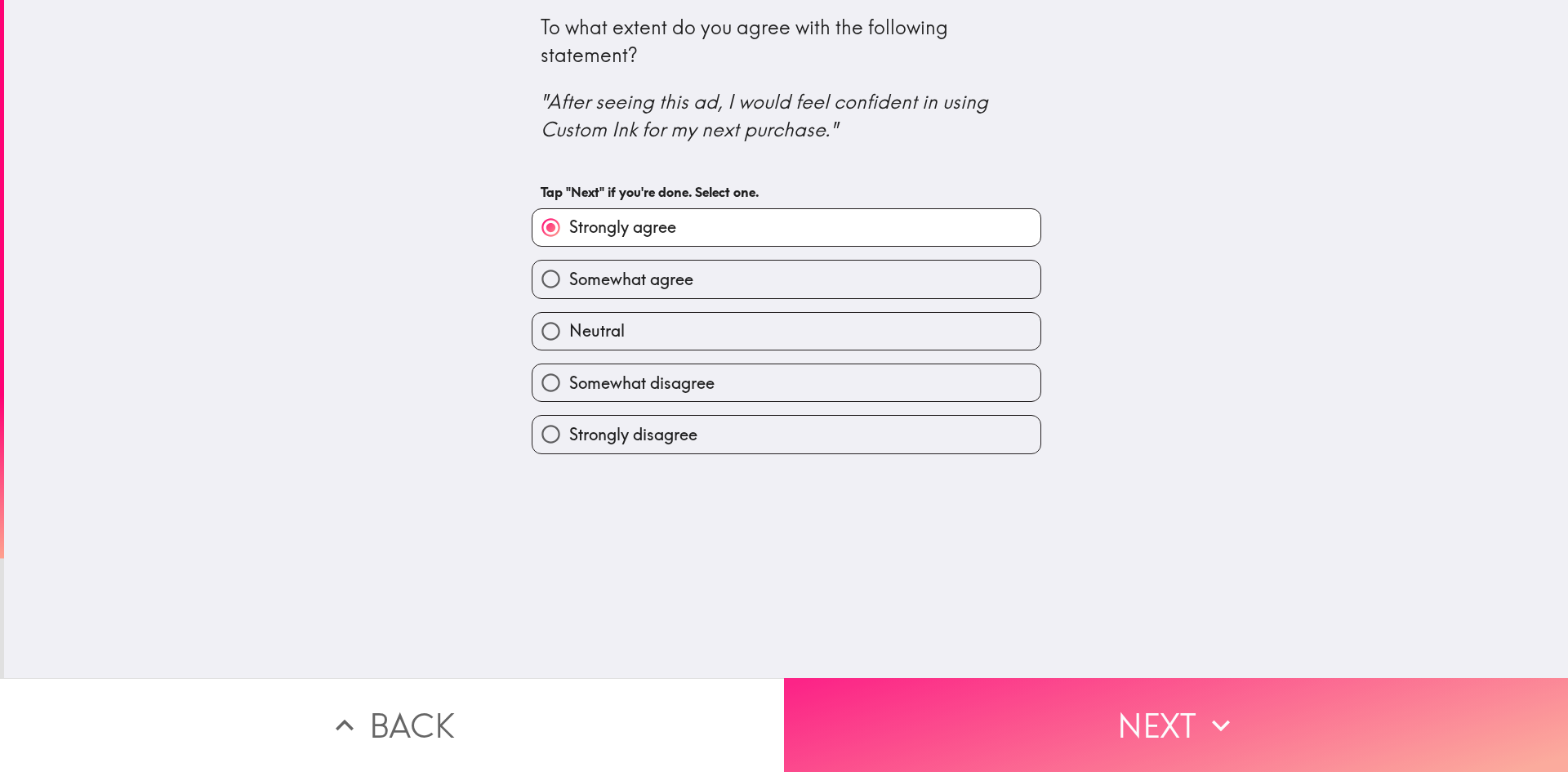
click at [925, 712] on button "Next" at bounding box center [1176, 725] width 784 height 94
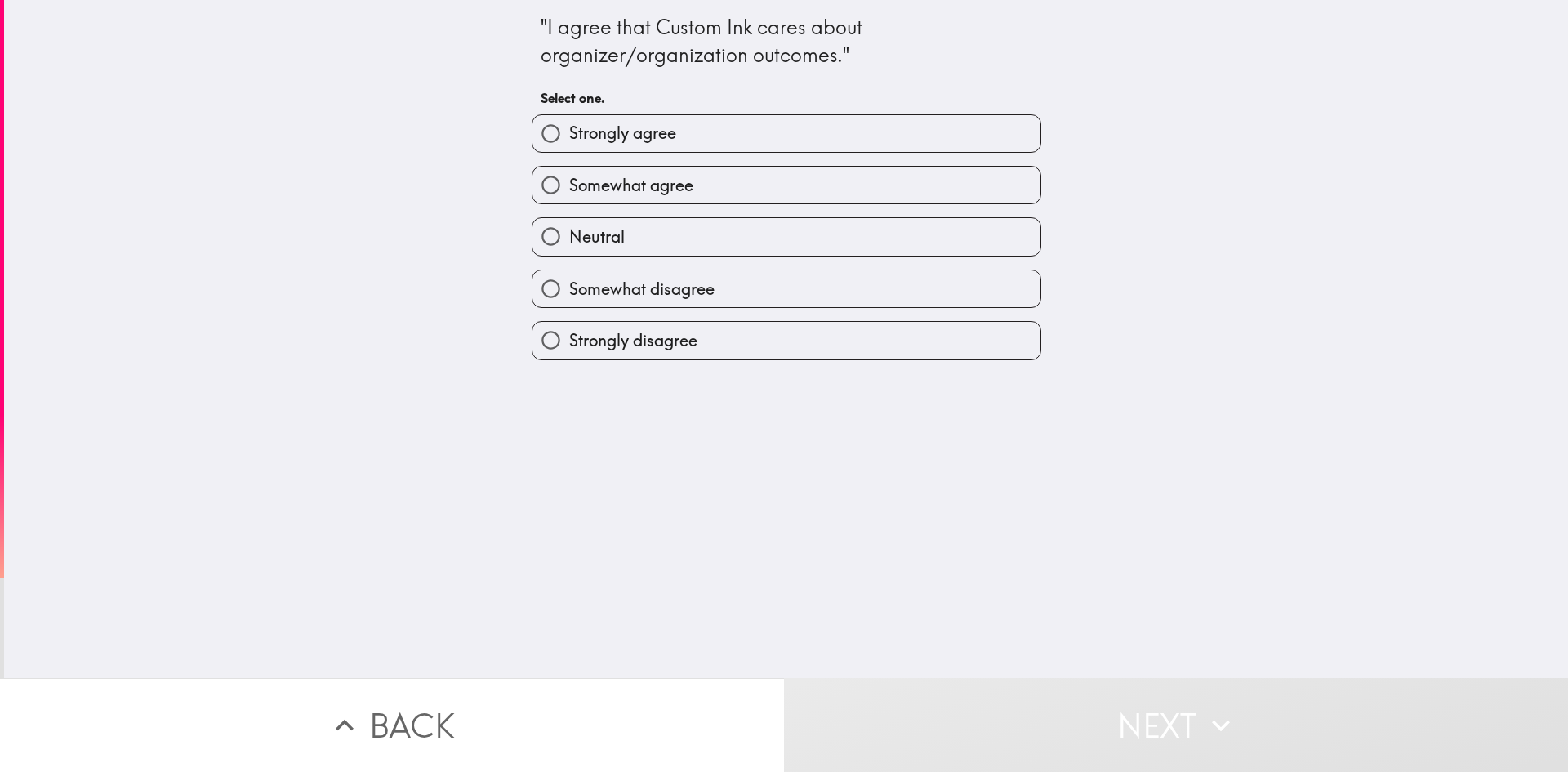
click at [747, 128] on label "Strongly agree" at bounding box center [786, 133] width 508 height 37
click at [569, 128] on input "Strongly agree" at bounding box center [551, 133] width 37 height 37
radio input "true"
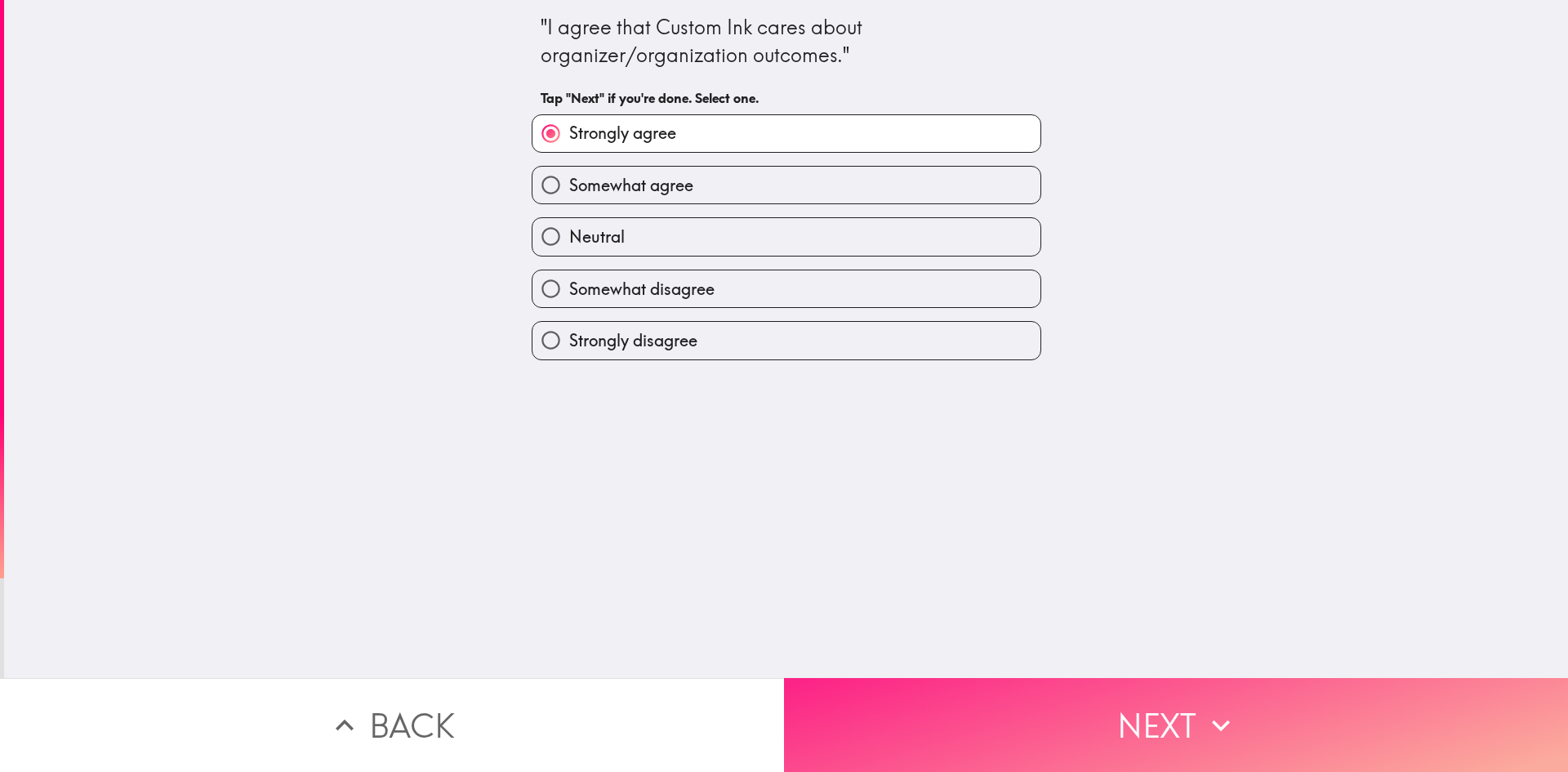
click at [992, 708] on button "Next" at bounding box center [1176, 725] width 784 height 94
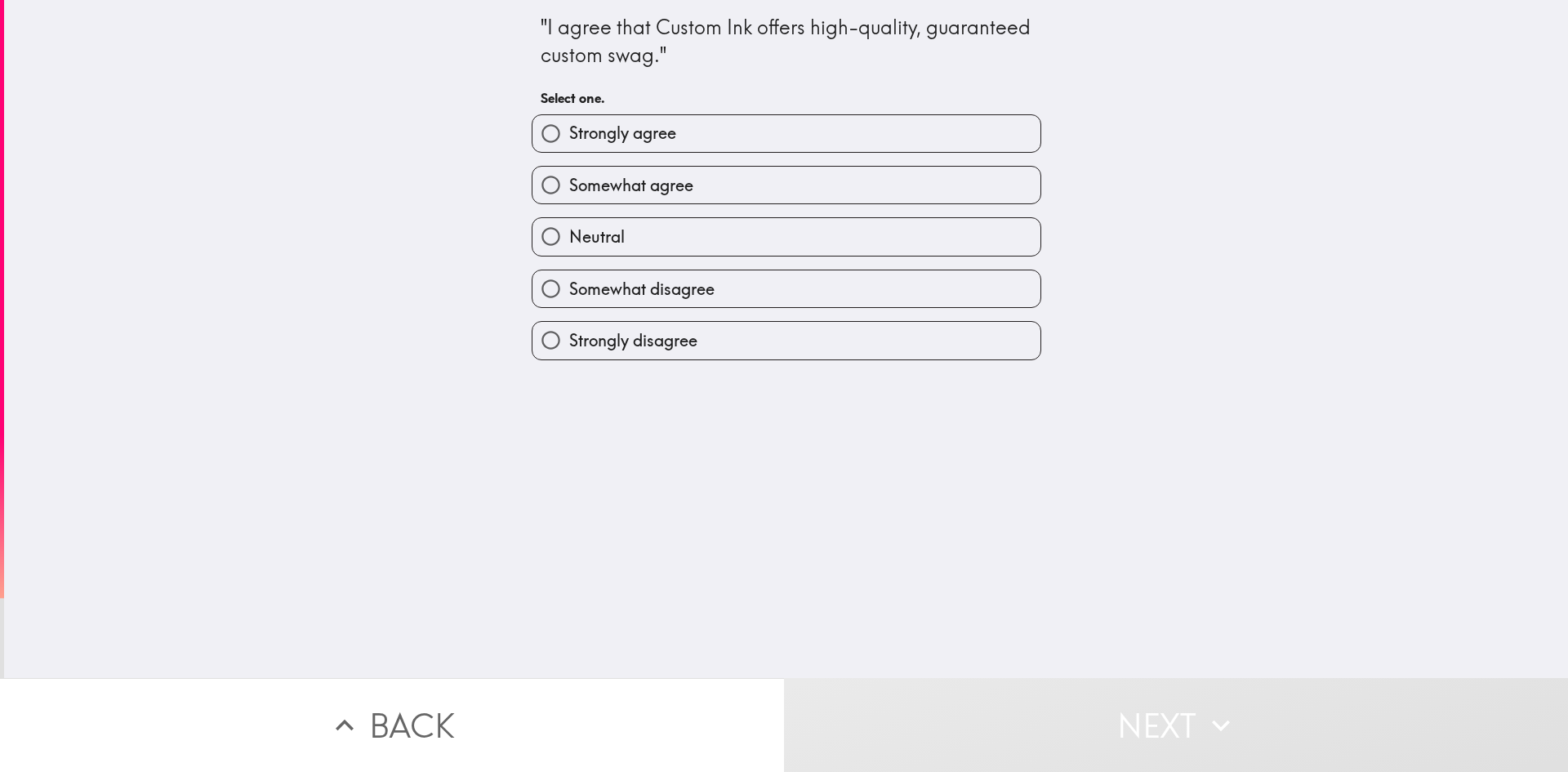
click at [723, 131] on label "Strongly agree" at bounding box center [786, 133] width 508 height 37
click at [569, 131] on input "Strongly agree" at bounding box center [551, 133] width 37 height 37
radio input "true"
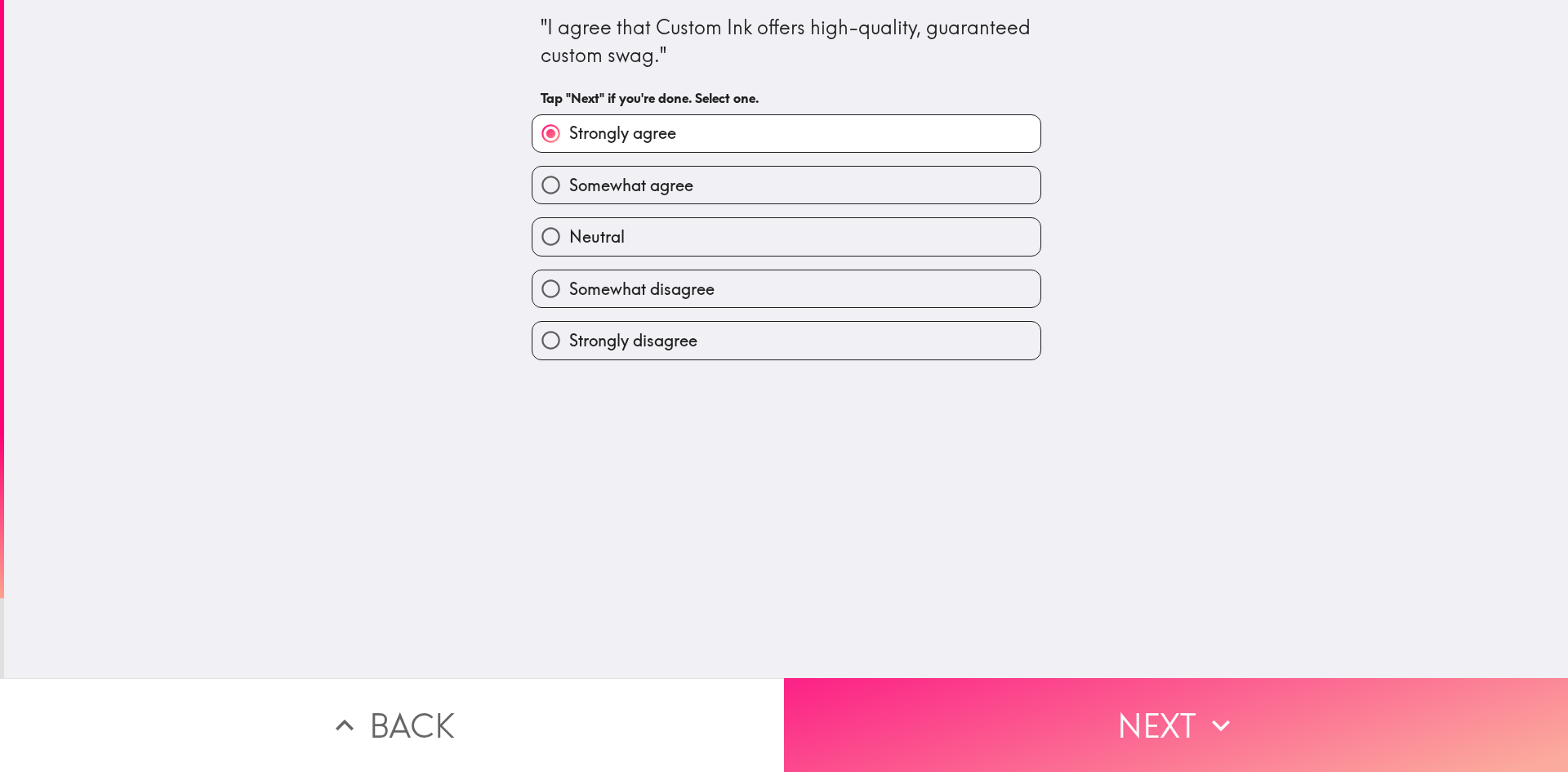
click at [978, 696] on button "Next" at bounding box center [1176, 725] width 784 height 94
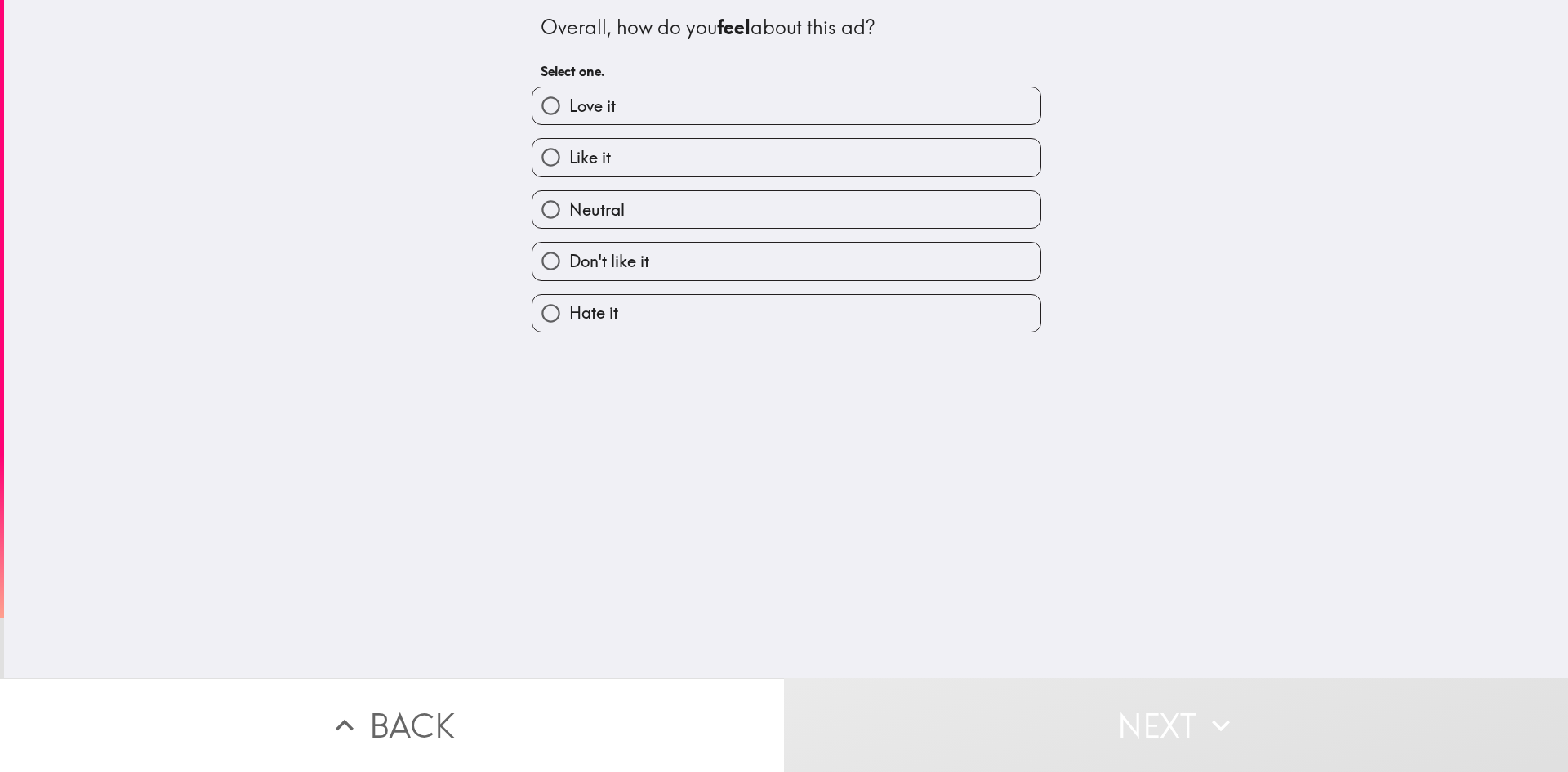
click at [618, 102] on label "Love it" at bounding box center [786, 106] width 508 height 37
click at [569, 102] on input "Love it" at bounding box center [551, 106] width 37 height 37
radio input "true"
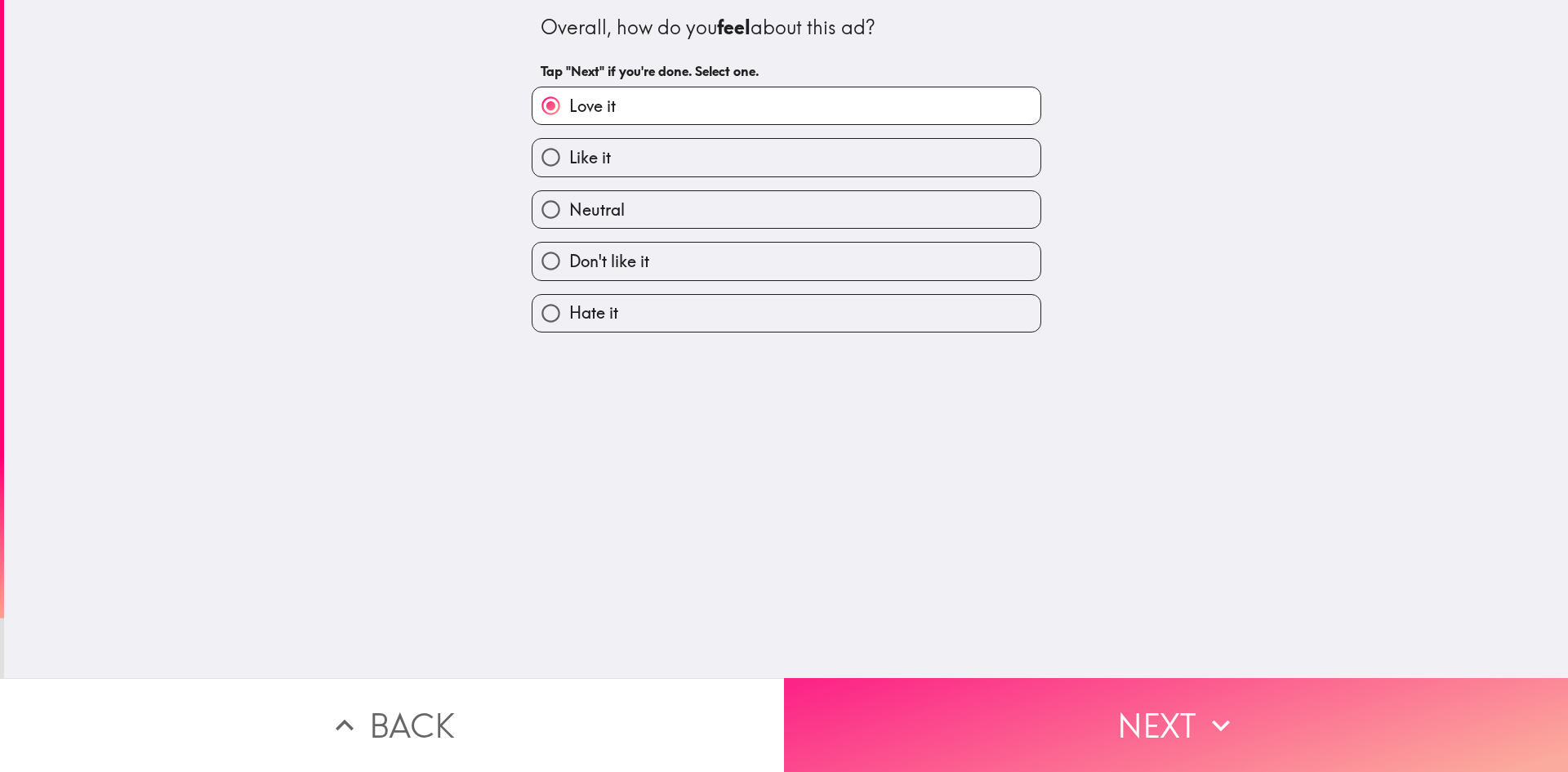
click at [1000, 715] on button "Next" at bounding box center [1176, 725] width 784 height 94
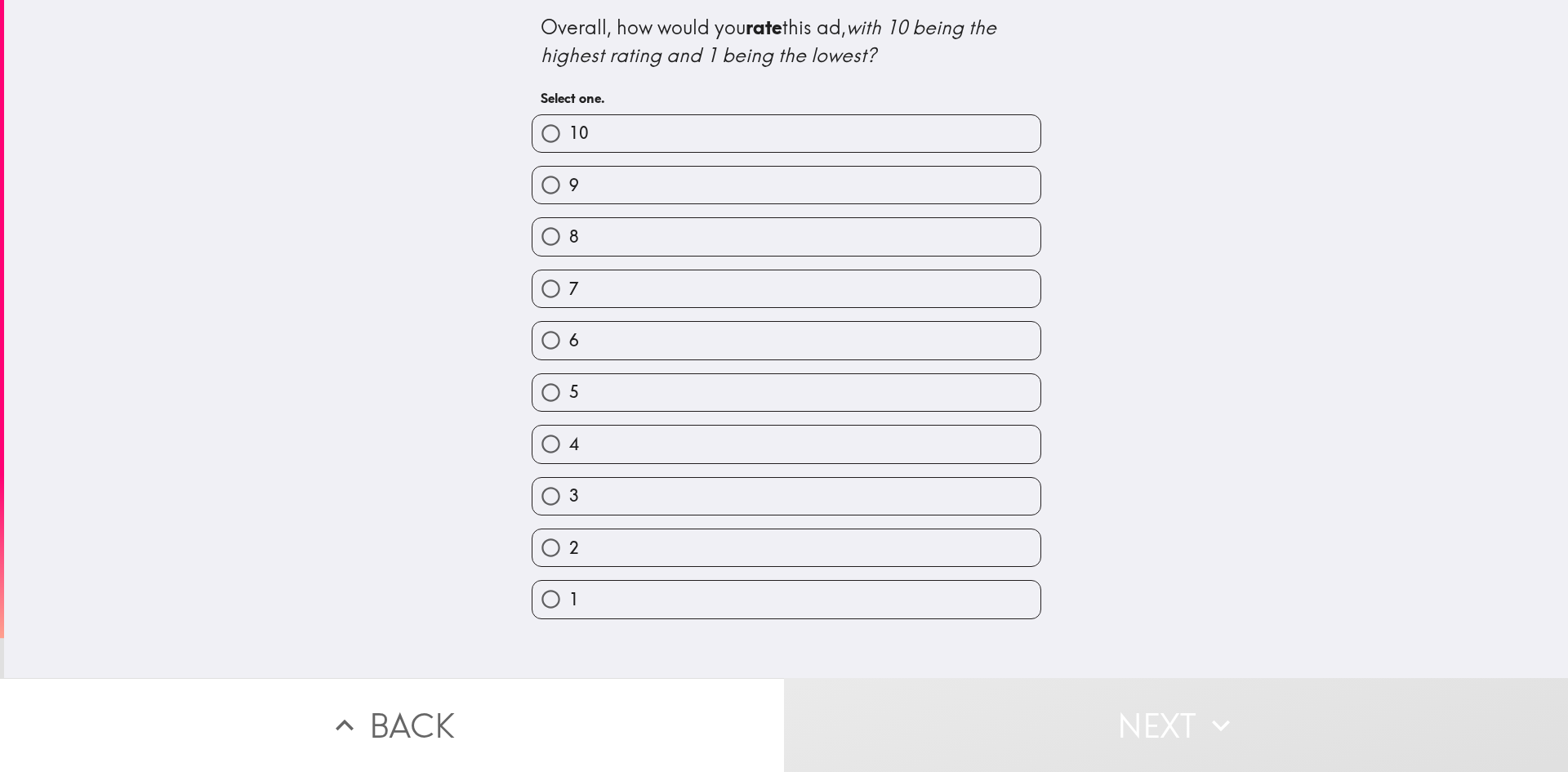
click at [786, 122] on label "10" at bounding box center [786, 133] width 508 height 37
click at [569, 122] on input "10" at bounding box center [551, 133] width 37 height 37
radio input "true"
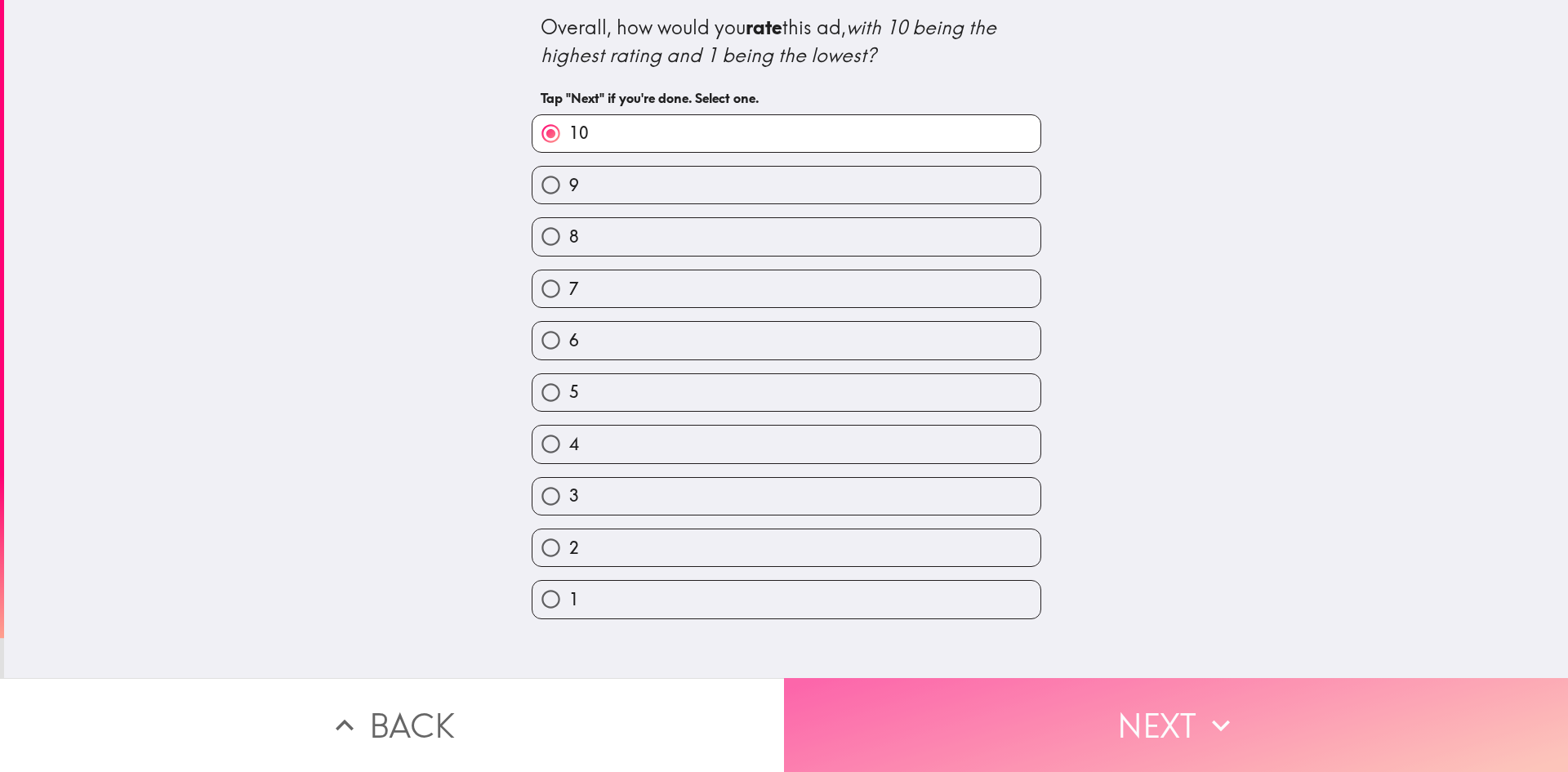
click at [1074, 750] on button "Next" at bounding box center [1176, 725] width 784 height 94
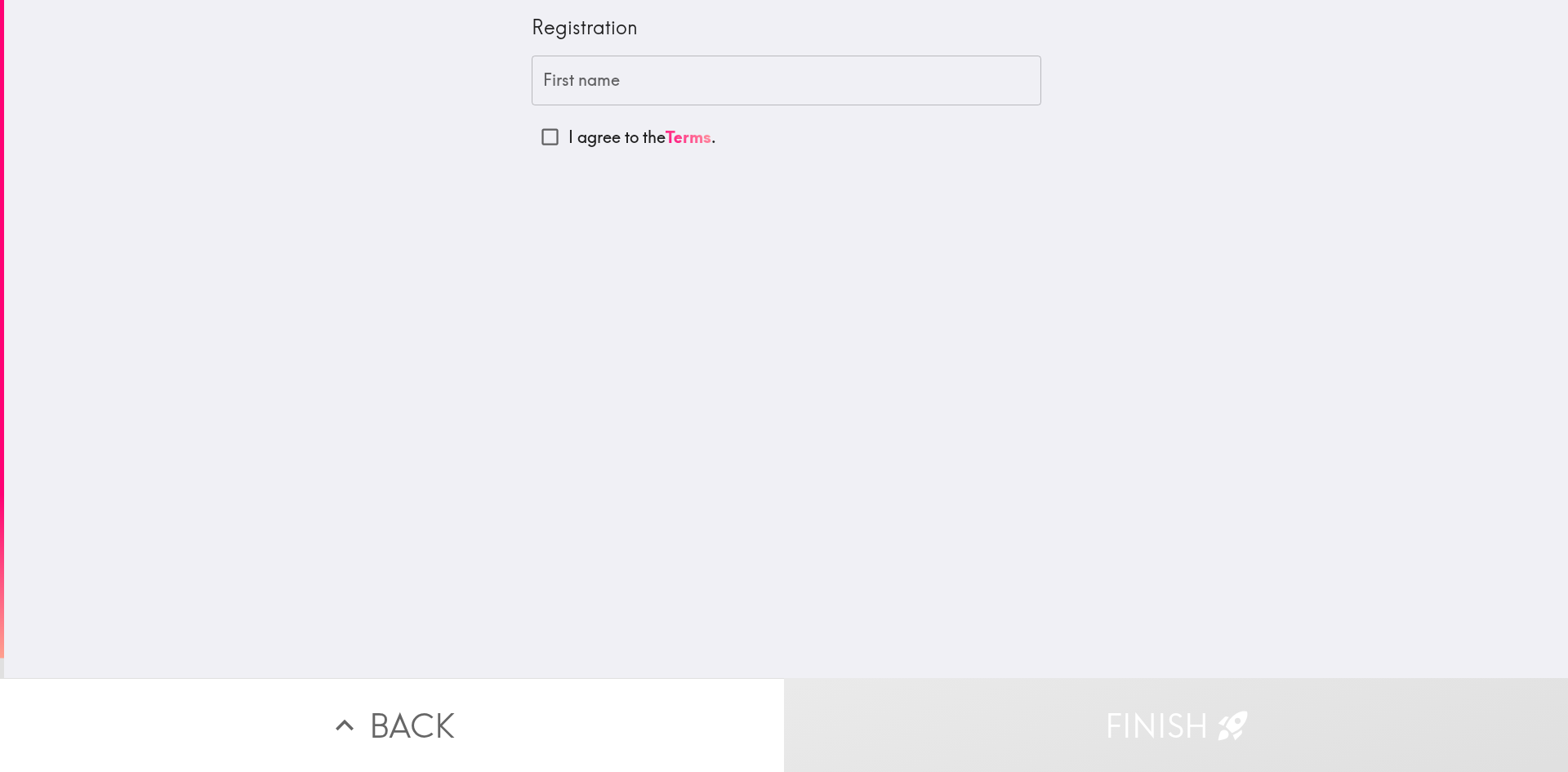
click at [607, 91] on input "First name" at bounding box center [786, 81] width 509 height 51
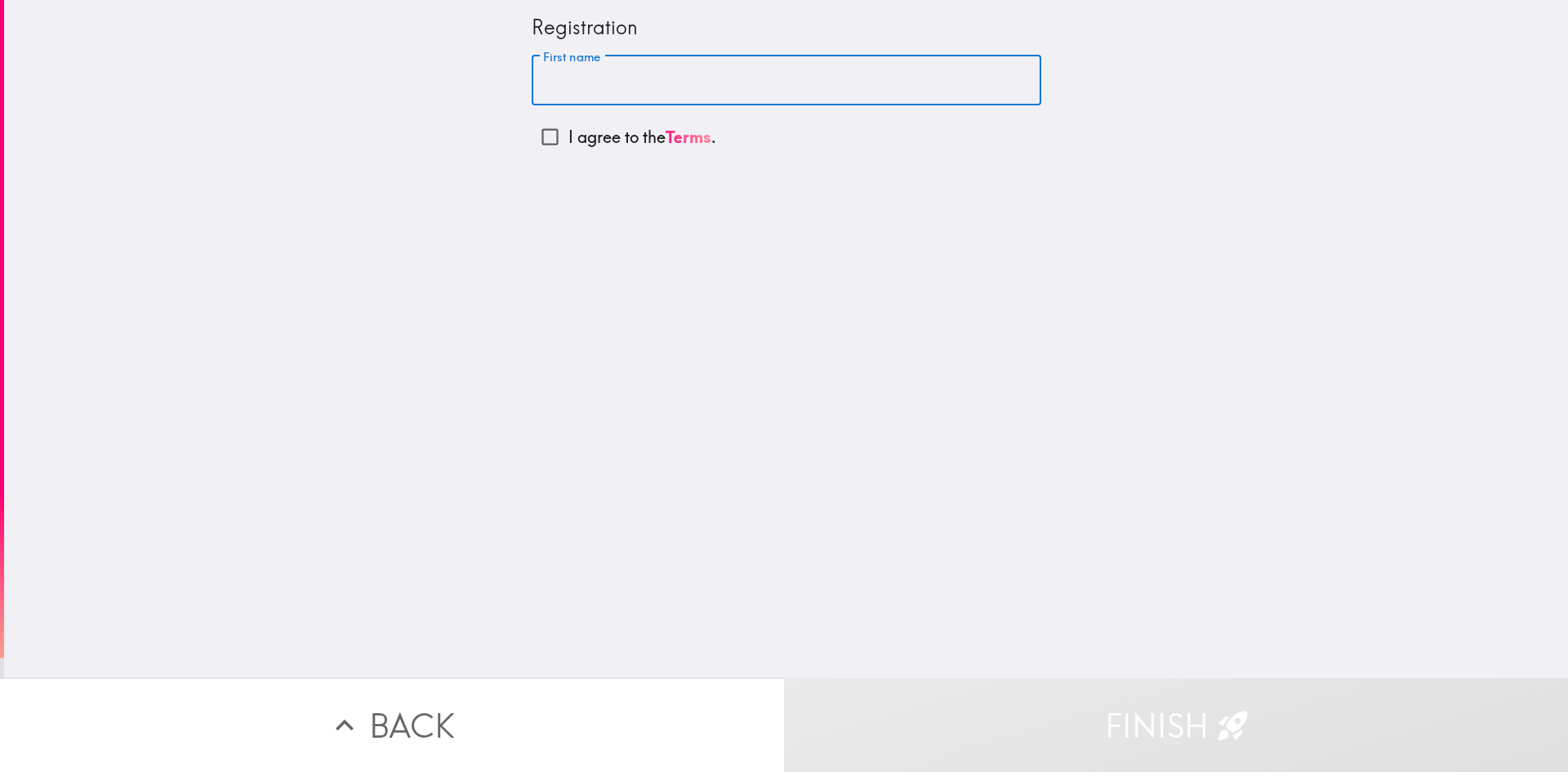
type input "ben"
click at [543, 141] on input "I agree to the Terms ." at bounding box center [550, 136] width 37 height 37
checkbox input "true"
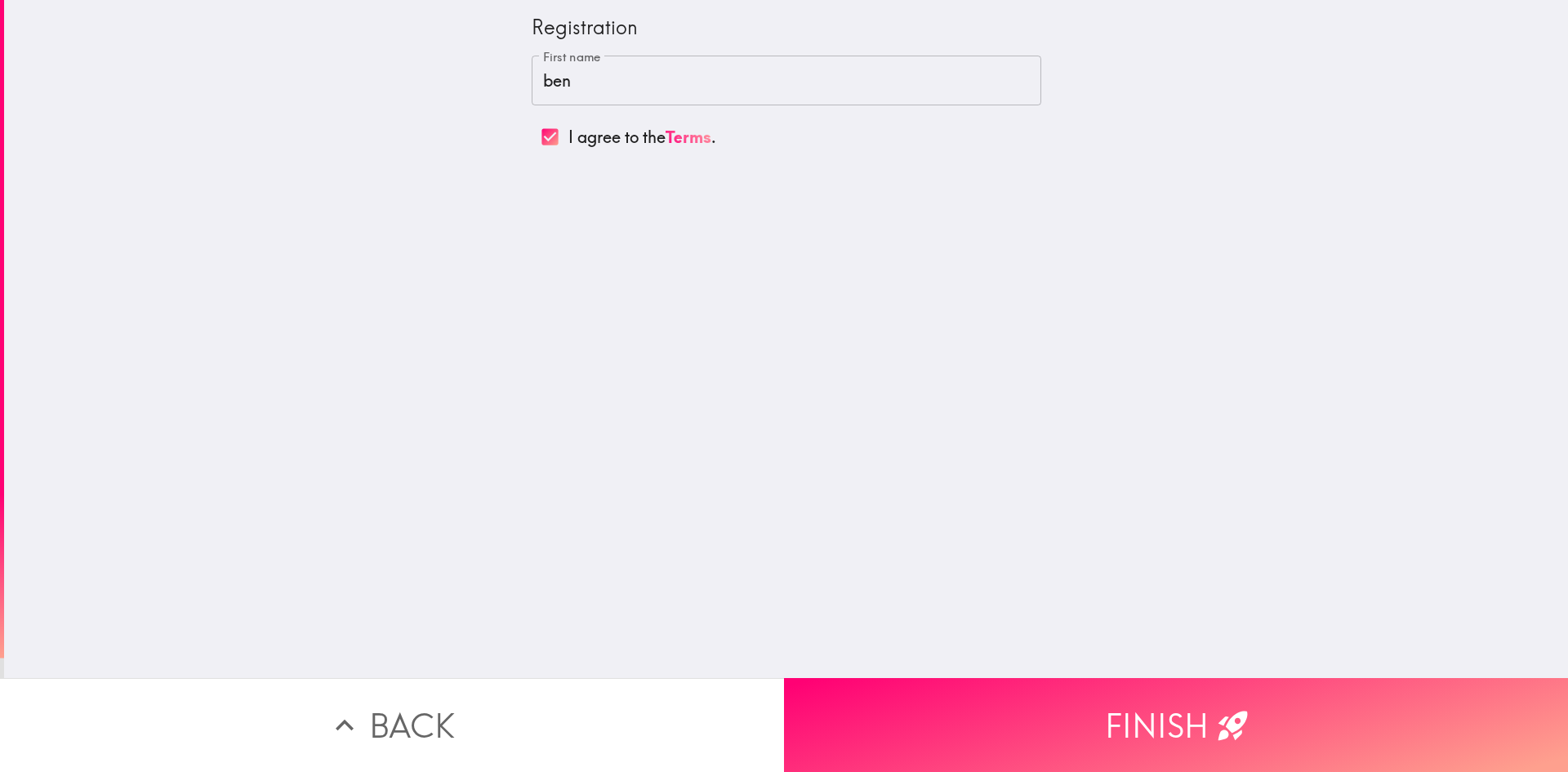
click at [1003, 710] on button "Finish" at bounding box center [1176, 725] width 784 height 94
